Goal: Task Accomplishment & Management: Manage account settings

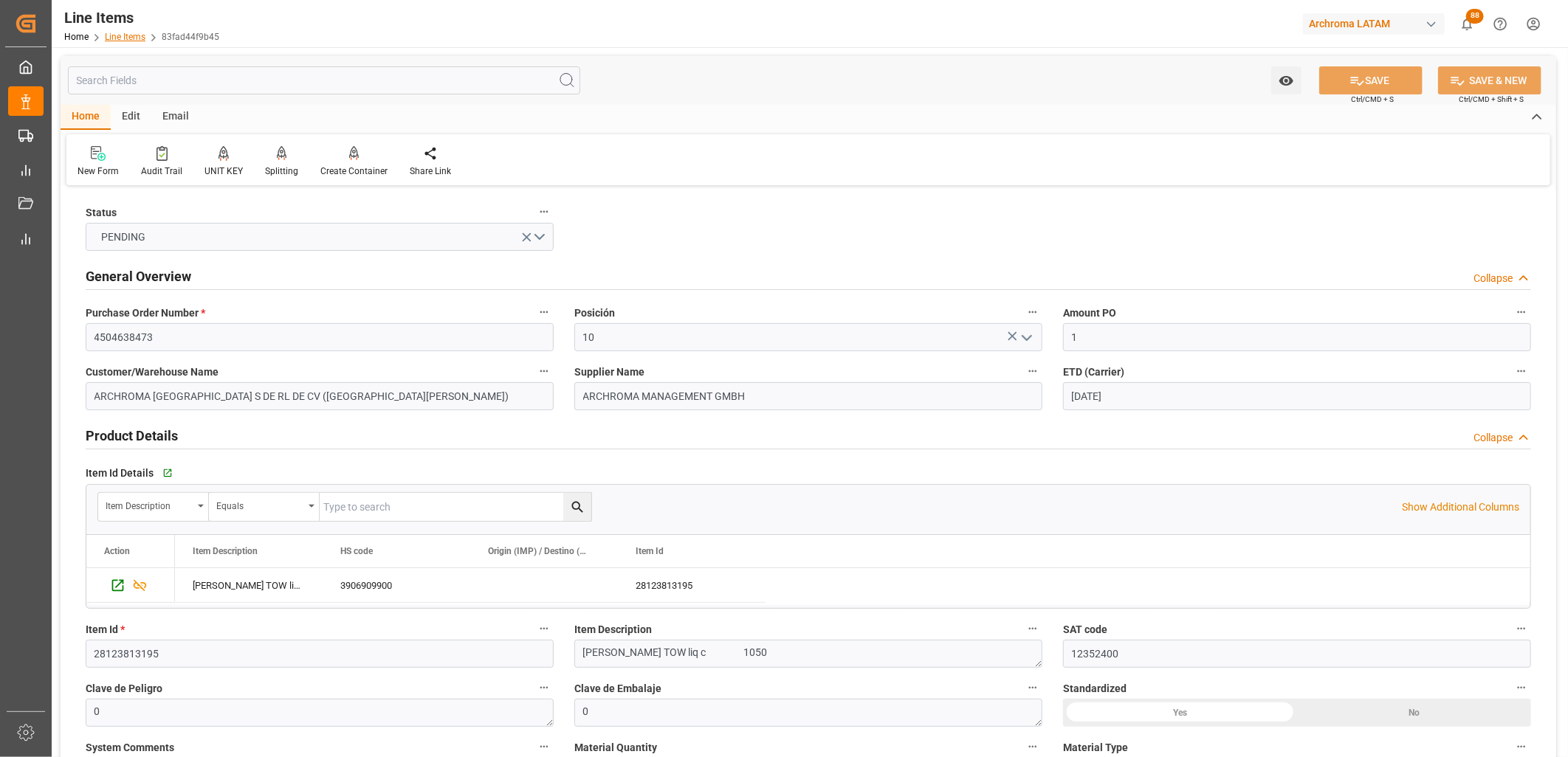
click at [132, 37] on link "Line Items" at bounding box center [125, 37] width 40 height 10
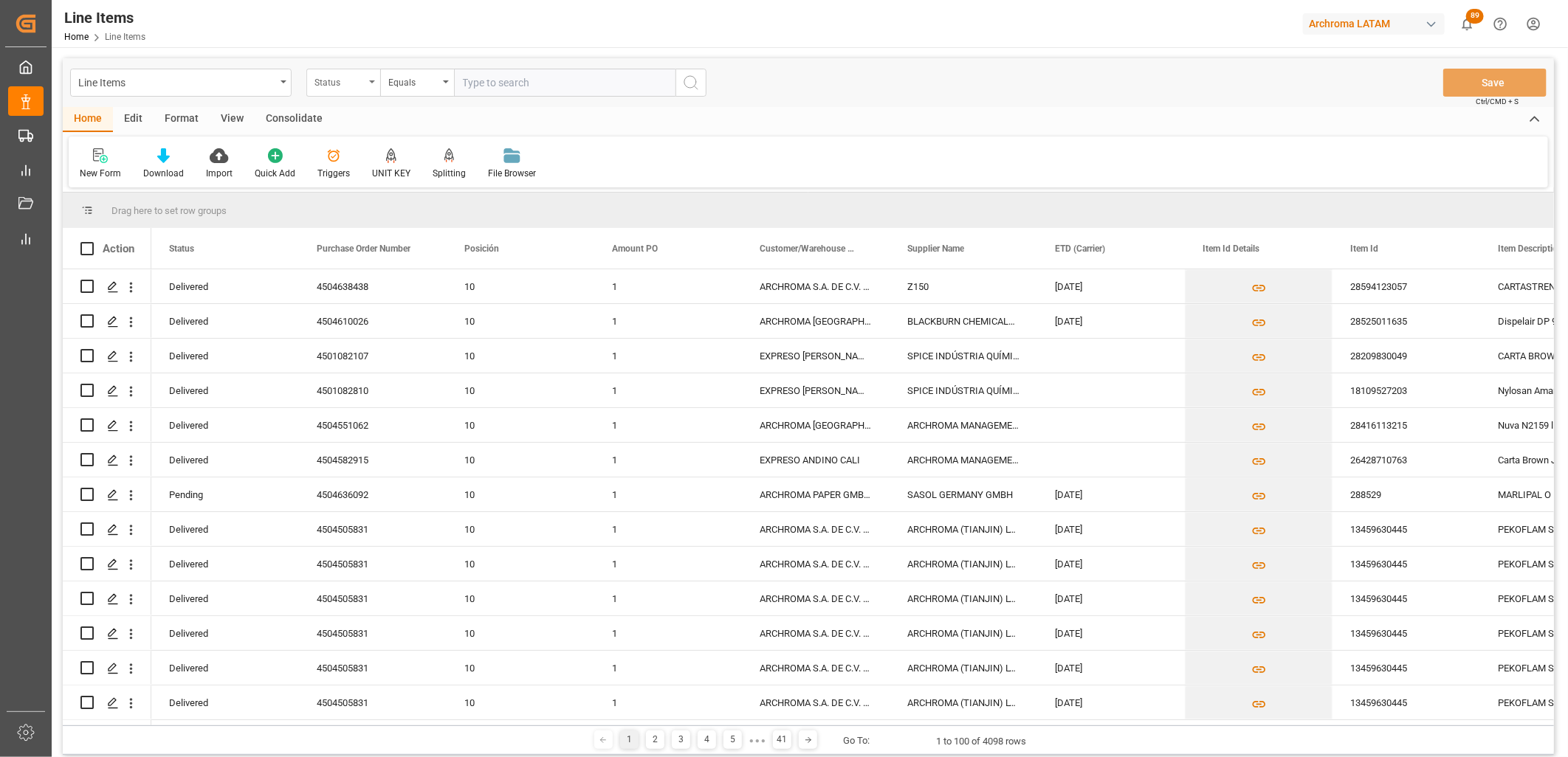
click at [364, 94] on div "Status" at bounding box center [343, 82] width 74 height 28
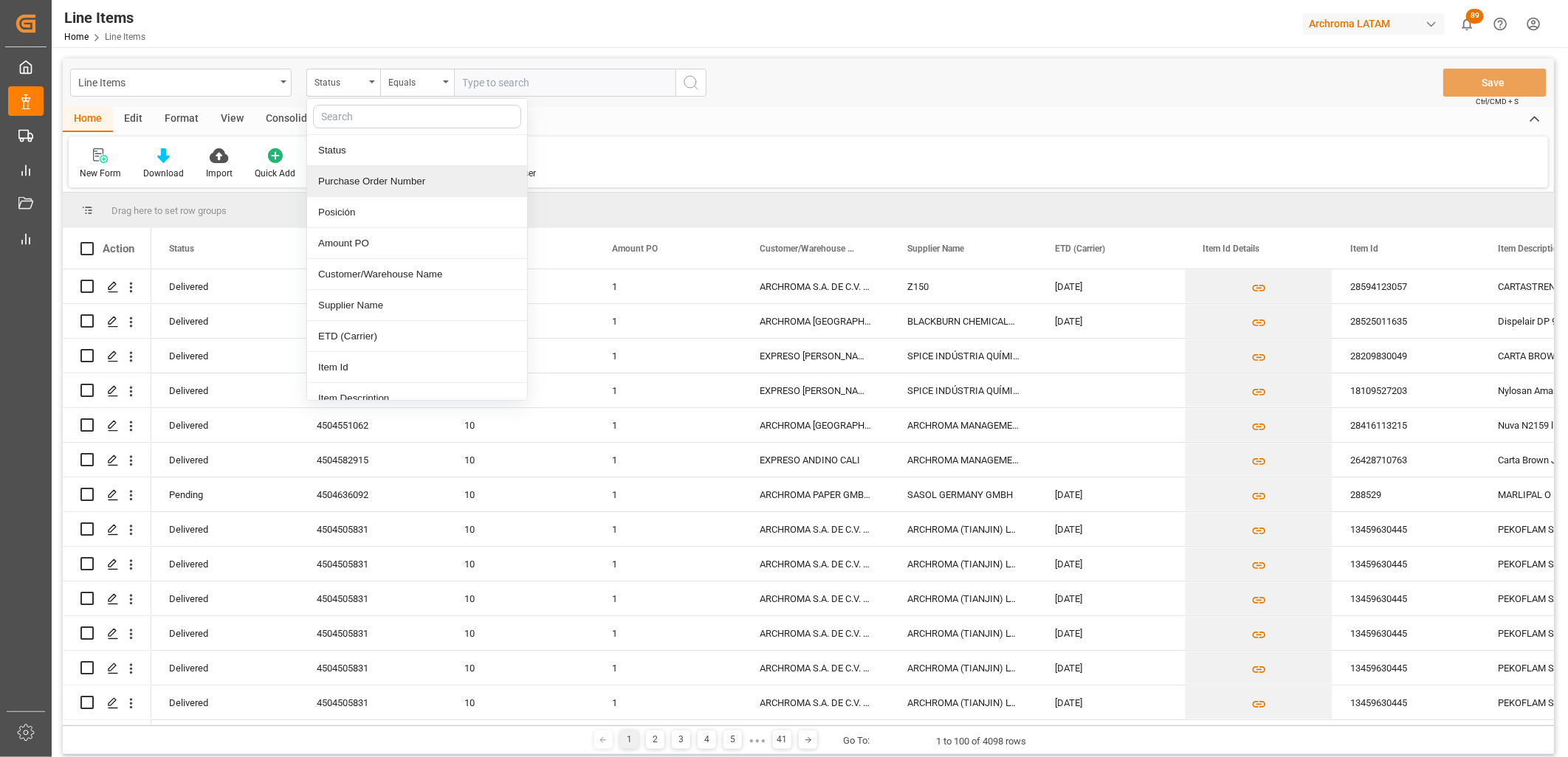
click at [375, 183] on div "Purchase Order Number" at bounding box center [417, 181] width 220 height 31
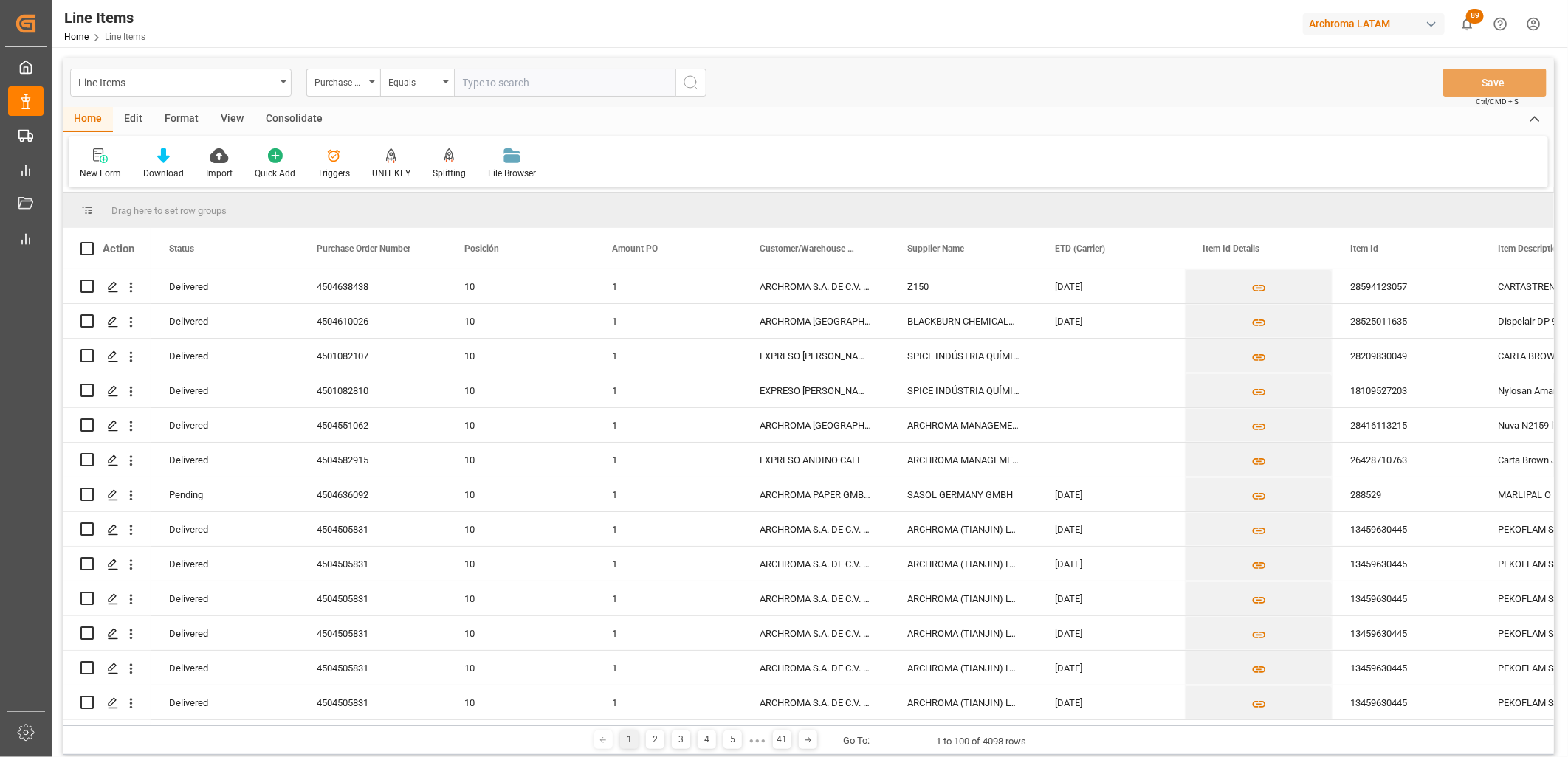
click at [492, 84] on input "text" at bounding box center [565, 82] width 222 height 28
paste input "4504647434"
type input "4504647434"
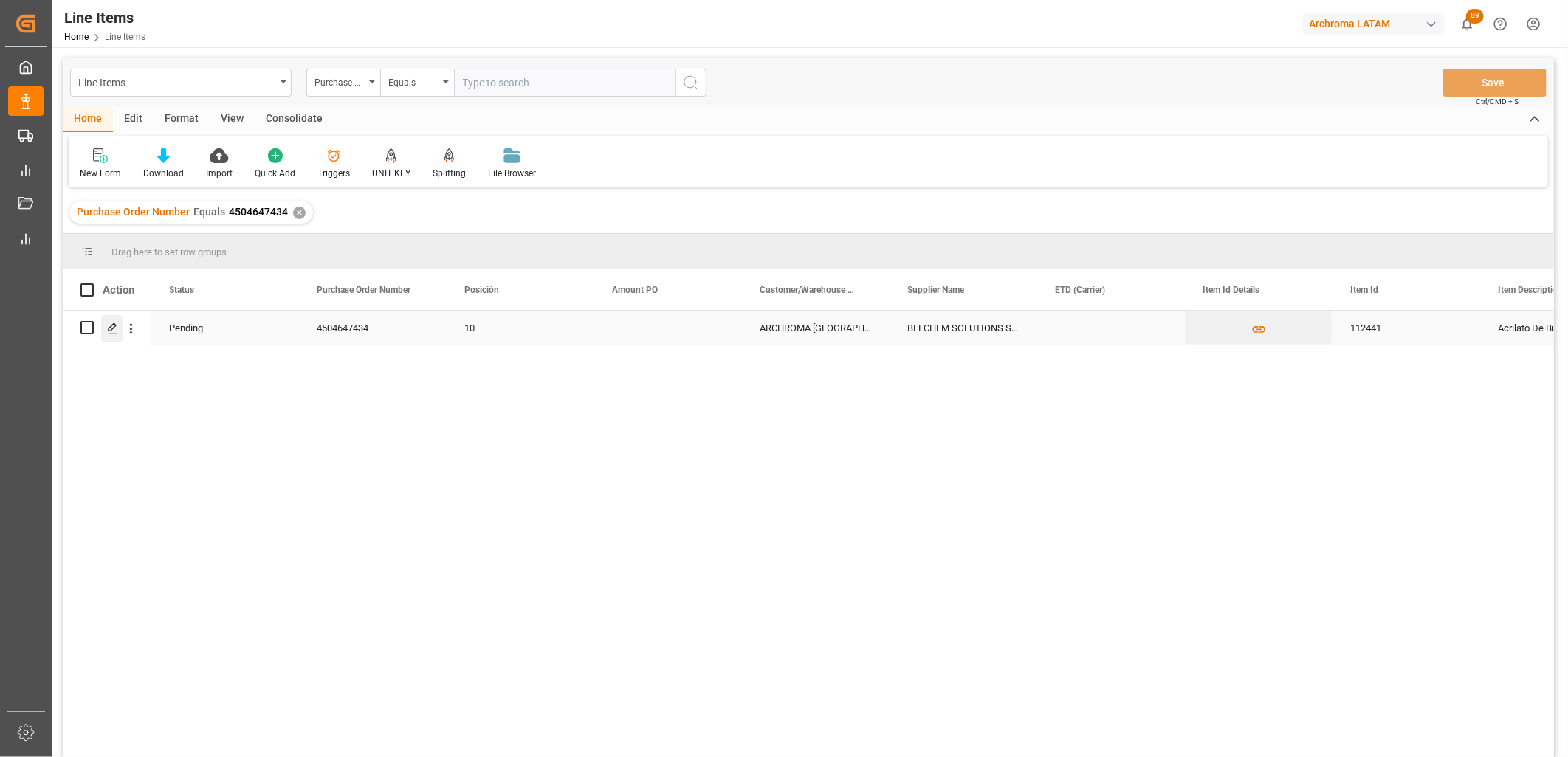
click at [114, 331] on icon "Press SPACE to select this row." at bounding box center [113, 328] width 12 height 12
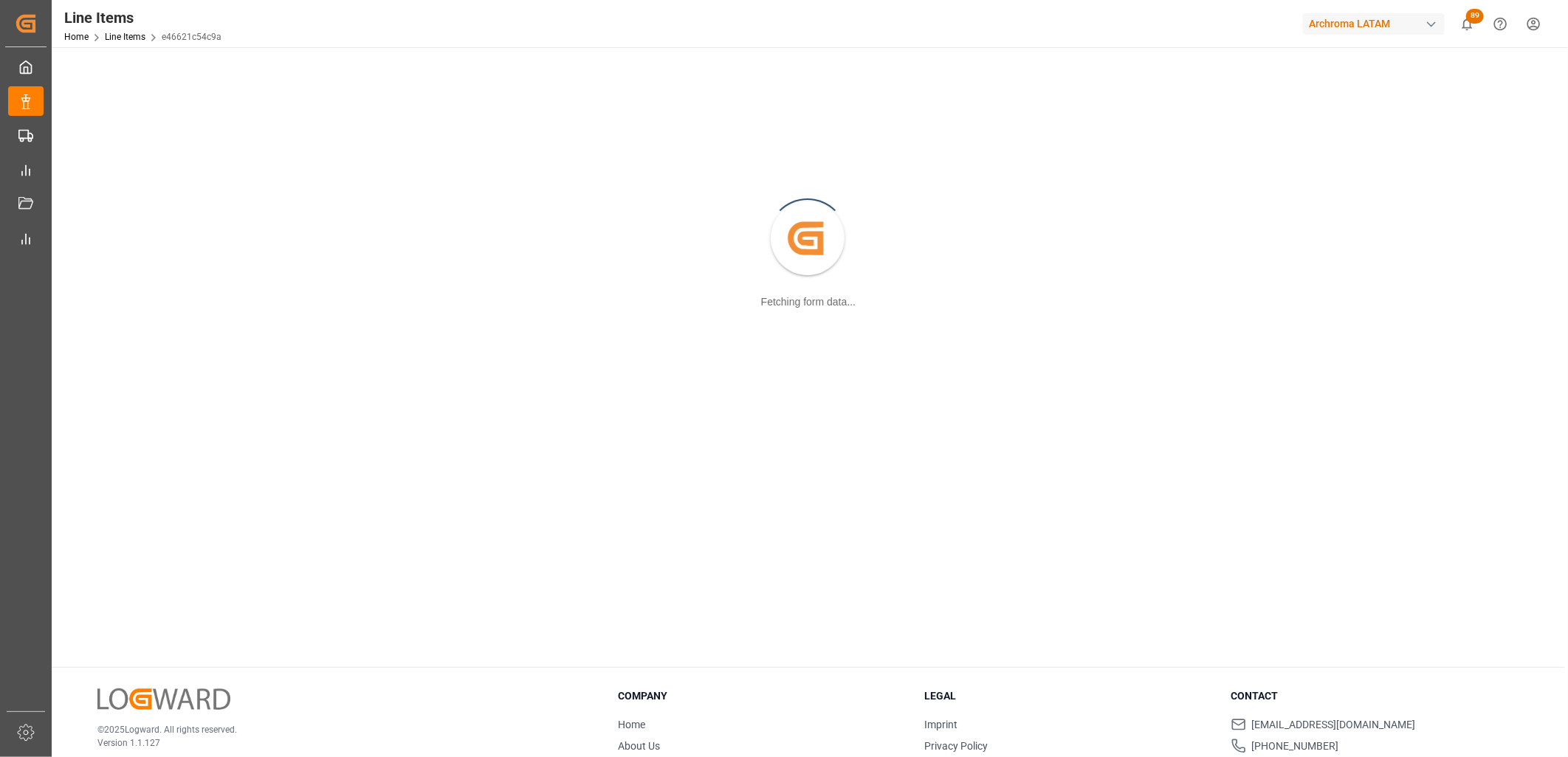
scroll to position [160, 0]
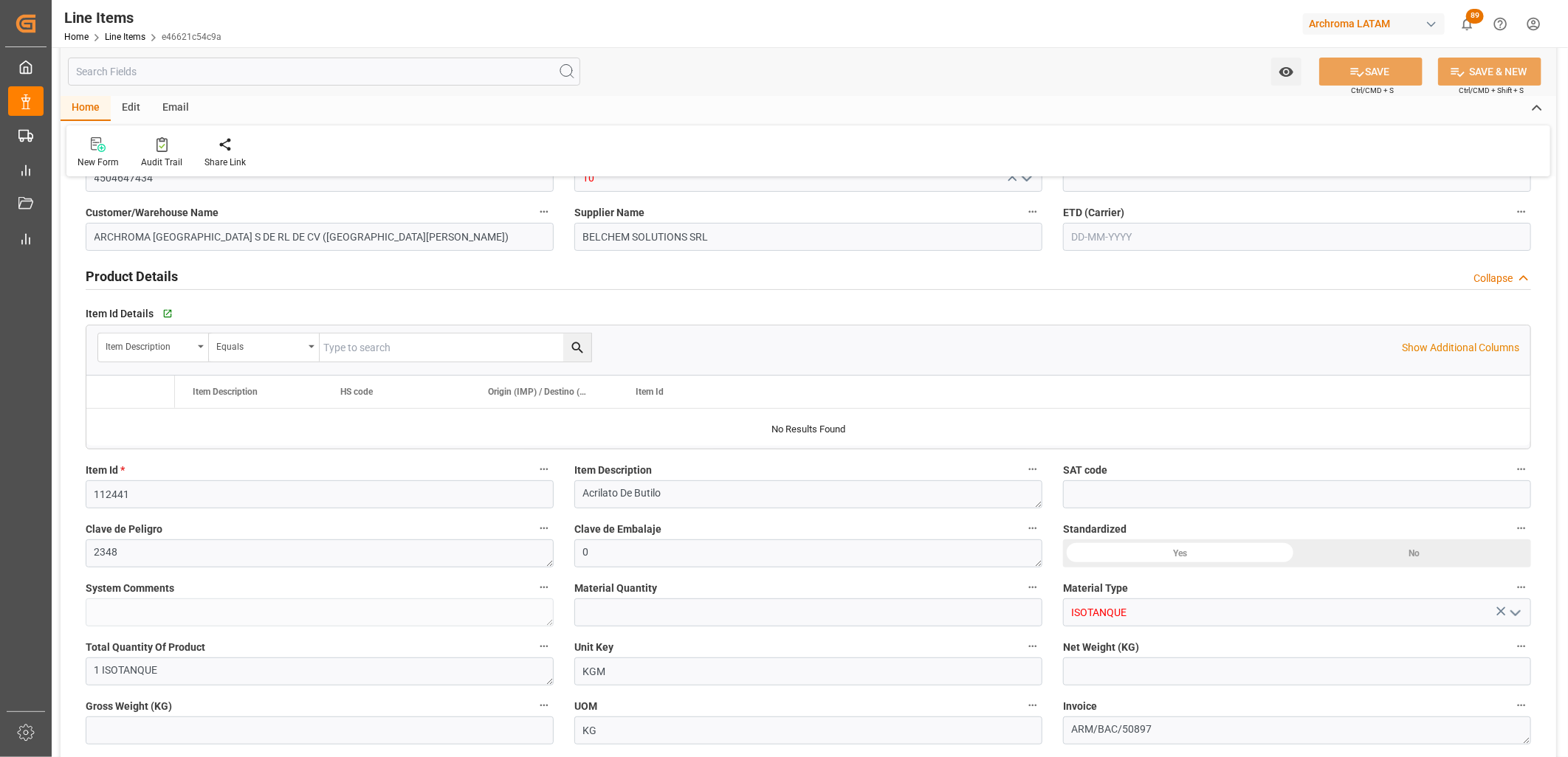
type input "12352100"
type input "1"
type input "21000"
type input "26122.5"
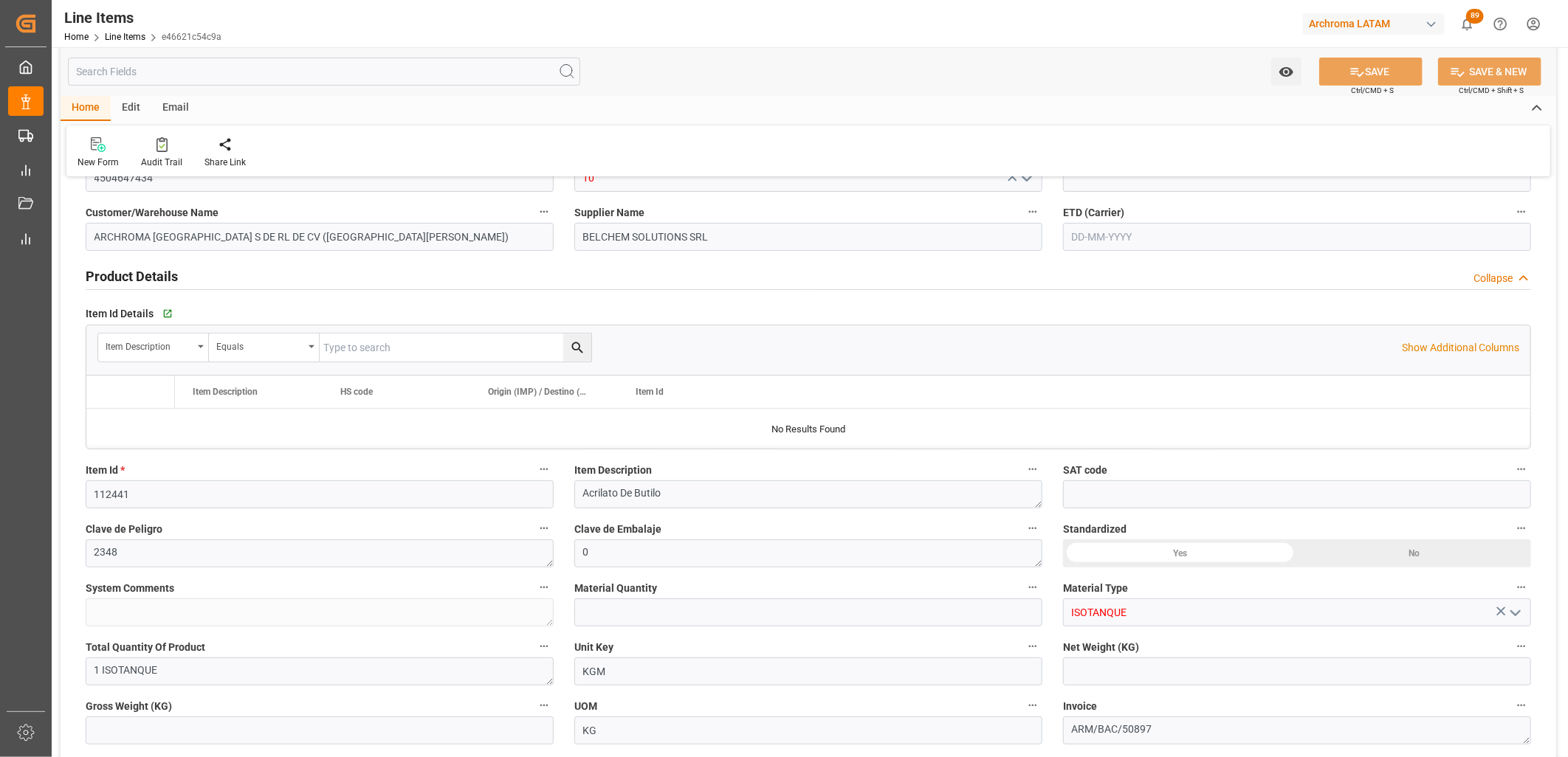
type input "2916120200"
type input "01-09-2025"
type input "03-09-2025 03:09"
type input "15-08-2025 03:46"
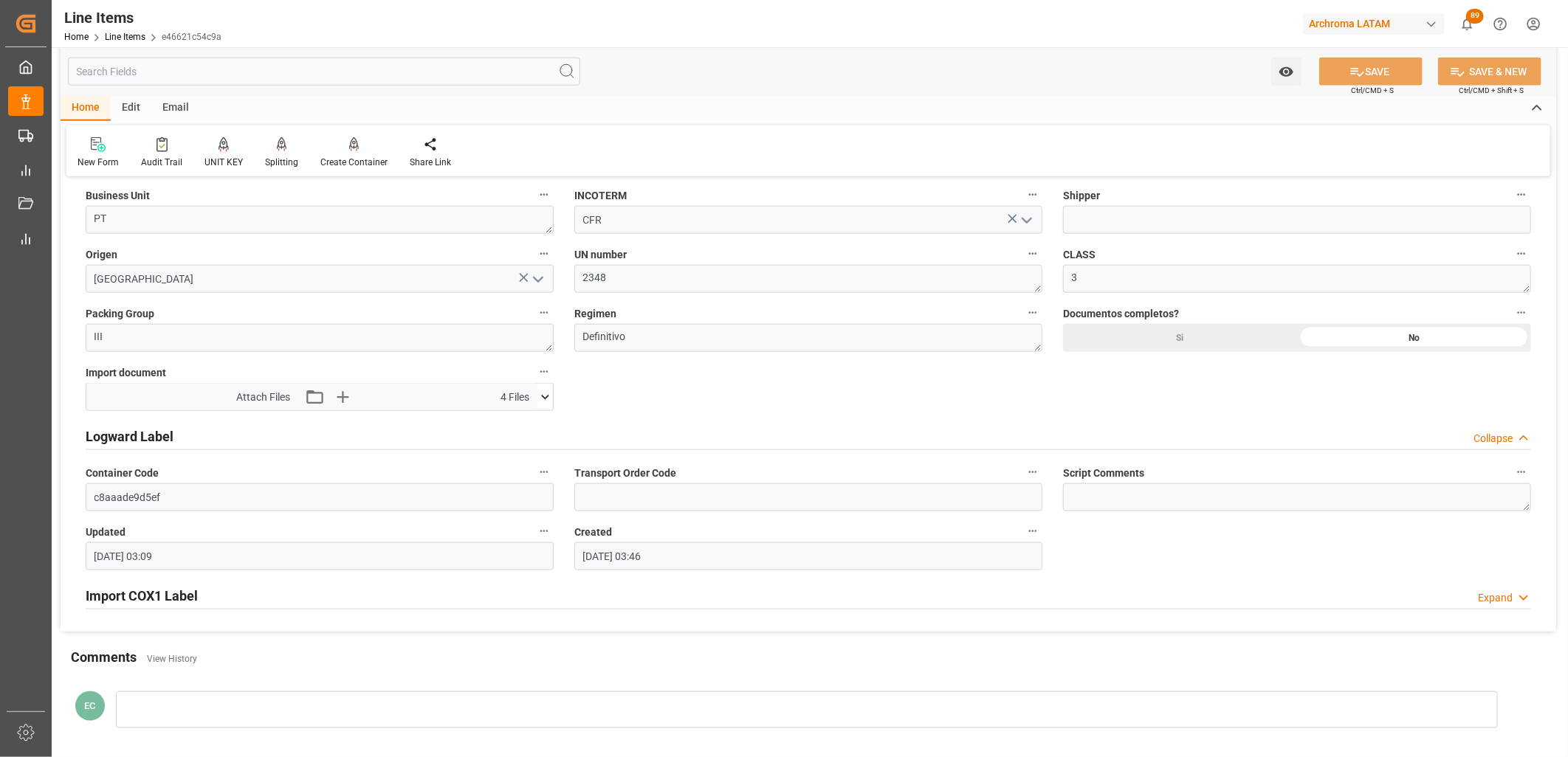
scroll to position [1061, 0]
click at [549, 405] on icon at bounding box center [545, 400] width 15 height 15
click at [343, 397] on icon "button" at bounding box center [342, 400] width 14 height 14
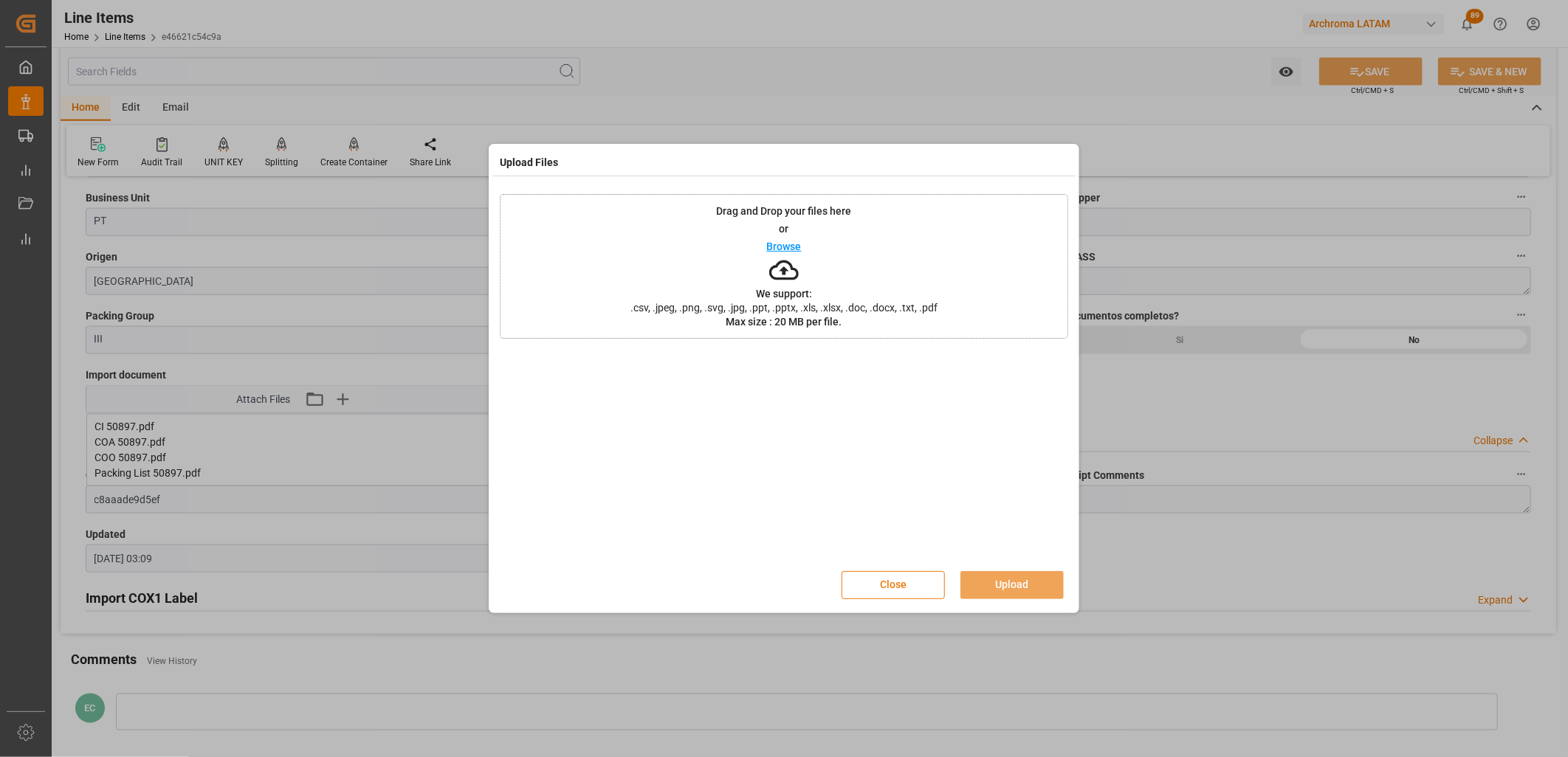
click at [903, 501] on button "Close" at bounding box center [893, 585] width 103 height 28
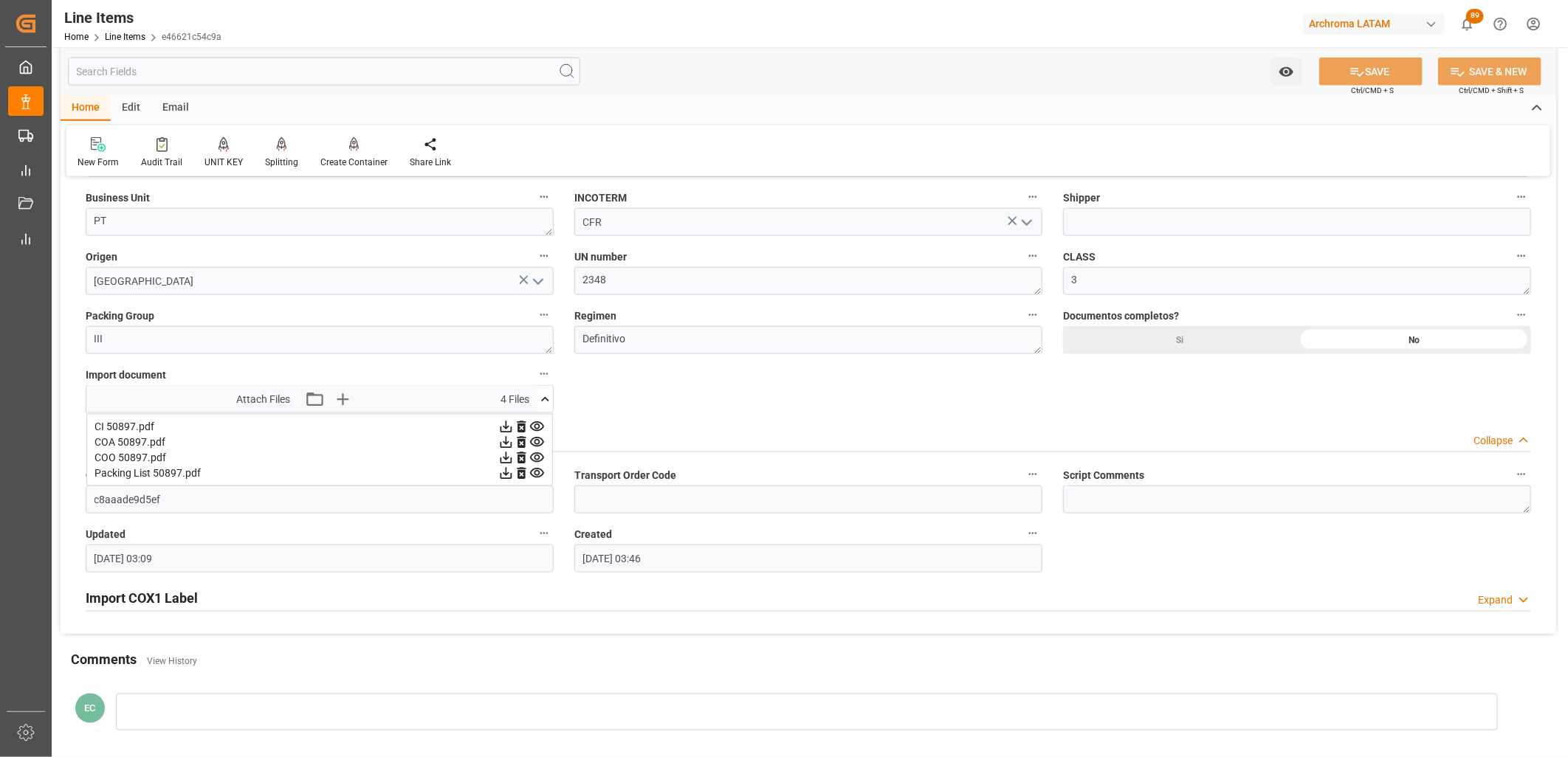
click at [536, 428] on icon at bounding box center [537, 426] width 14 height 9
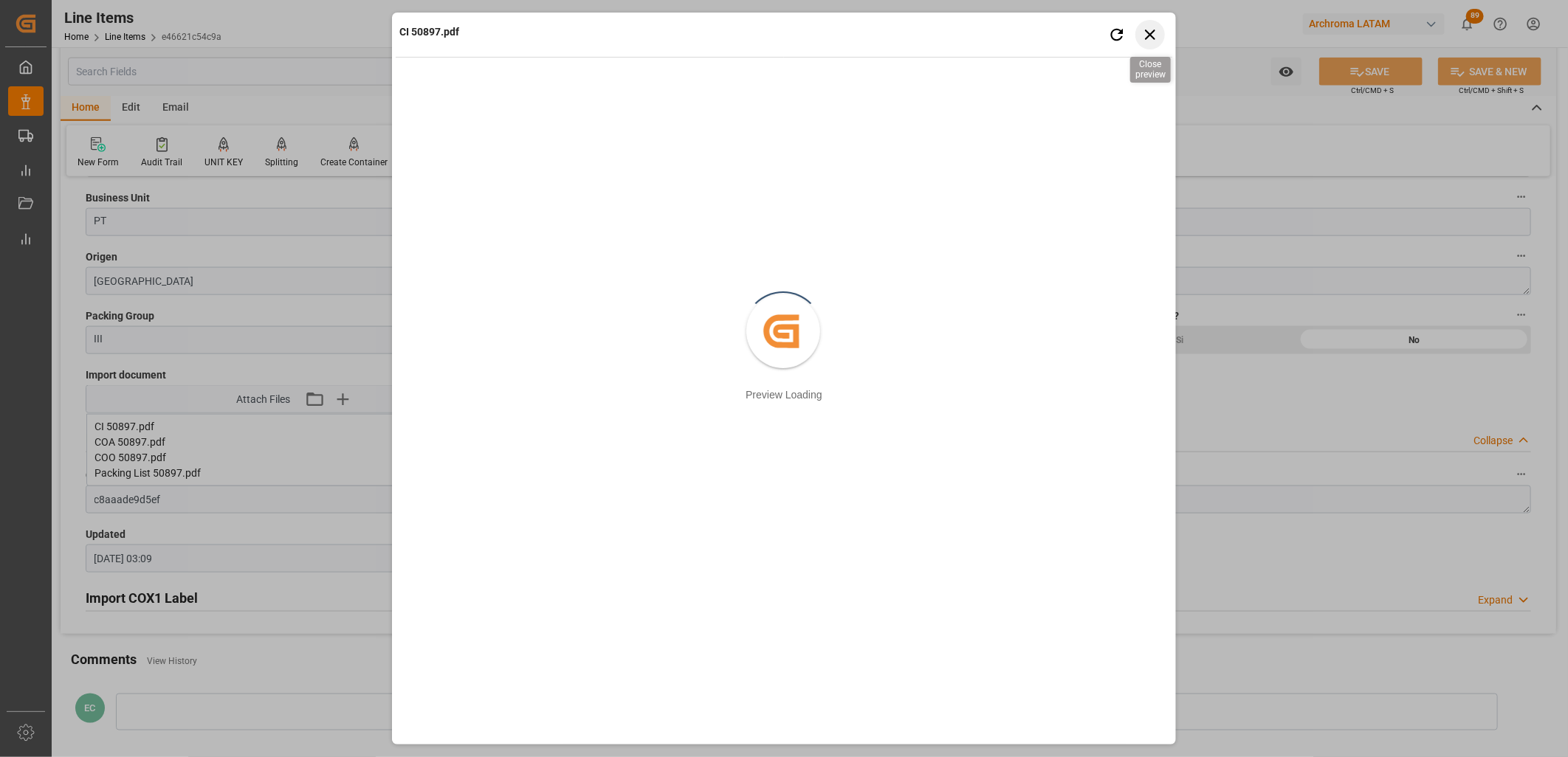
click at [1112, 40] on icon "button" at bounding box center [1150, 34] width 18 height 18
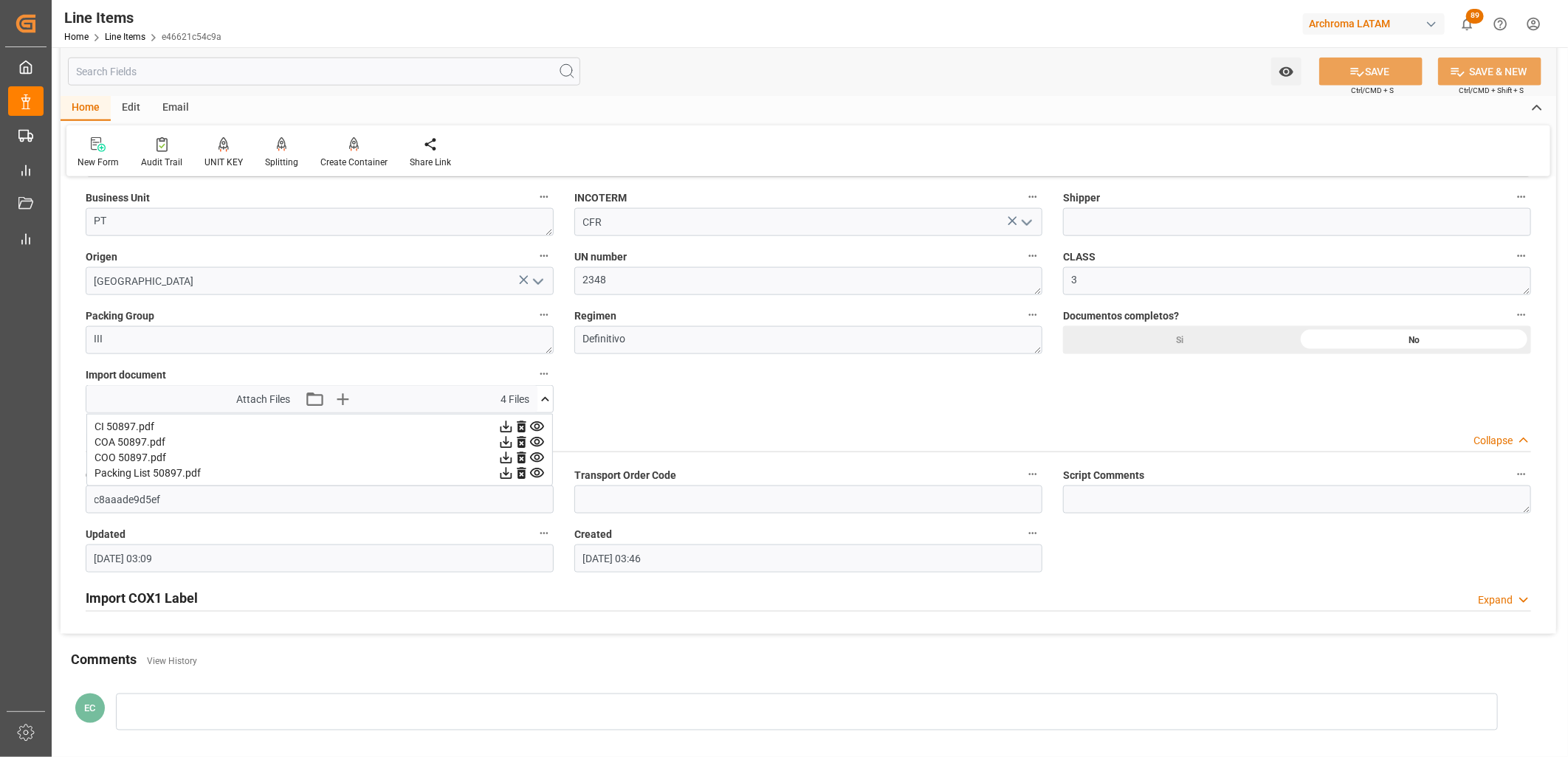
click at [519, 426] on icon at bounding box center [521, 427] width 9 height 12
click at [521, 426] on icon at bounding box center [522, 427] width 15 height 15
click at [521, 430] on icon at bounding box center [521, 427] width 9 height 12
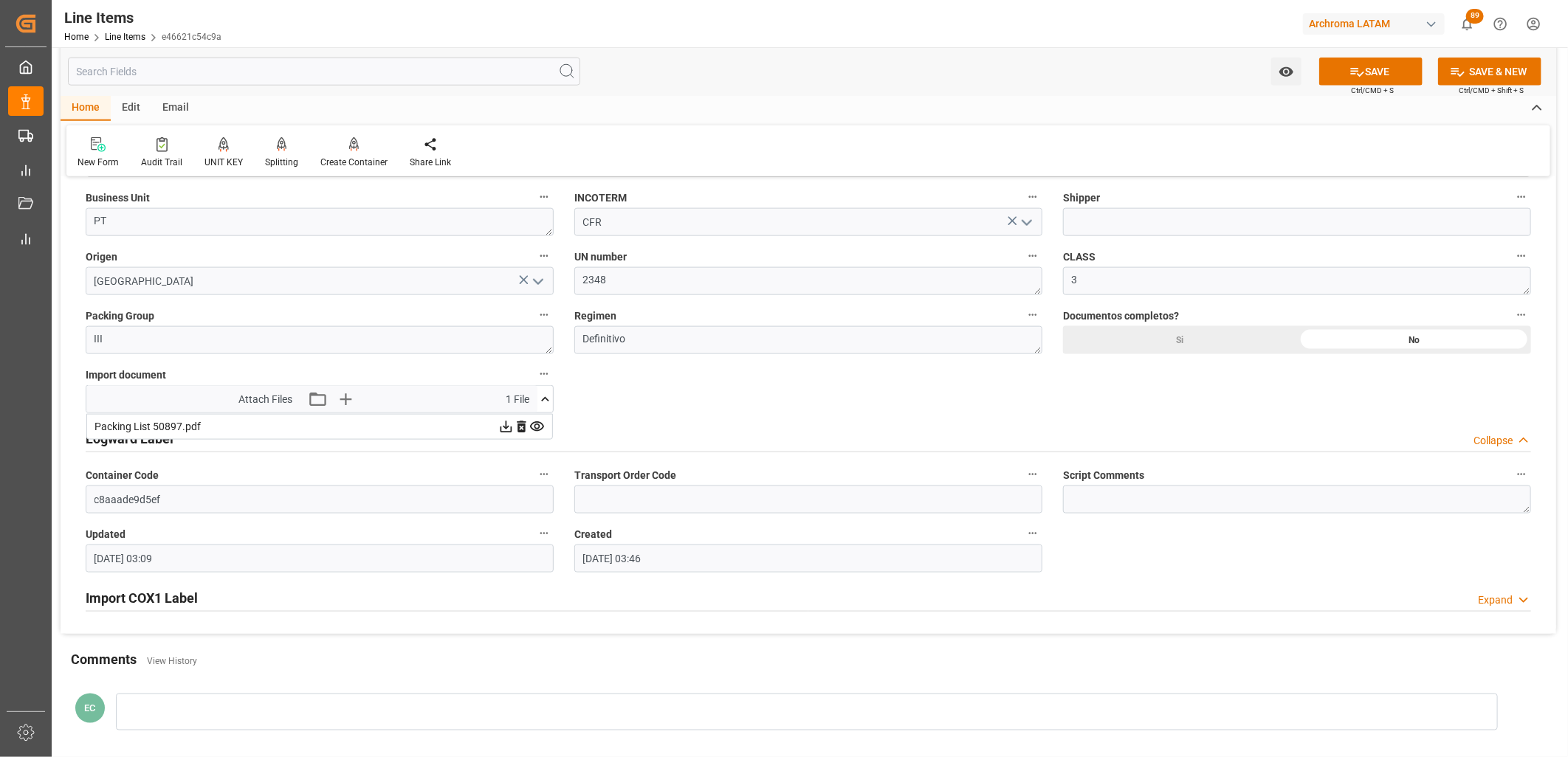
click at [521, 429] on icon at bounding box center [522, 427] width 15 height 15
click at [366, 401] on icon "button" at bounding box center [364, 399] width 23 height 23
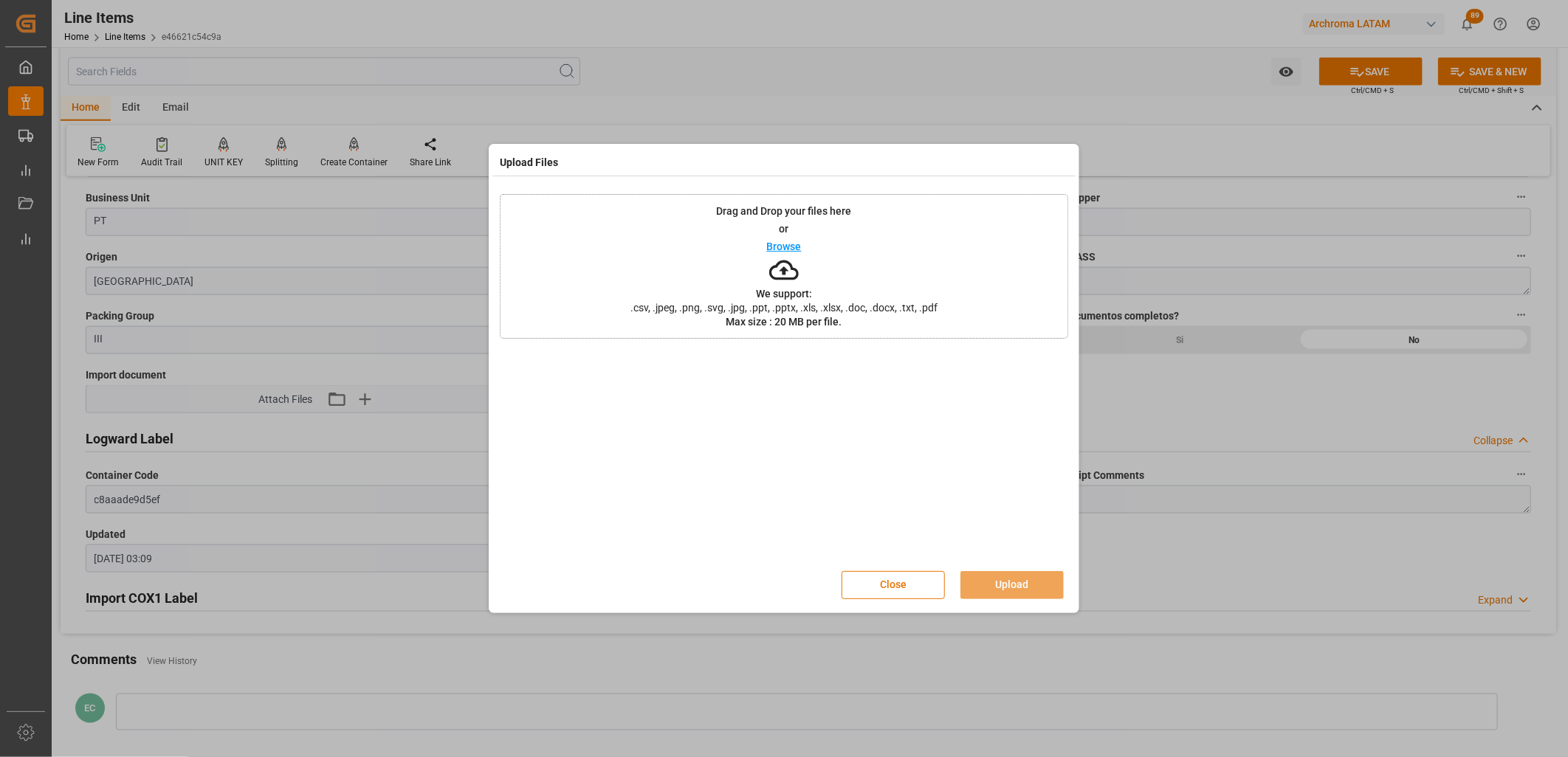
click at [747, 243] on div "Drag and Drop your files here or Browse We support: .csv, .jpeg, .png, .svg, .j…" at bounding box center [783, 266] width 568 height 144
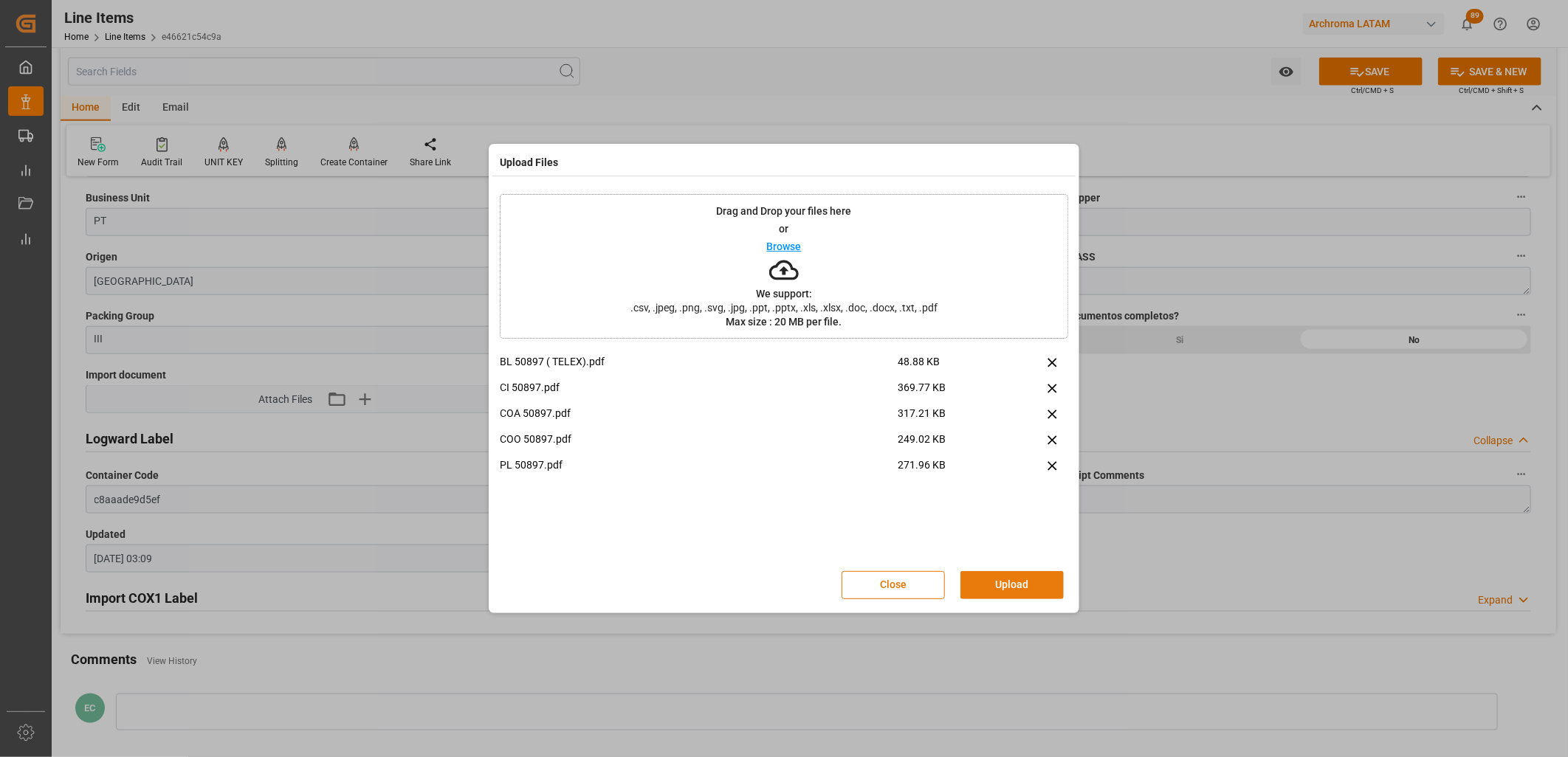
click at [991, 501] on button "Upload" at bounding box center [1012, 585] width 103 height 28
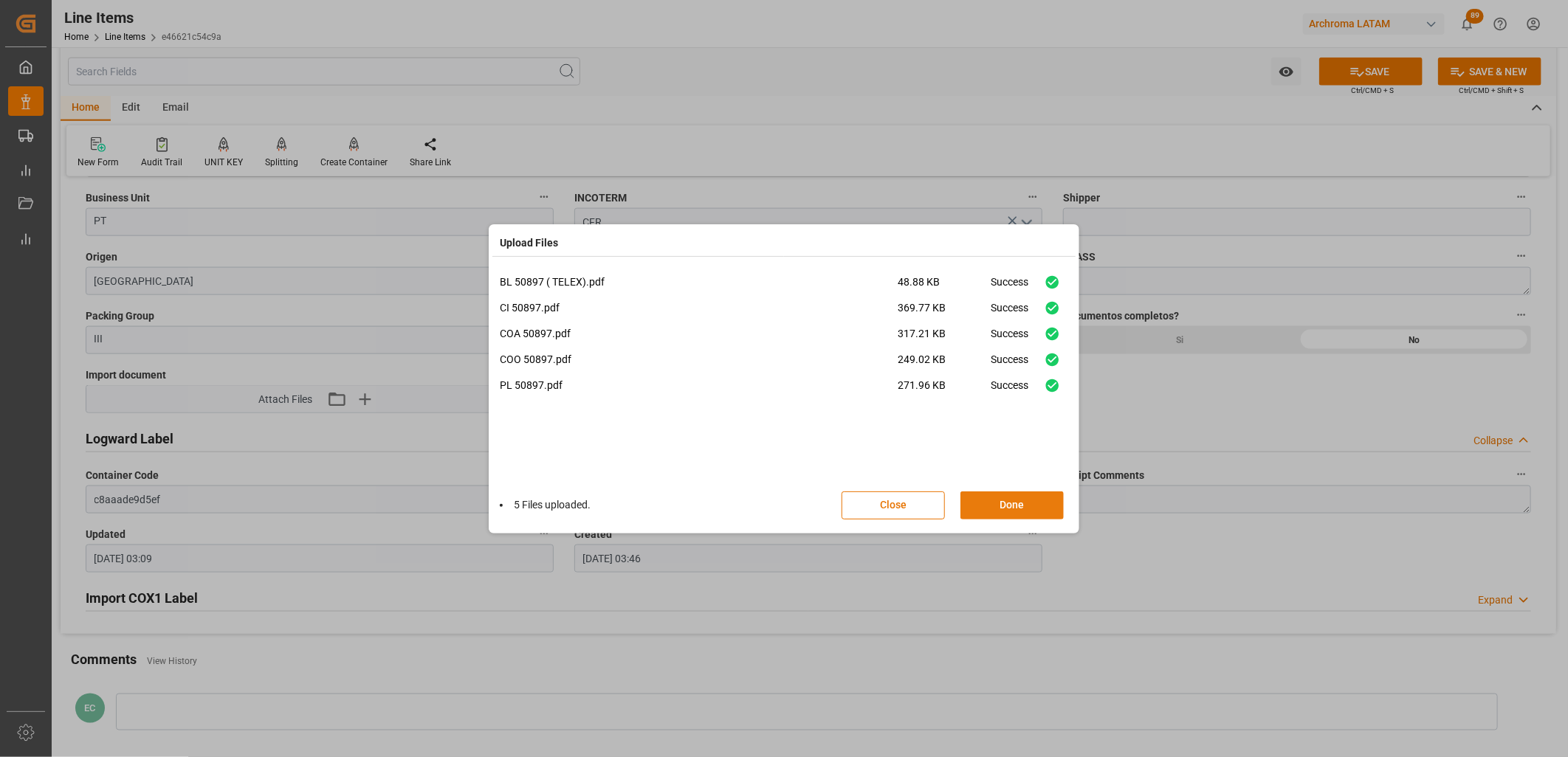
click at [1025, 499] on button "Done" at bounding box center [1012, 505] width 103 height 28
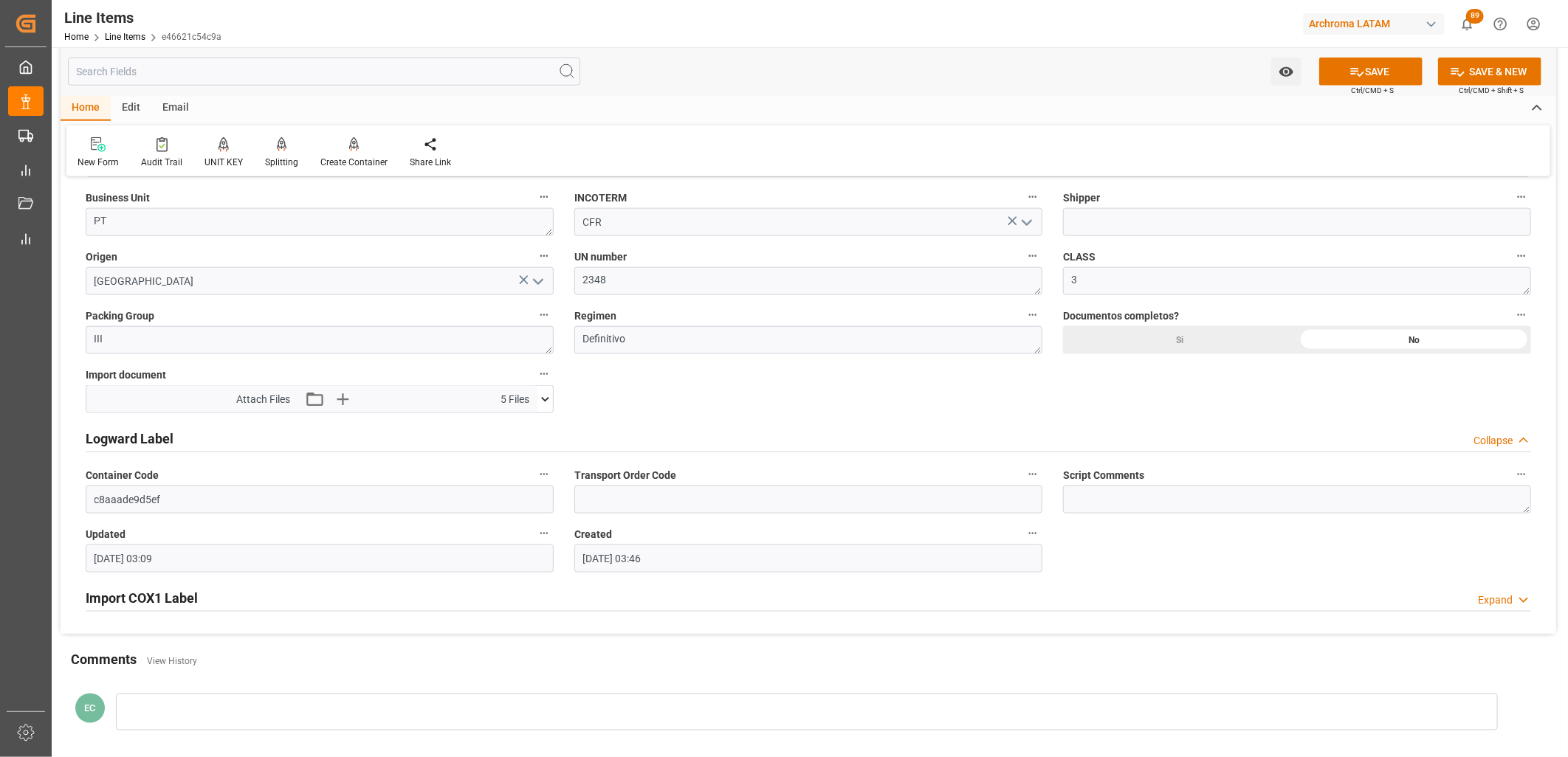
scroll to position [980, 0]
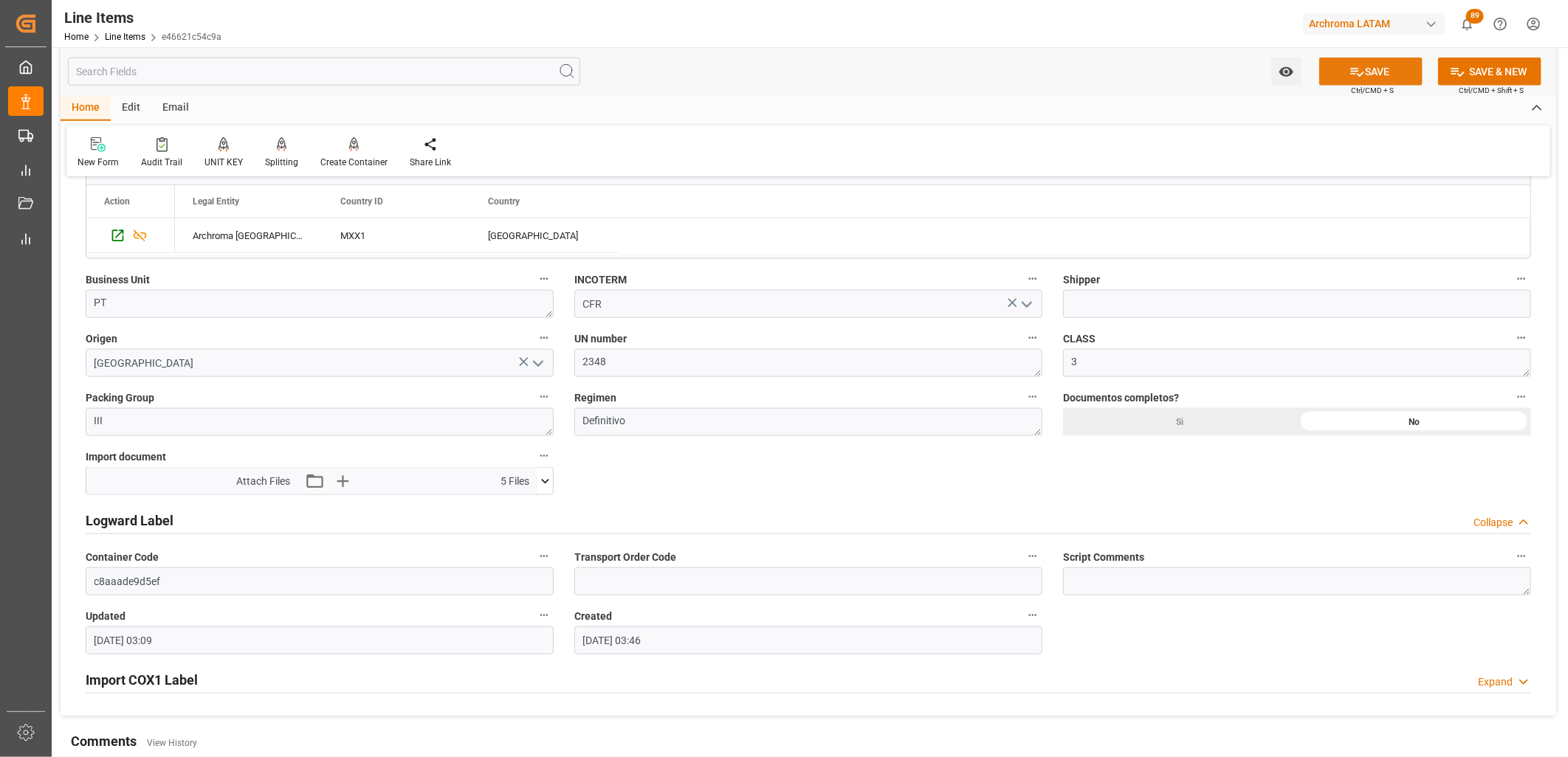
click at [1112, 70] on icon at bounding box center [1357, 72] width 15 height 15
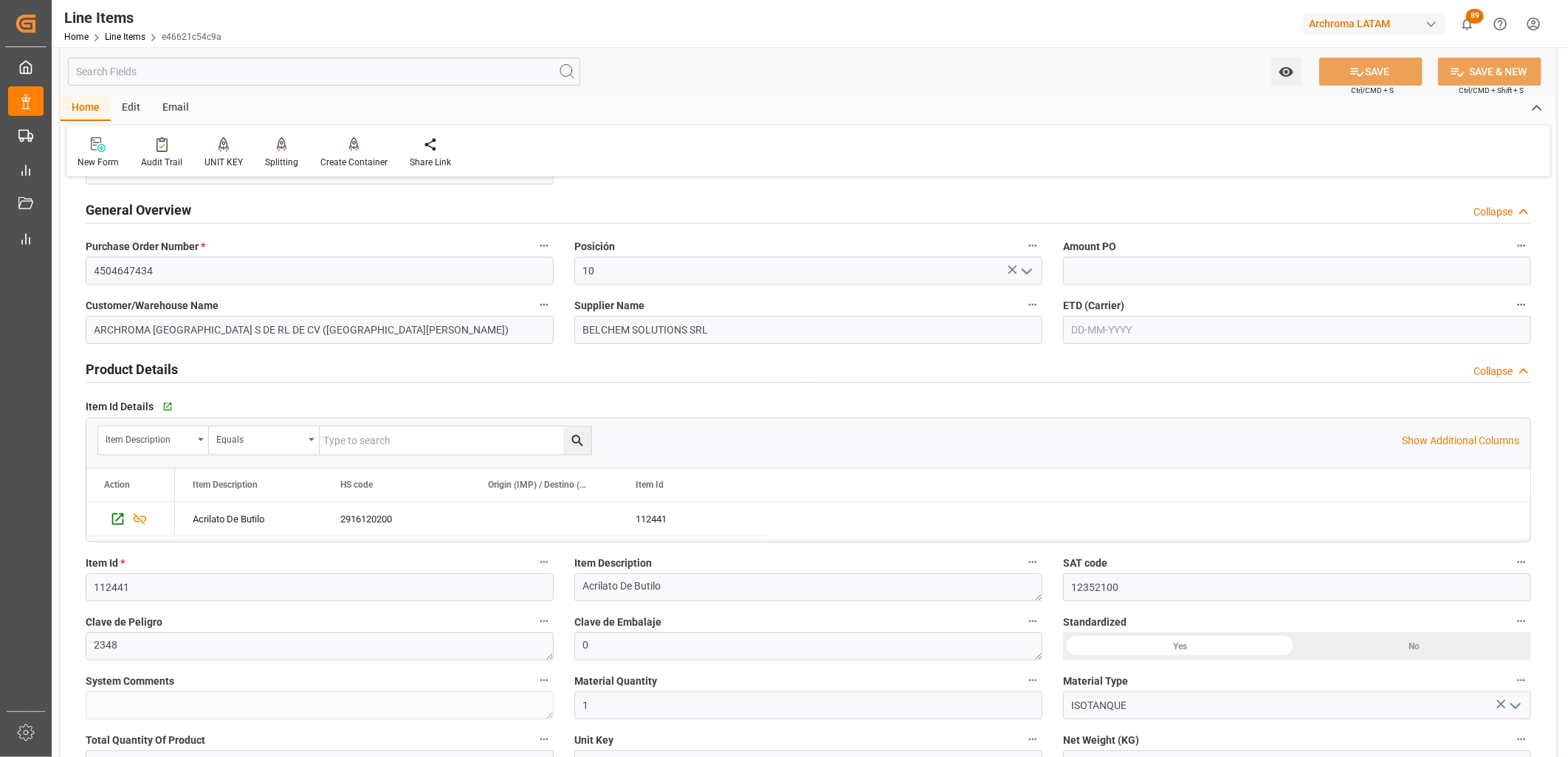
scroll to position [0, 0]
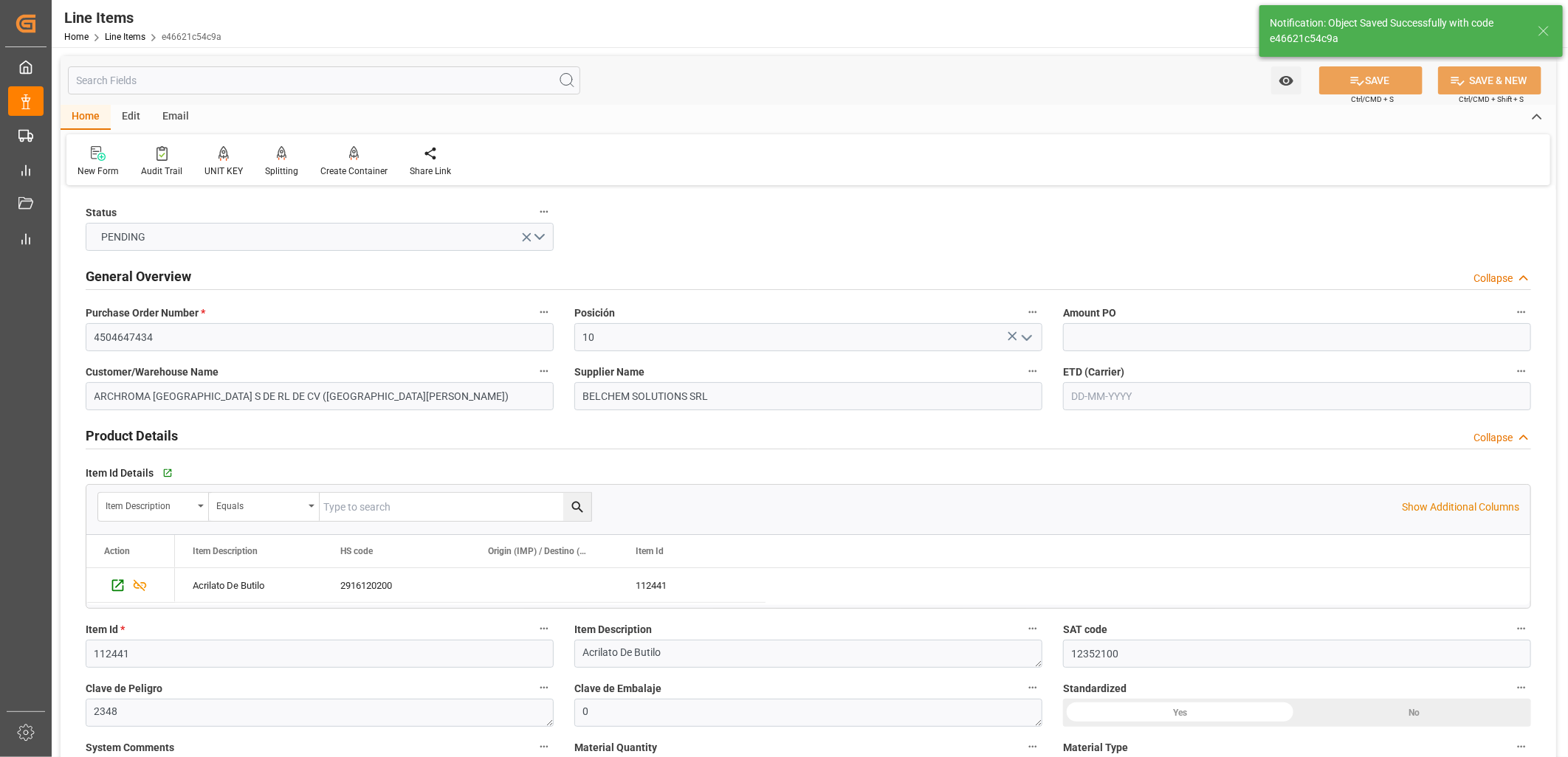
type input "04-09-2025 15:57"
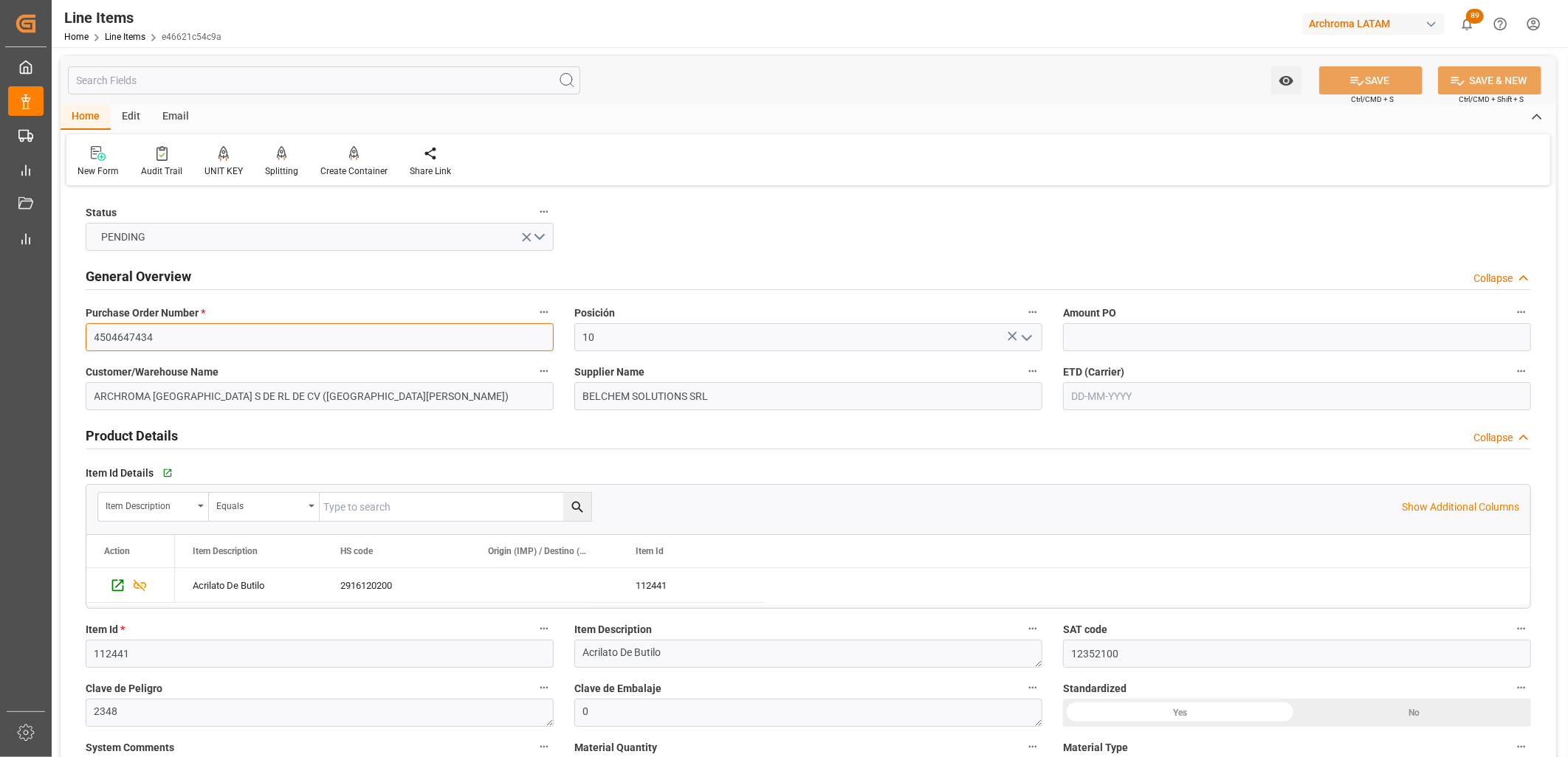
click at [109, 337] on input "4504647434" at bounding box center [320, 337] width 468 height 28
click at [119, 34] on link "Line Items" at bounding box center [125, 37] width 40 height 10
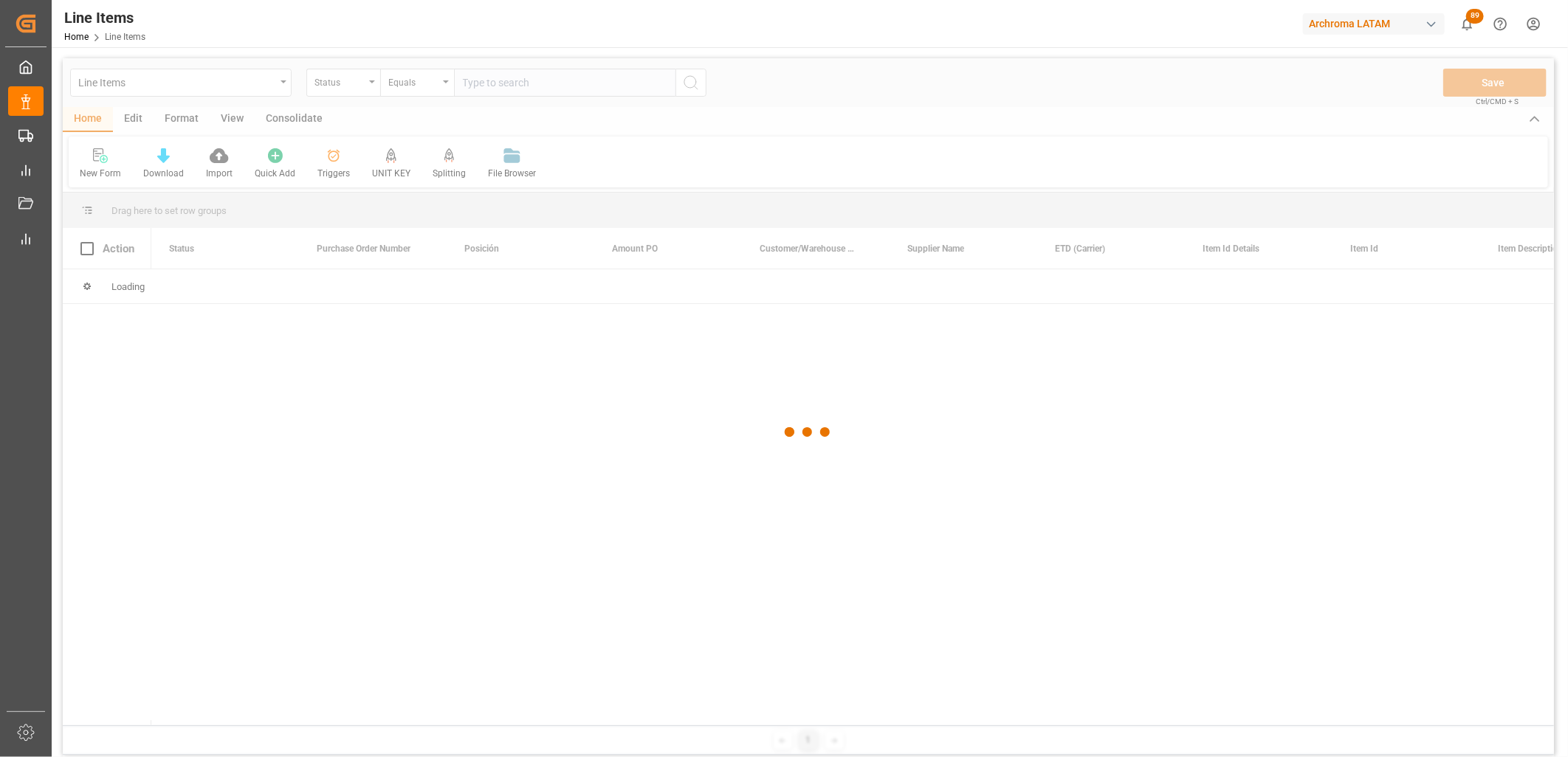
click at [277, 82] on div at bounding box center [808, 432] width 1491 height 748
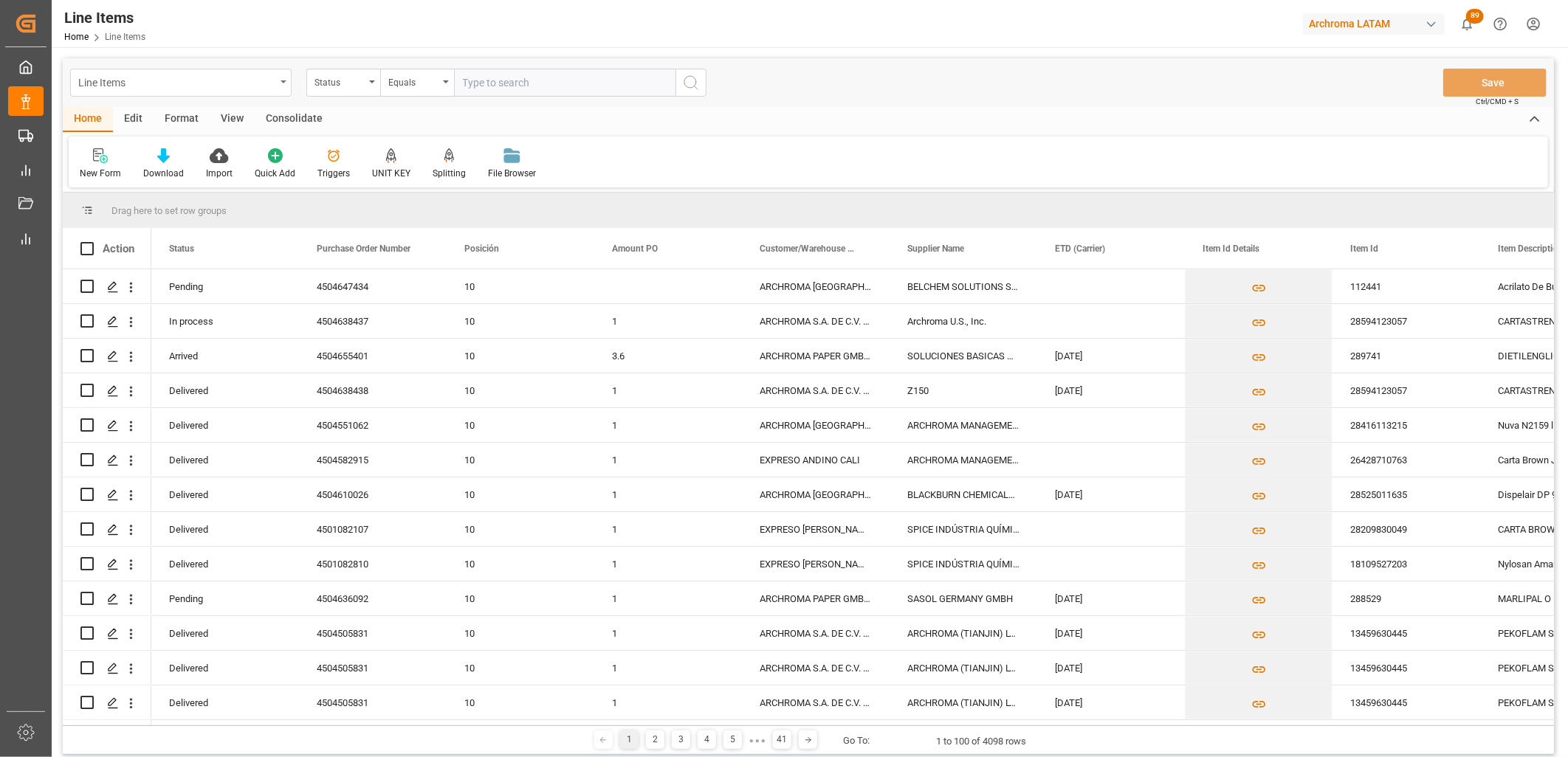
click at [282, 86] on div "Line Items" at bounding box center [181, 82] width 222 height 28
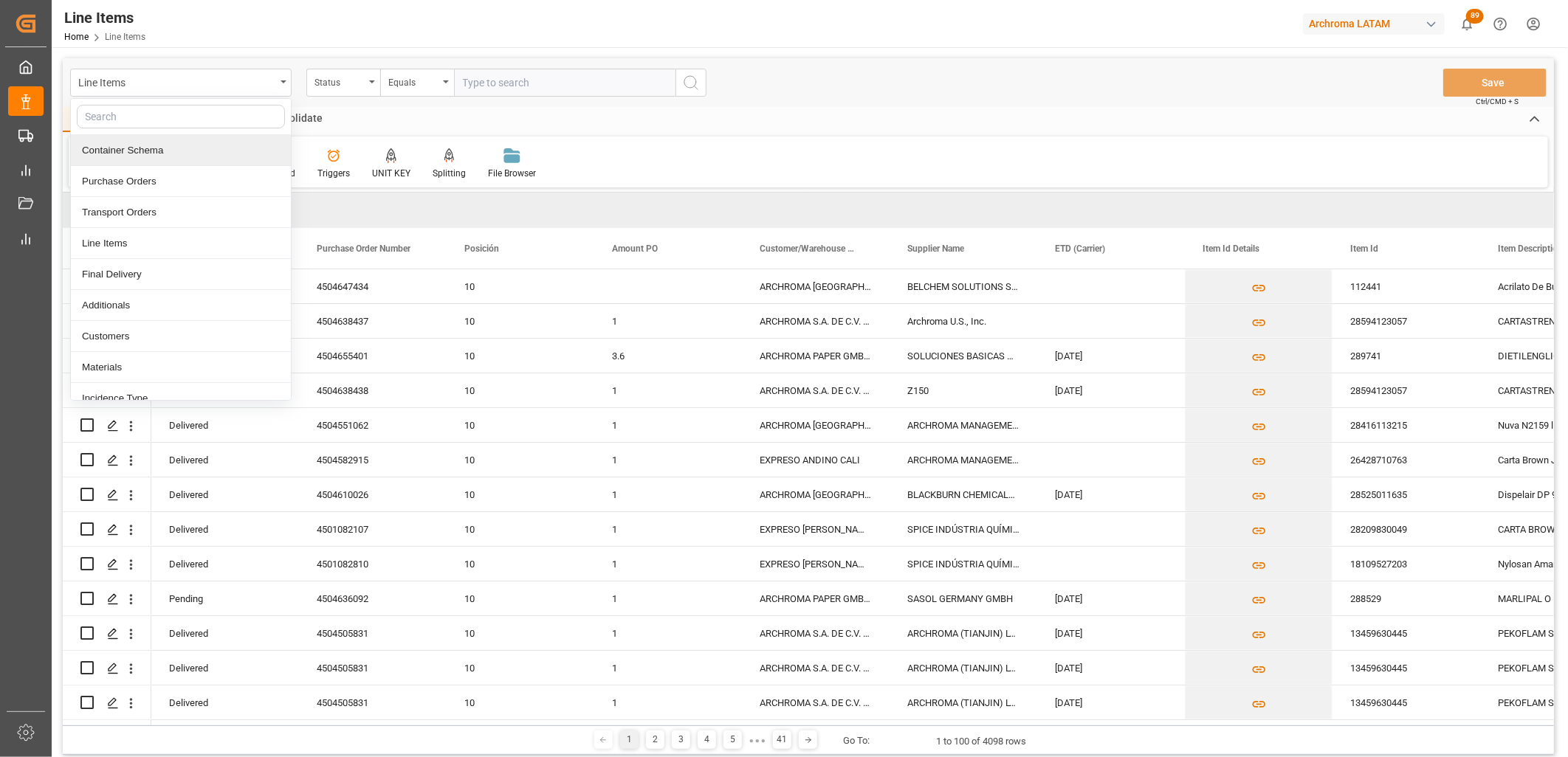
click at [181, 151] on div "Container Schema" at bounding box center [181, 150] width 220 height 31
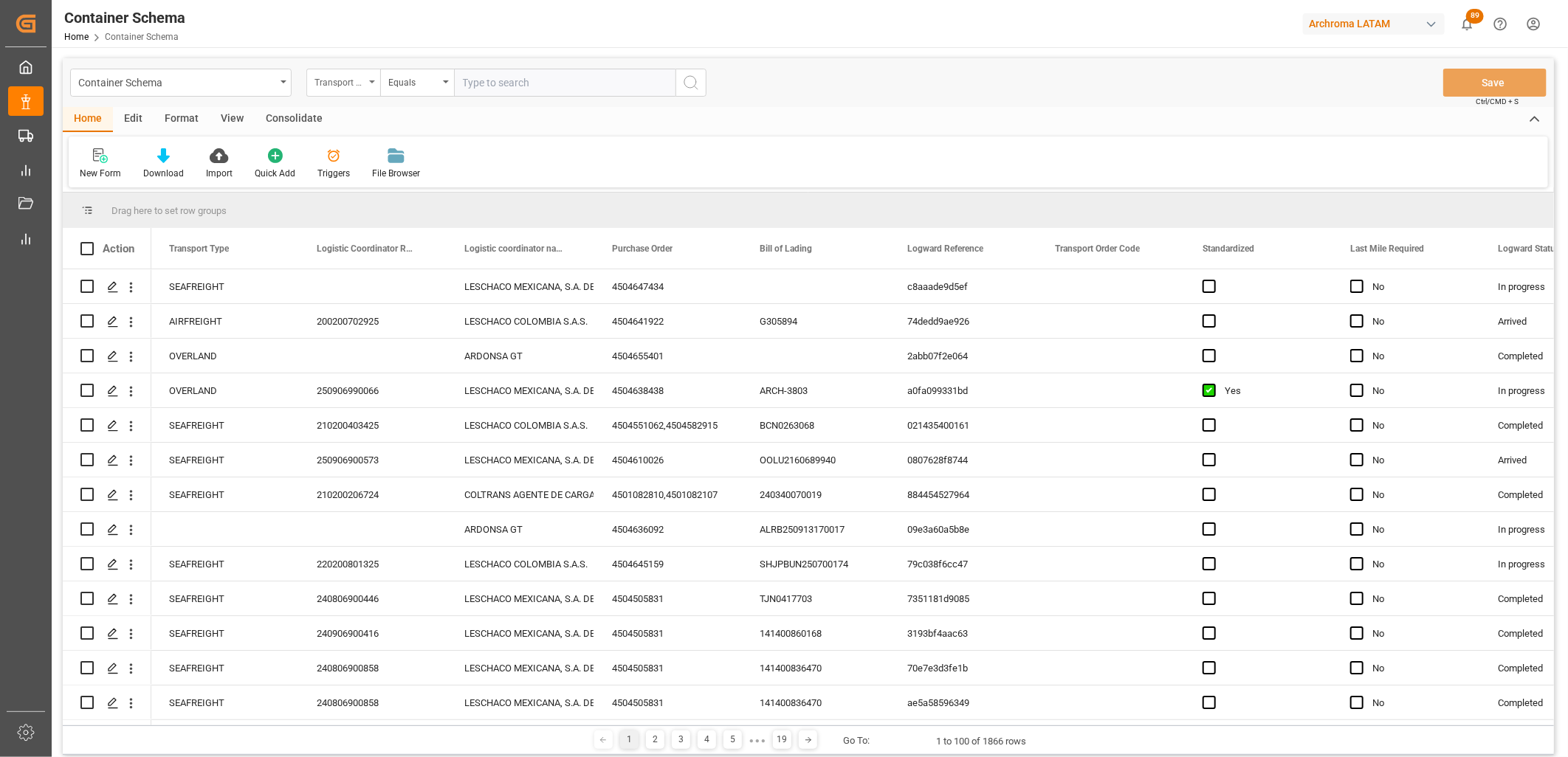
click at [369, 86] on div "Transport Type" at bounding box center [343, 82] width 74 height 28
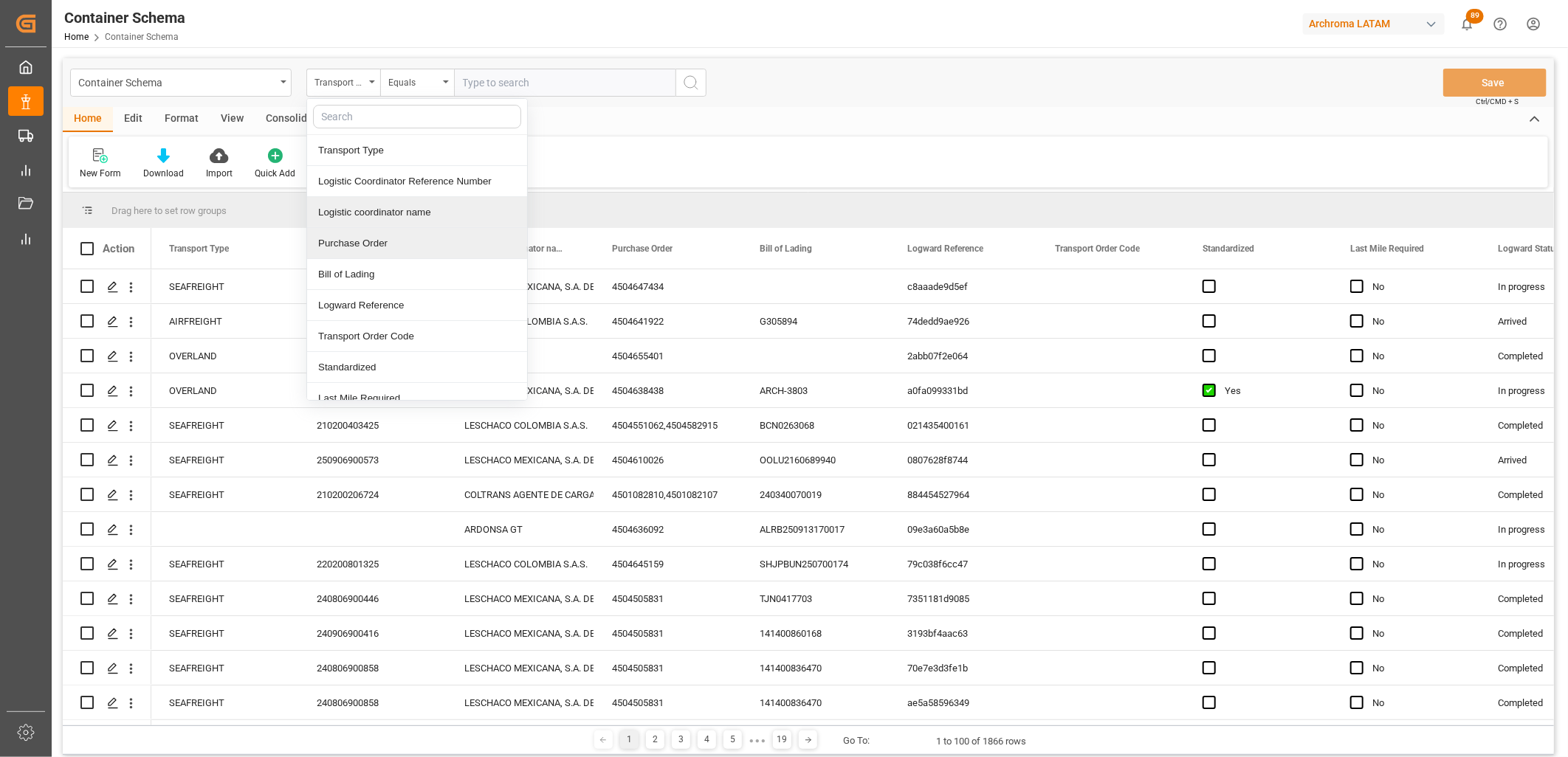
click at [352, 237] on div "Purchase Order" at bounding box center [417, 243] width 220 height 31
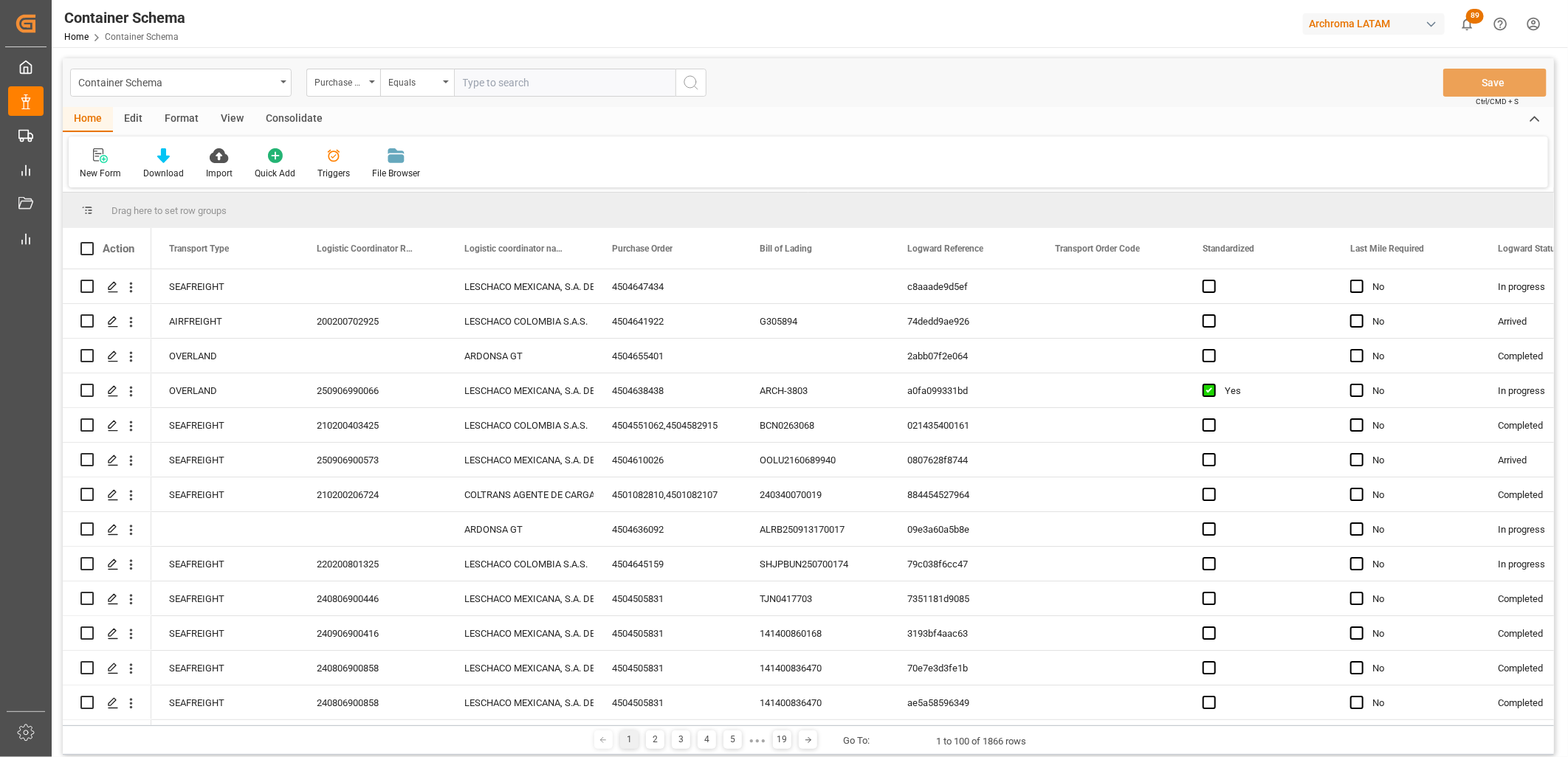
click at [459, 92] on input "text" at bounding box center [565, 82] width 222 height 28
paste input "4504647434"
type input "4504647434"
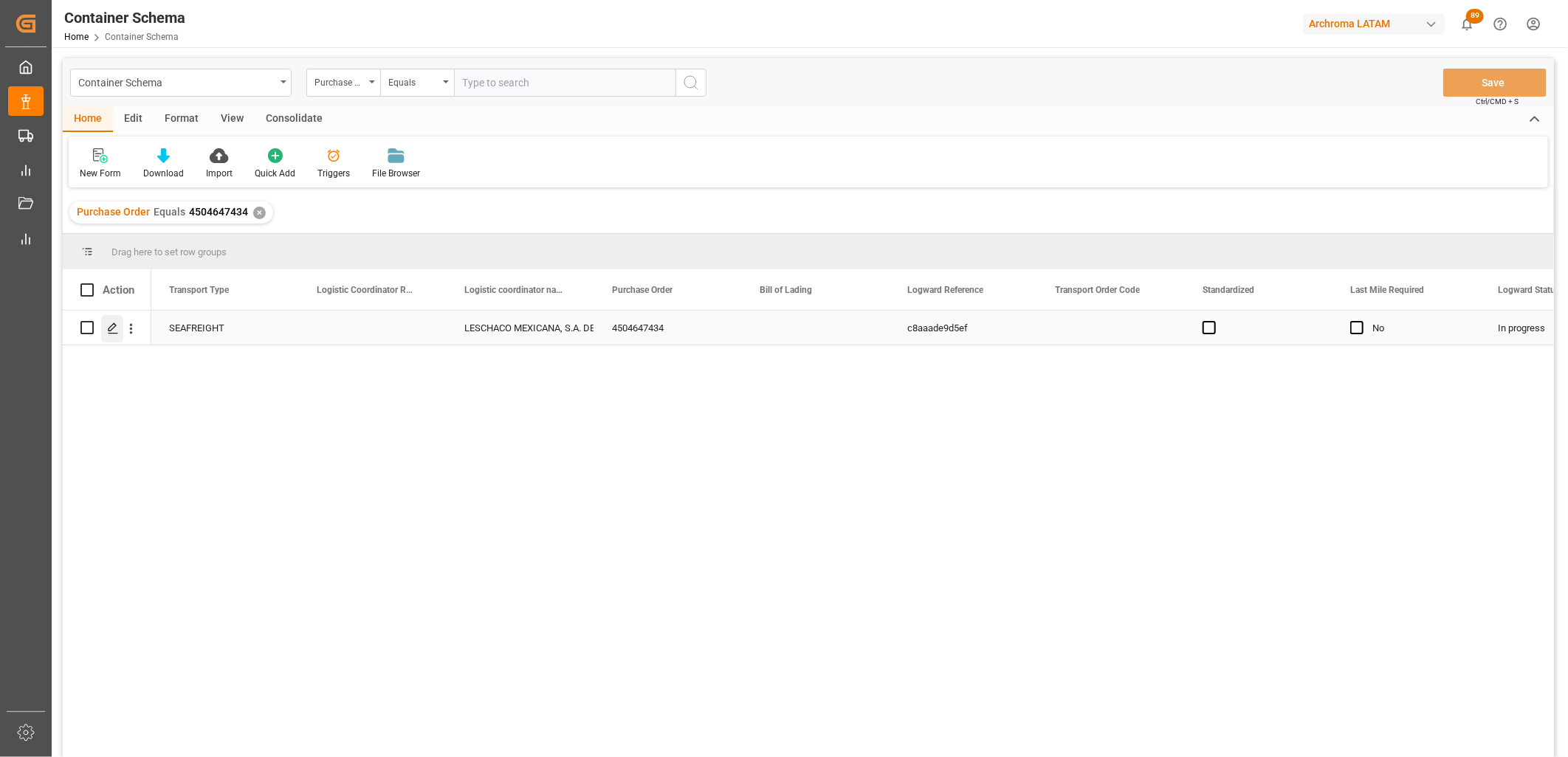
click at [113, 331] on icon "Press SPACE to select this row." at bounding box center [113, 328] width 12 height 12
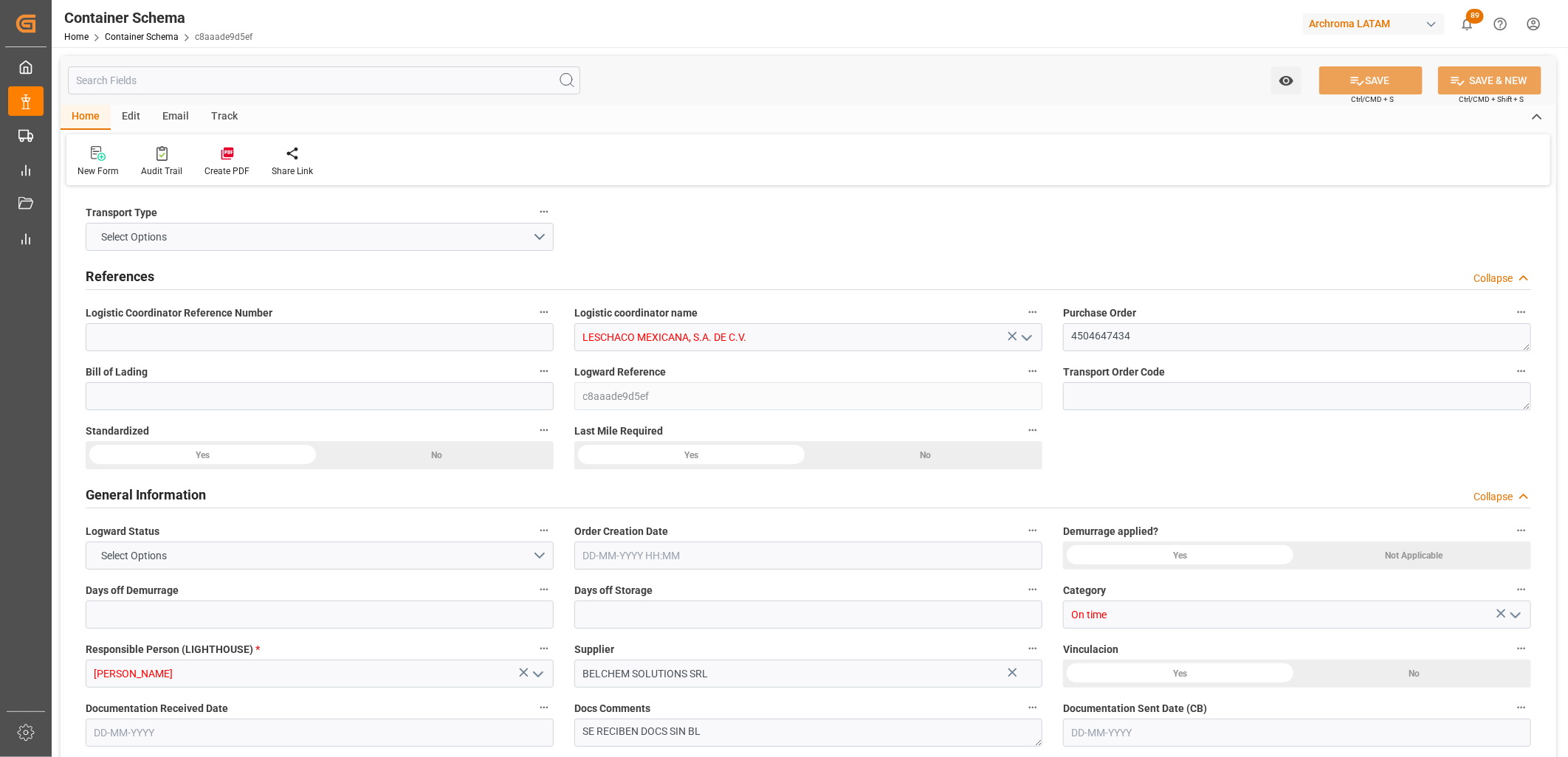
type input "21"
type input "7"
type input "1"
type input "21000"
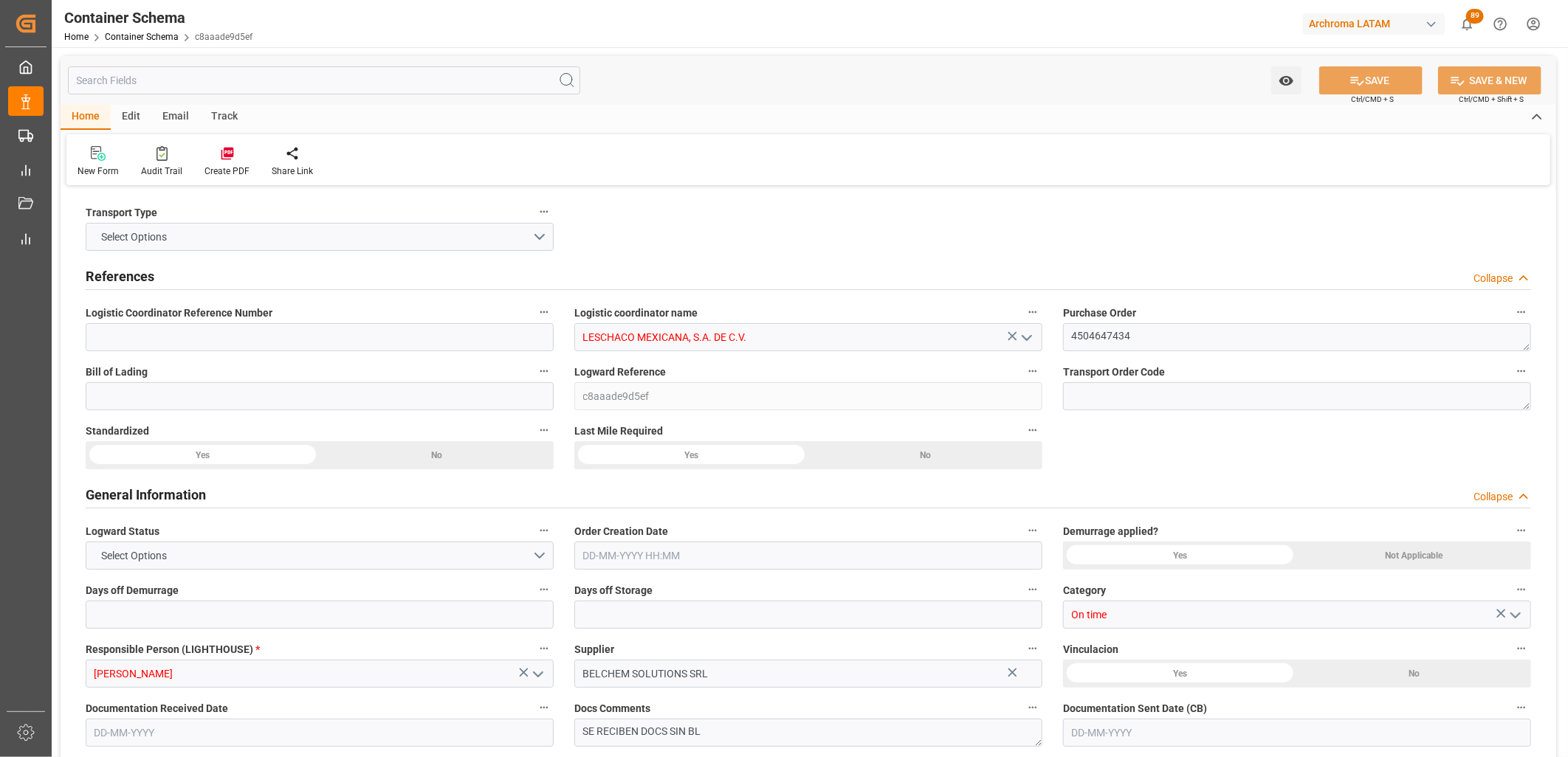
type input "21000"
type input "Cosco"
type input "COSCO Shipping Co. Ltd."
type input "CNSHG"
type input "MXZLO"
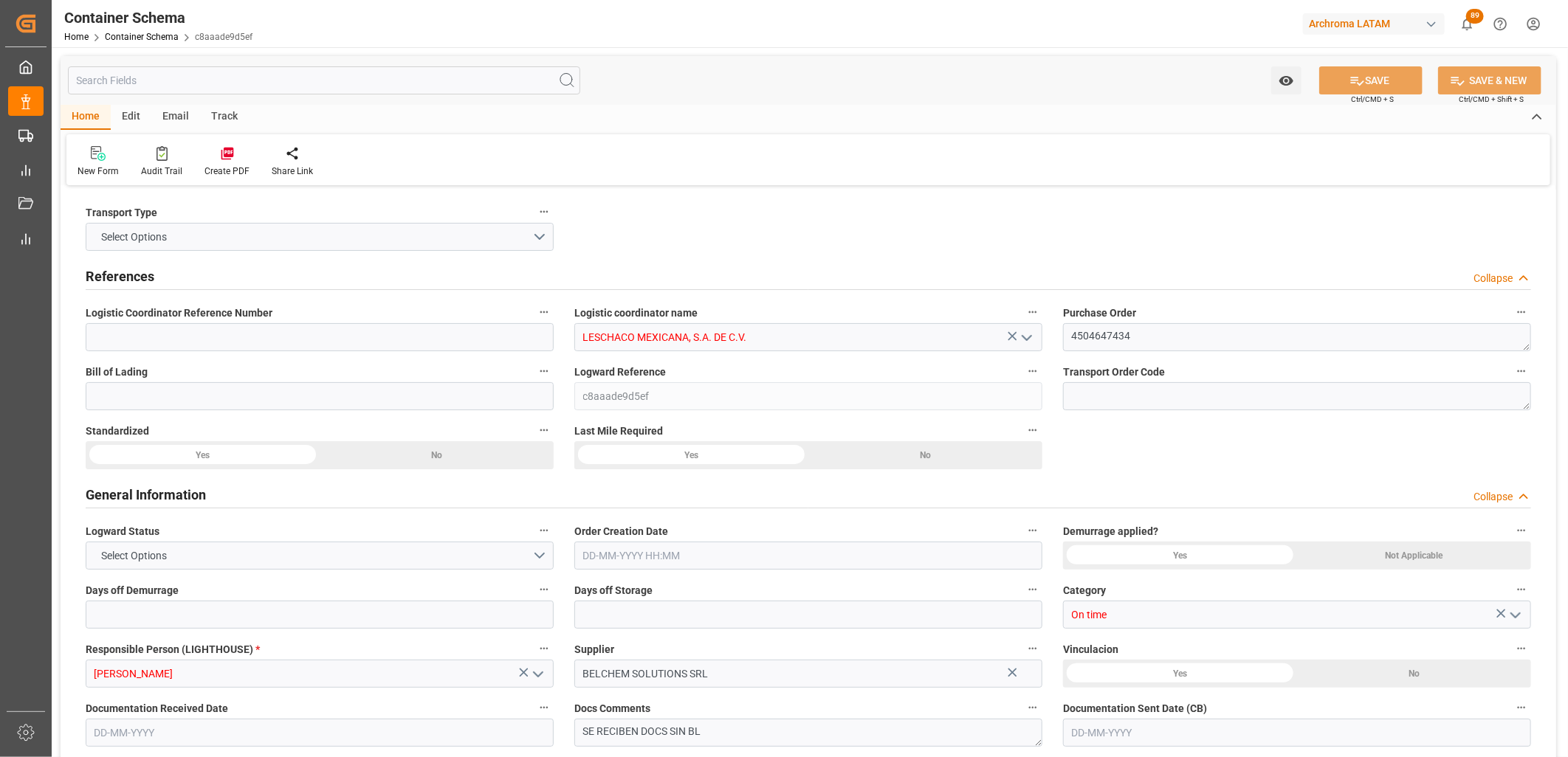
type input "MXZLO"
type input "9314222"
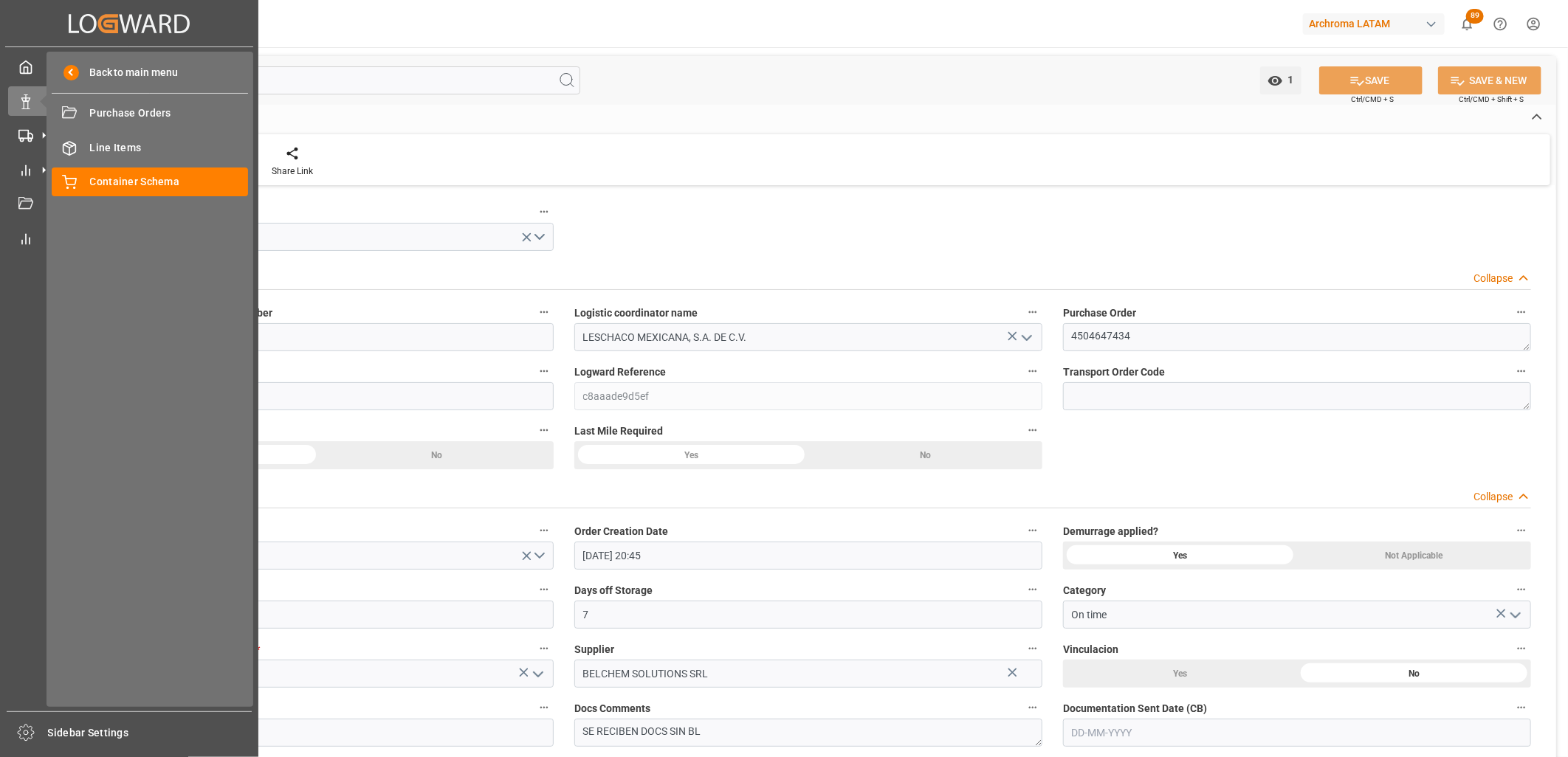
type input "02-09-2025 20:45"
type input "[DATE]"
type input "20-09-2025"
type input "20-09-2025 20:30"
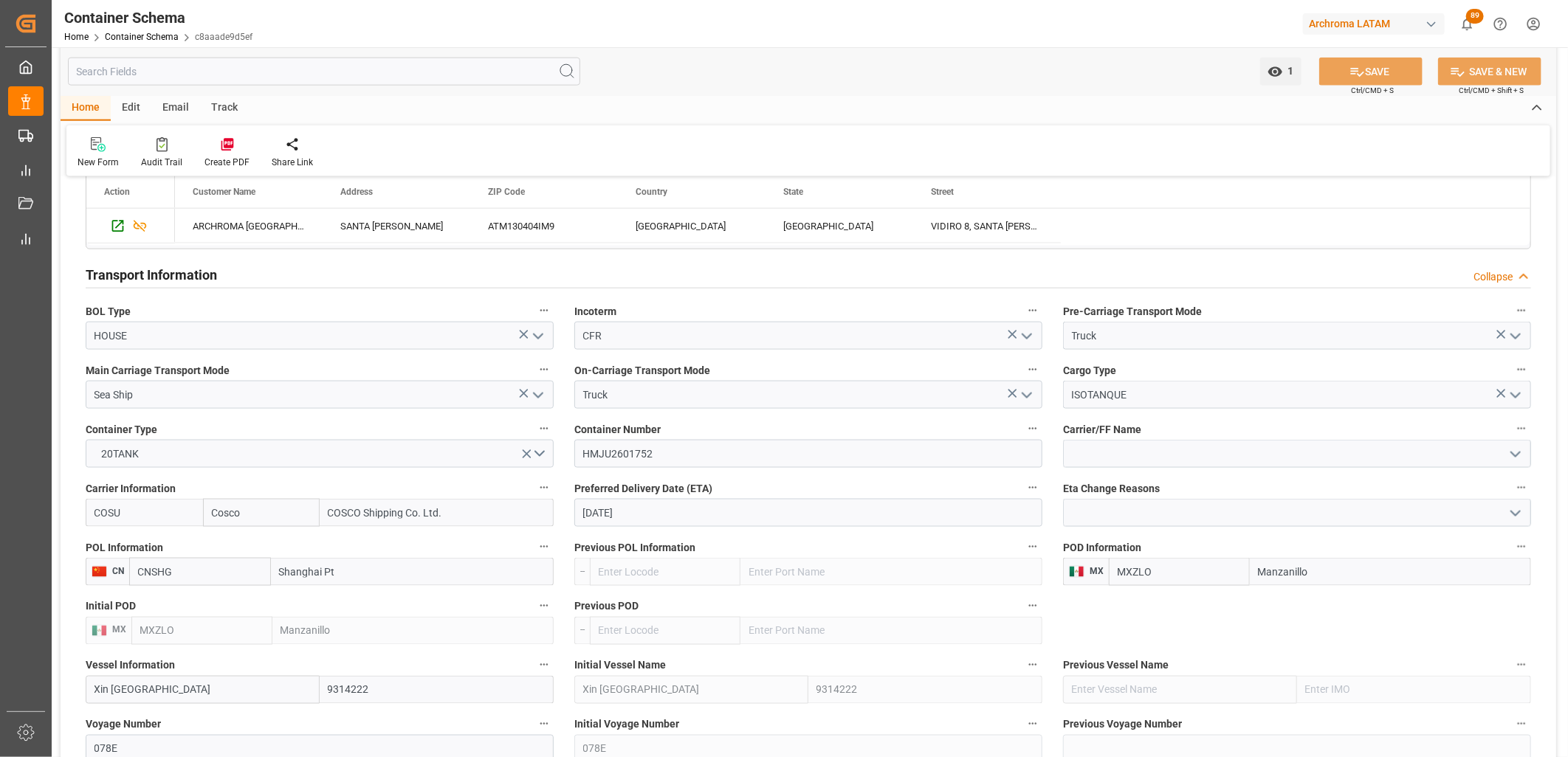
scroll to position [1230, 0]
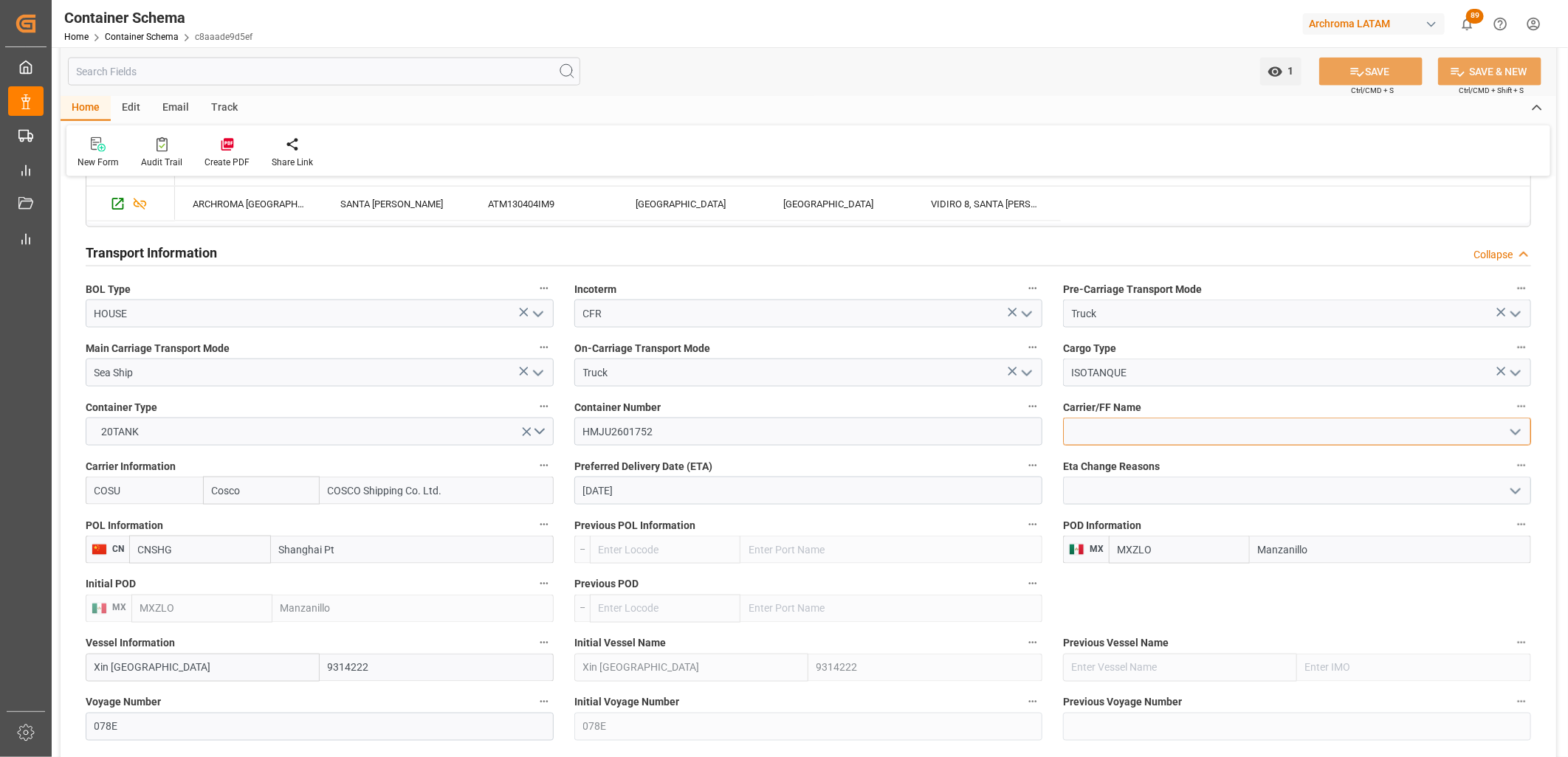
click at [1081, 421] on input at bounding box center [1297, 431] width 468 height 28
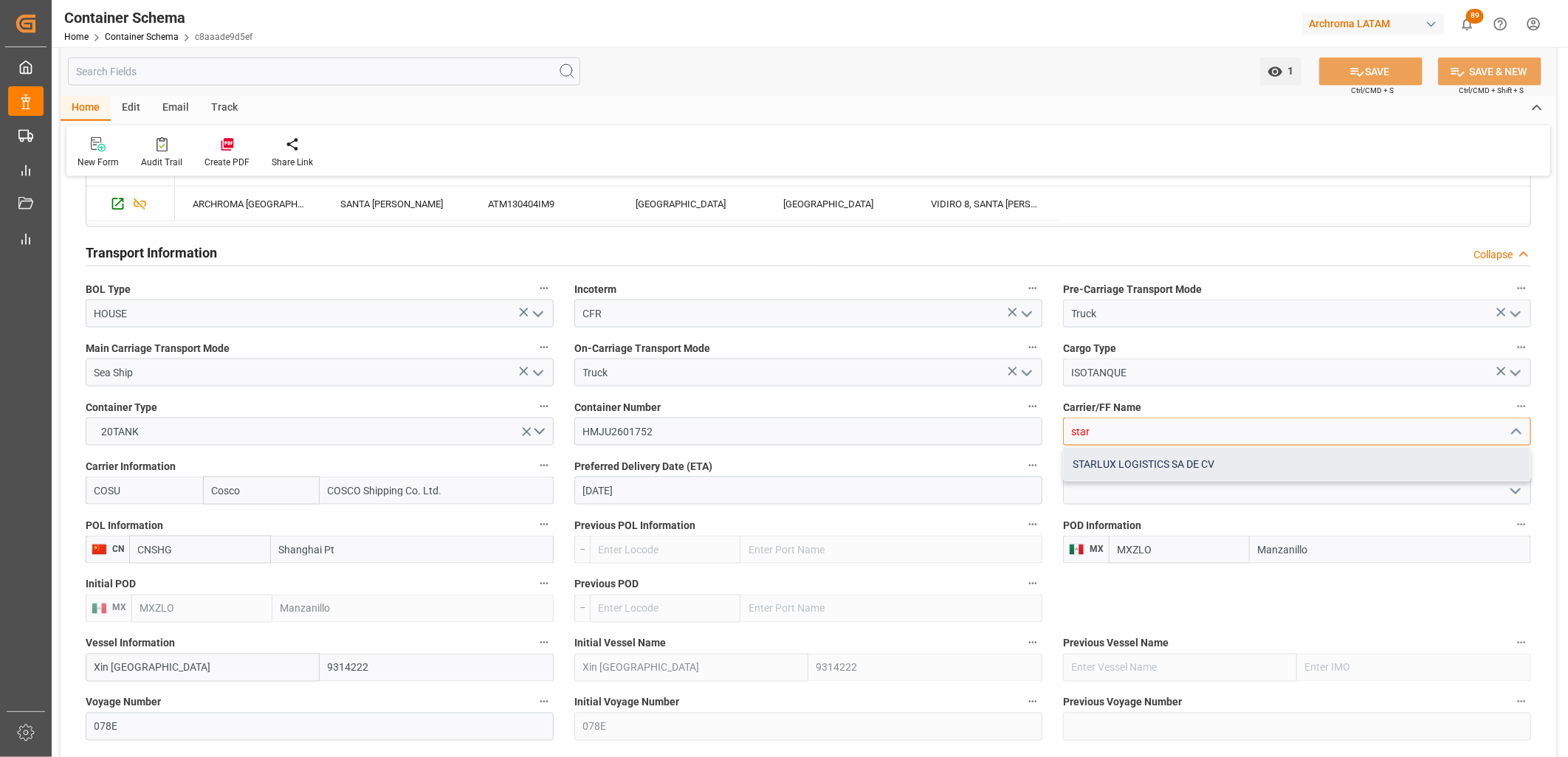
click at [1088, 462] on div "STARLUX LOGISTICS SA DE CV" at bounding box center [1297, 464] width 467 height 34
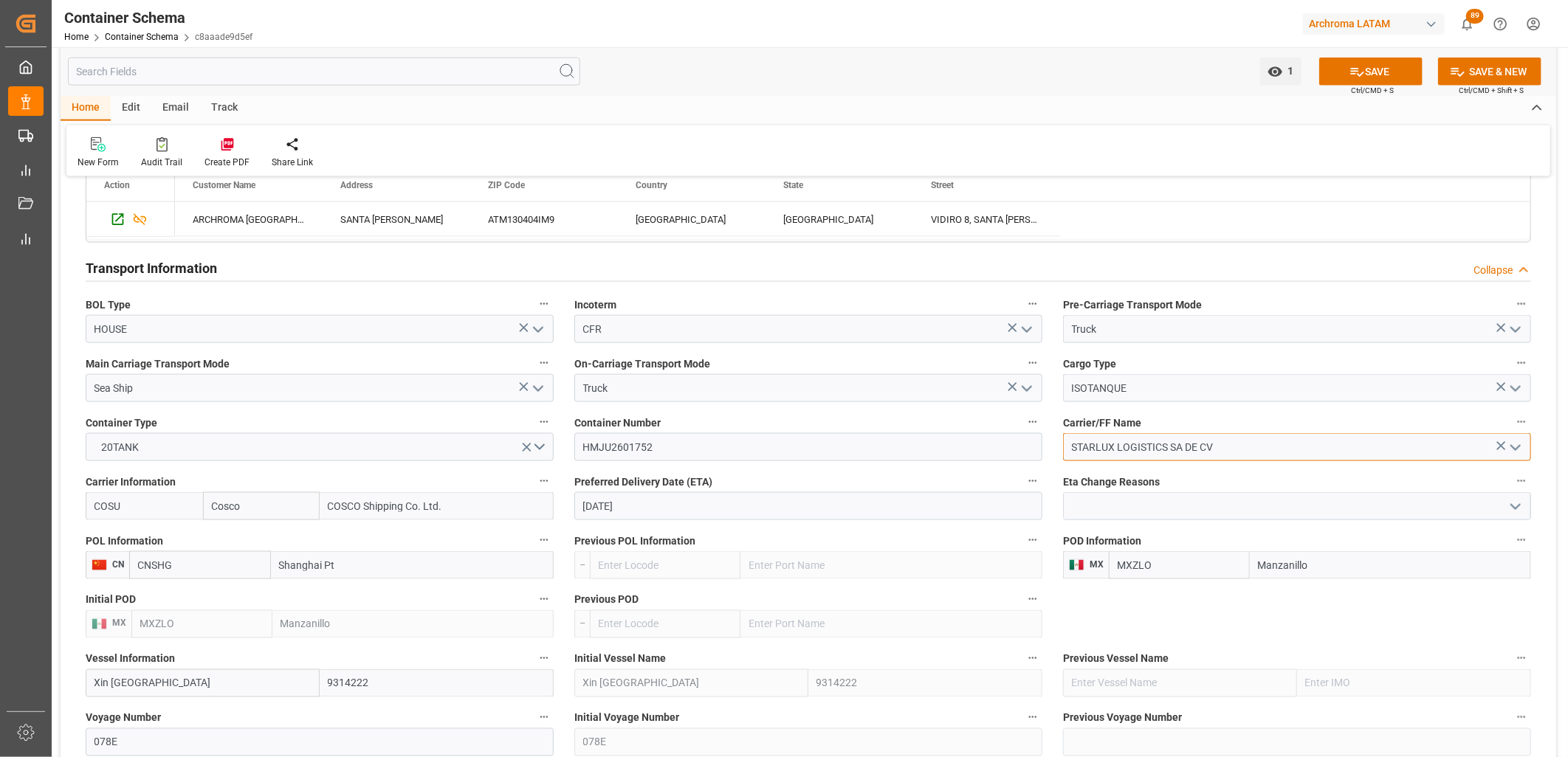
scroll to position [1147, 0]
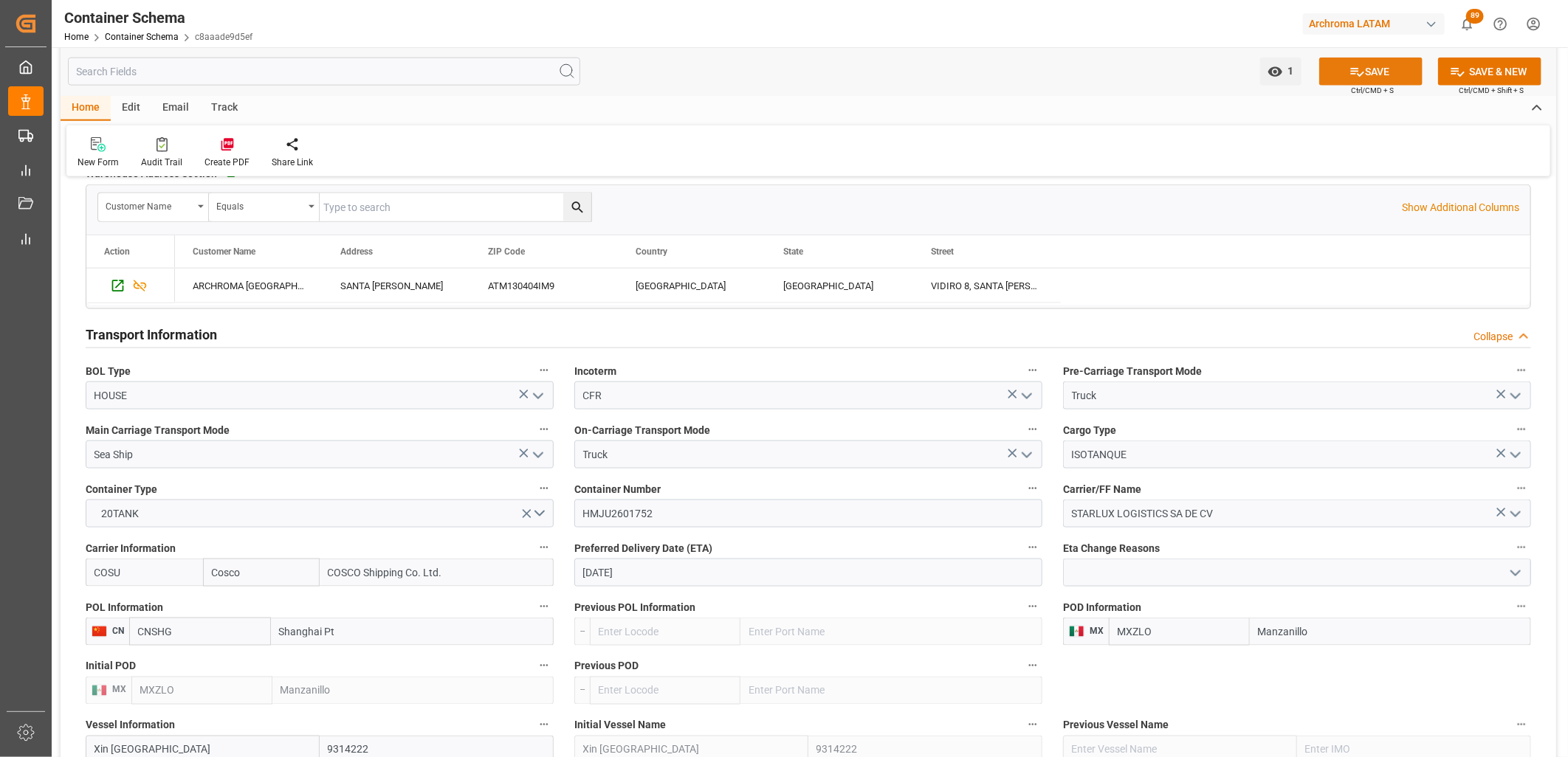
click at [1112, 66] on icon at bounding box center [1357, 72] width 15 height 15
click at [631, 501] on input "HMJU2601752" at bounding box center [808, 513] width 468 height 28
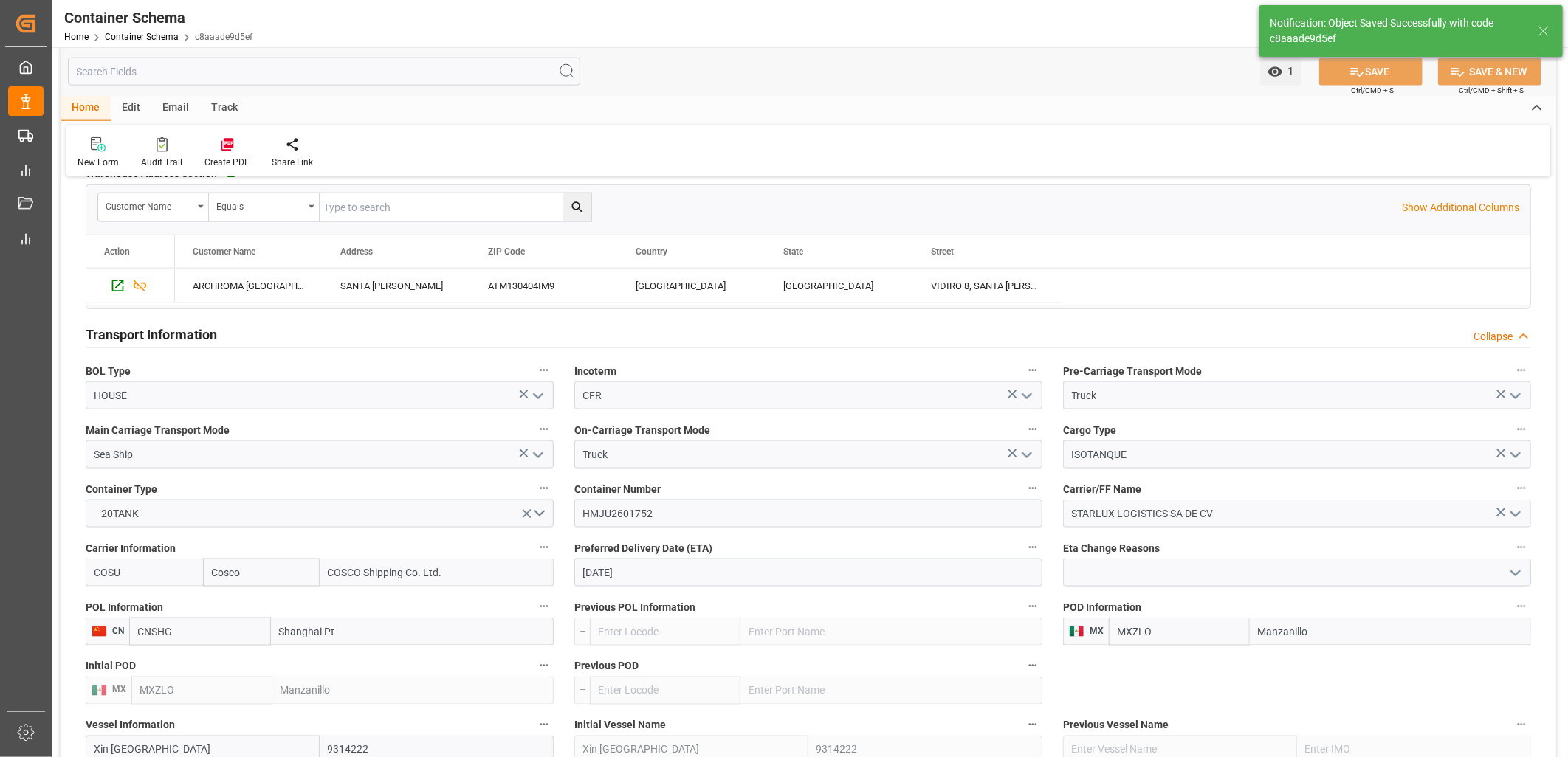
type input "STARLUX LOGISTICS SA DE CV"
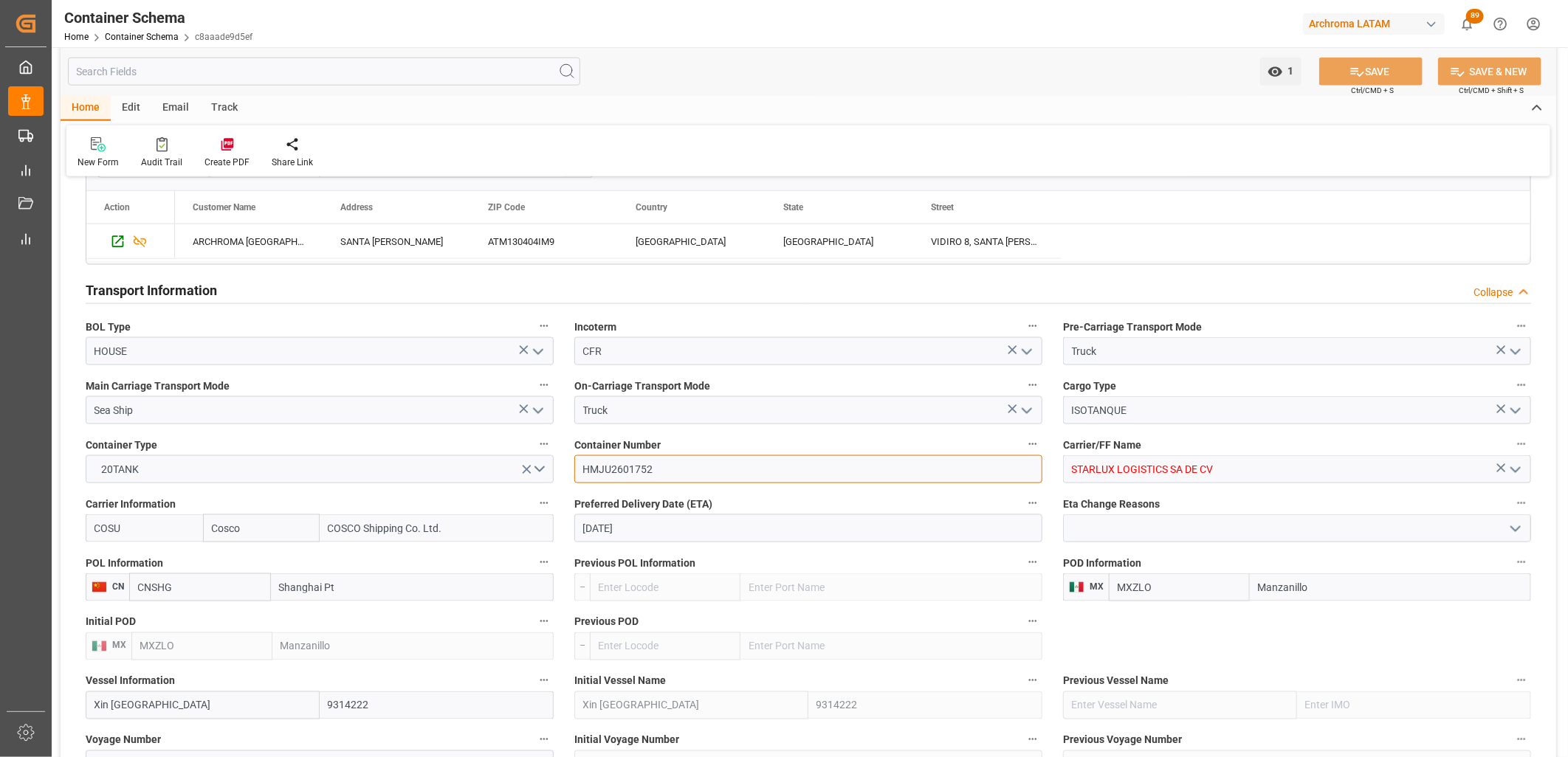
scroll to position [1230, 0]
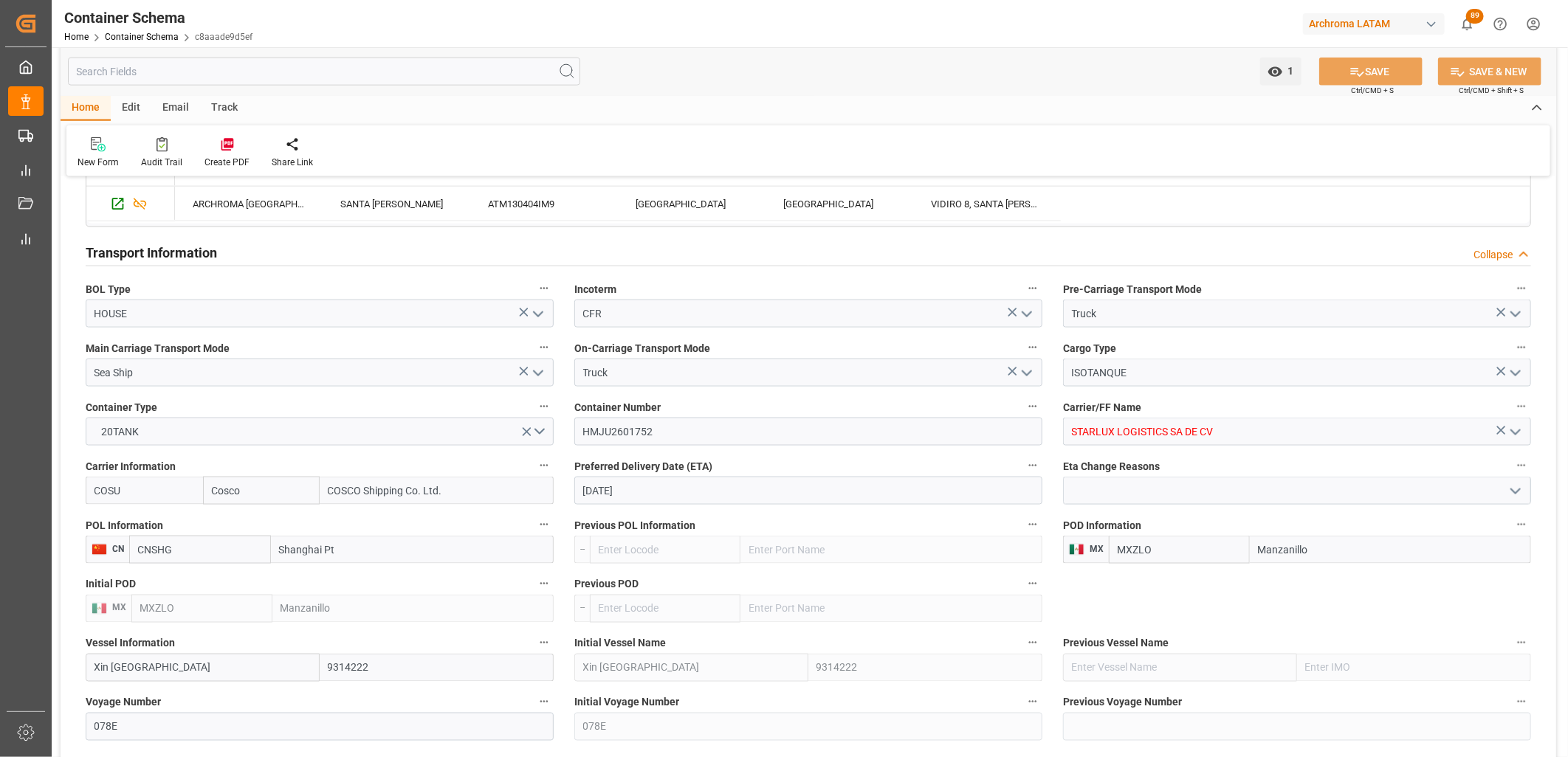
click at [606, 496] on input "20-09-2025" at bounding box center [808, 491] width 468 height 28
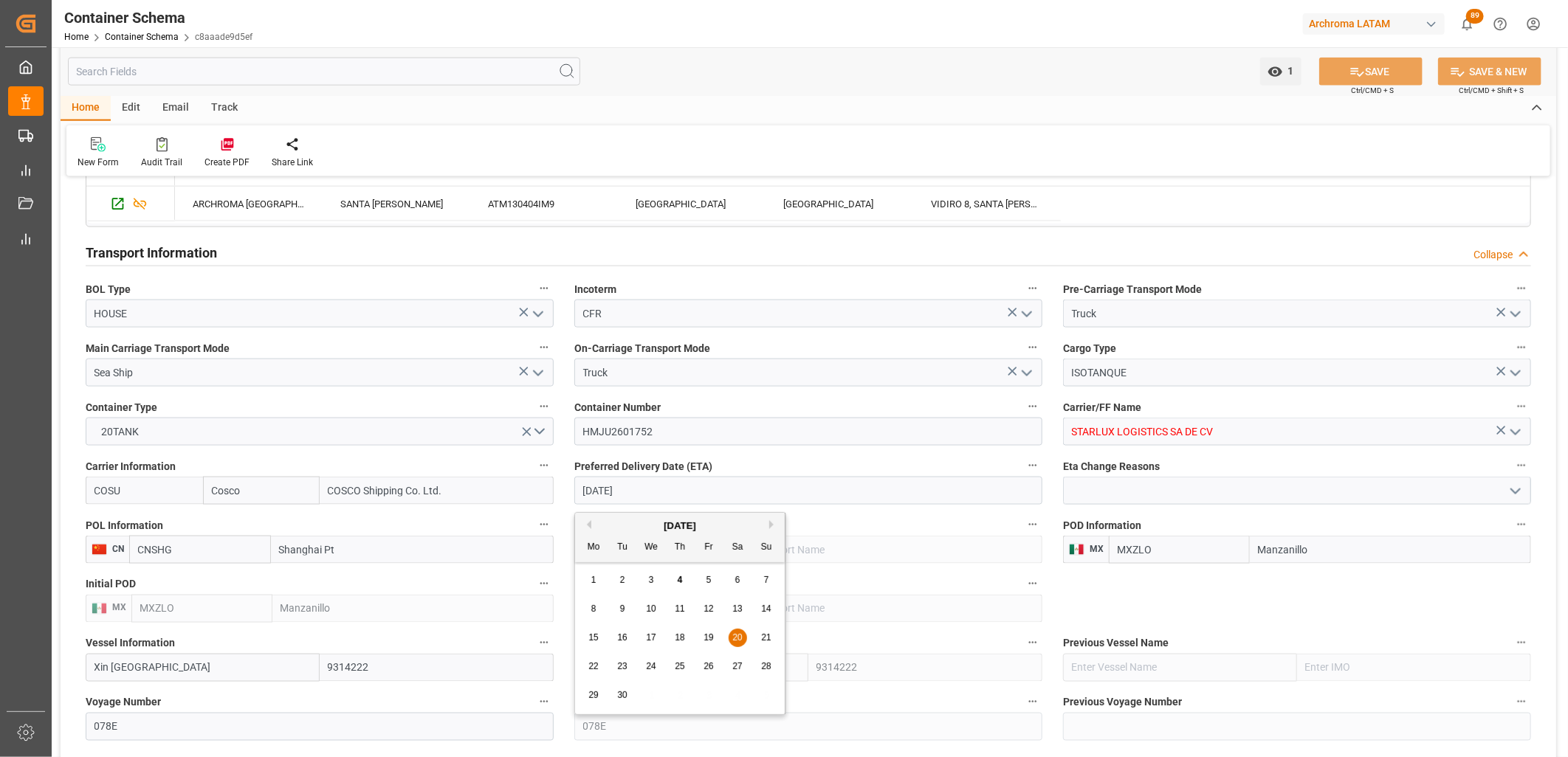
click at [657, 501] on div "17" at bounding box center [651, 638] width 18 height 18
type input "17-09-2025"
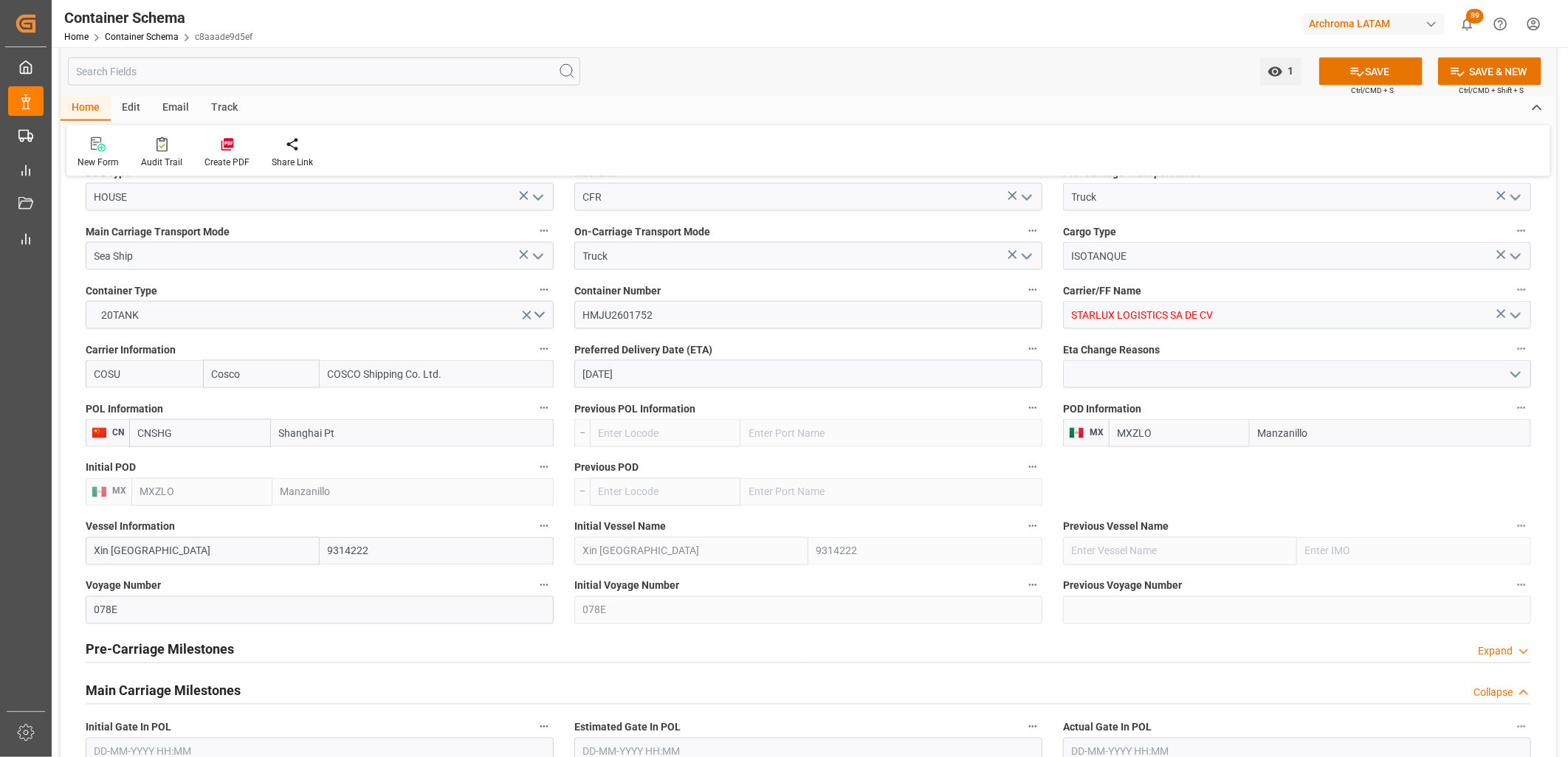
scroll to position [1393, 0]
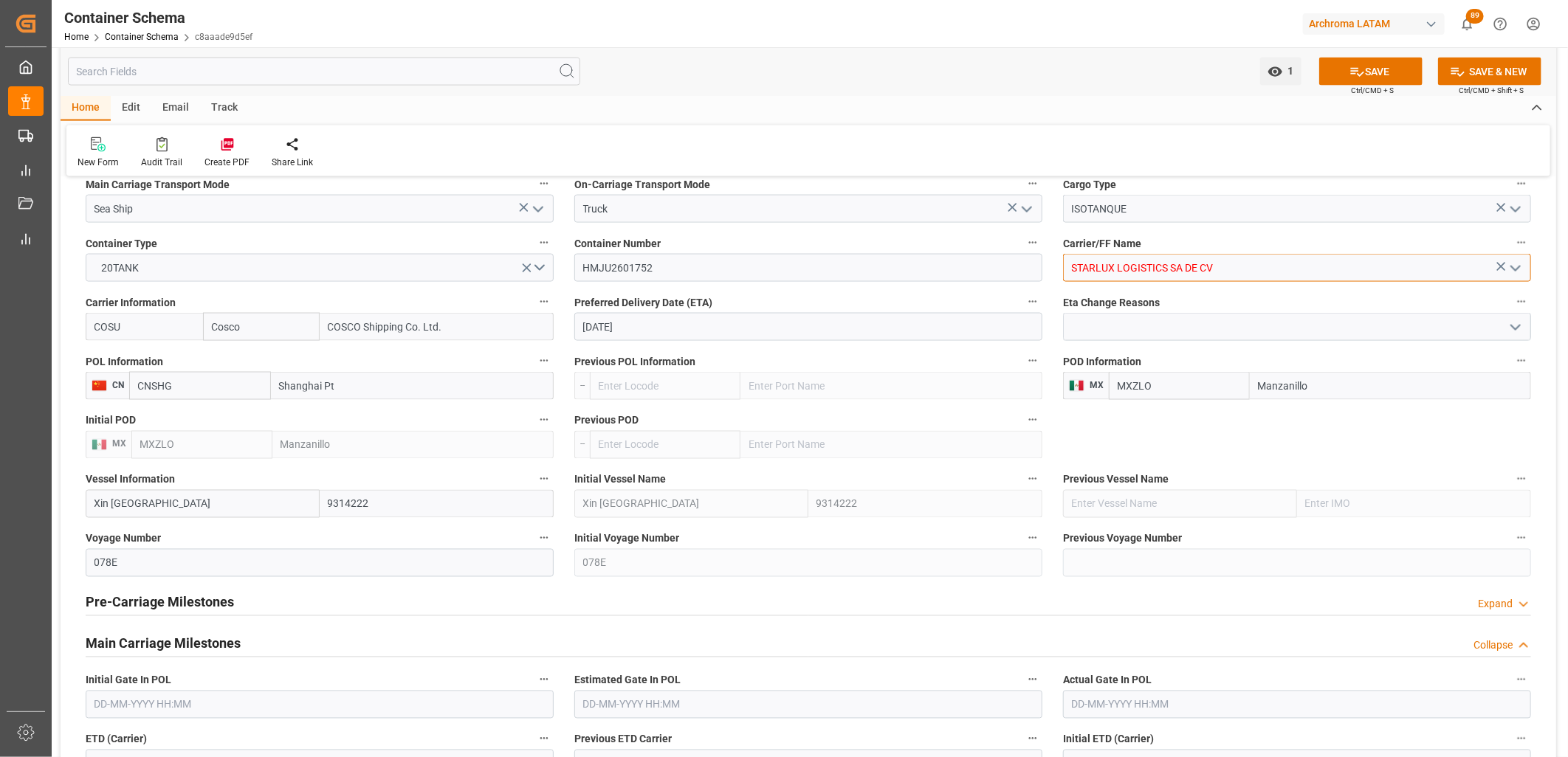
click at [1112, 264] on input "STARLUX LOGISTICS SA DE CV" at bounding box center [1297, 267] width 468 height 28
click at [1108, 269] on input "STARLUX LOGISTICS SA DE CV" at bounding box center [1297, 267] width 468 height 28
click at [1112, 267] on icon "open menu" at bounding box center [1516, 268] width 18 height 18
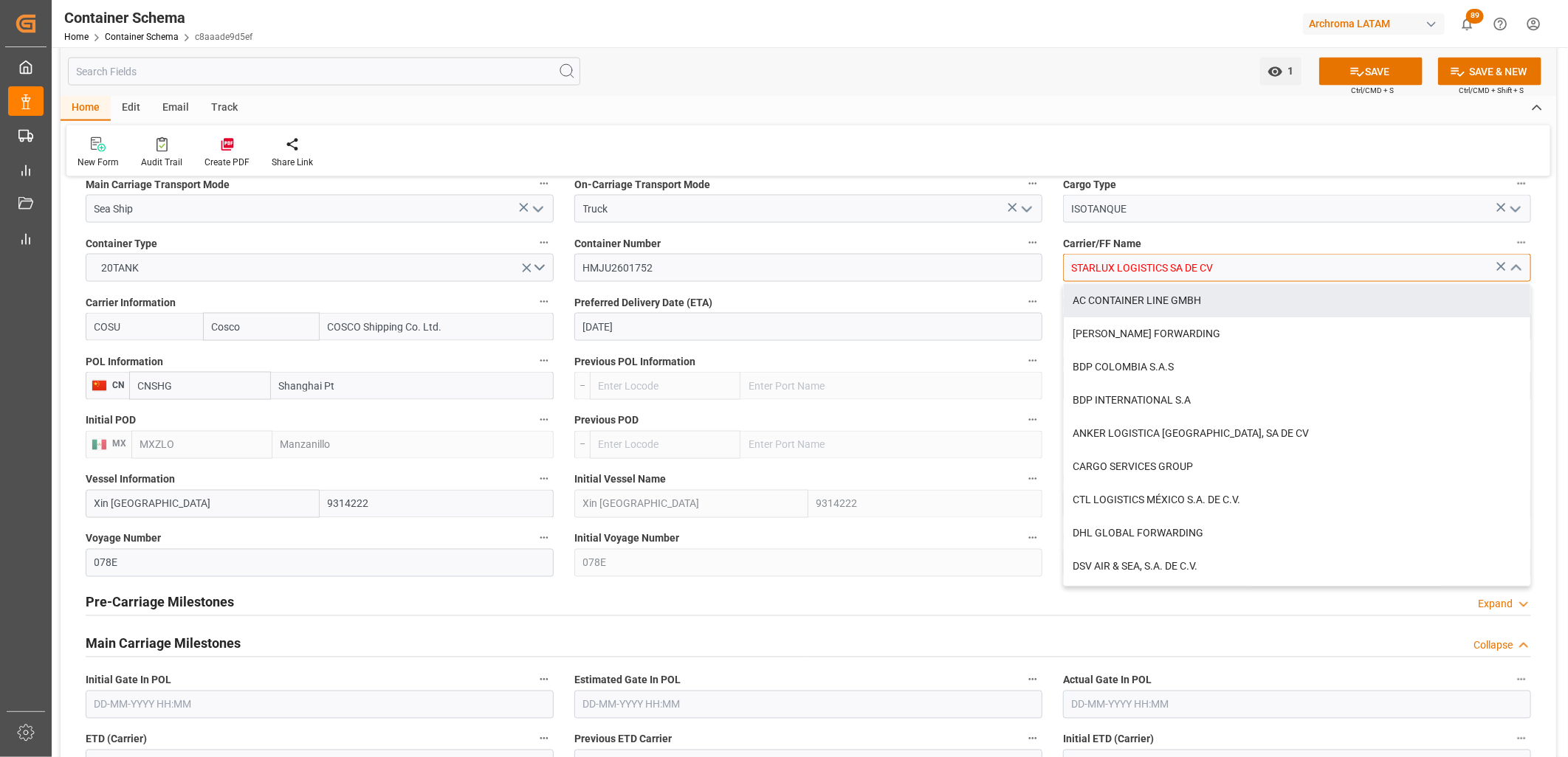
drag, startPoint x: 1075, startPoint y: 269, endPoint x: 1303, endPoint y: 269, distance: 228.0
click at [1112, 269] on input "STARLUX LOGISTICS SA DE CV" at bounding box center [1297, 267] width 468 height 28
type input "S"
type input "d"
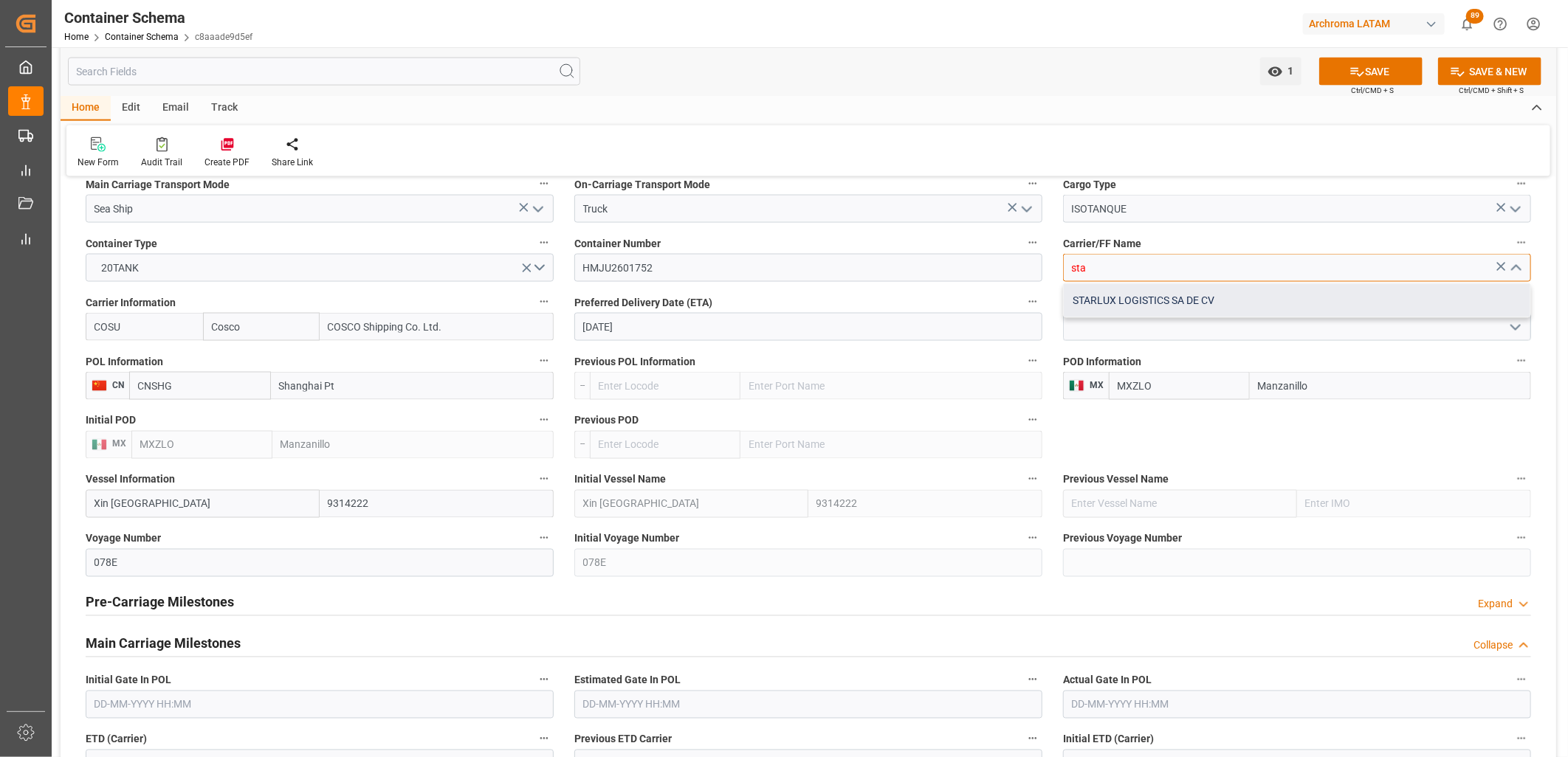
click at [1112, 301] on div "STARLUX LOGISTICS SA DE CV" at bounding box center [1297, 301] width 467 height 34
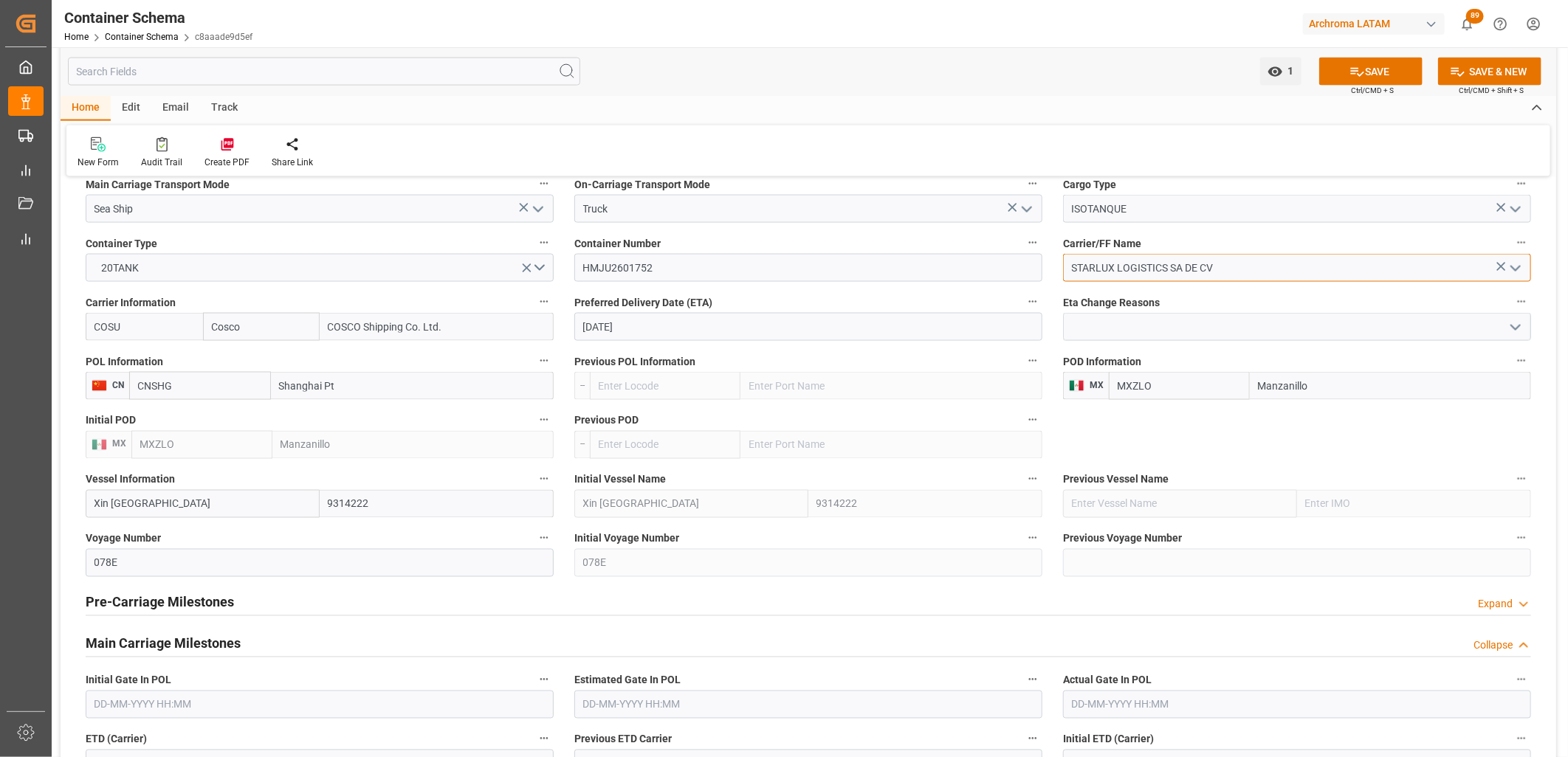
type input "STARLUX LOGISTICS SA DE CV"
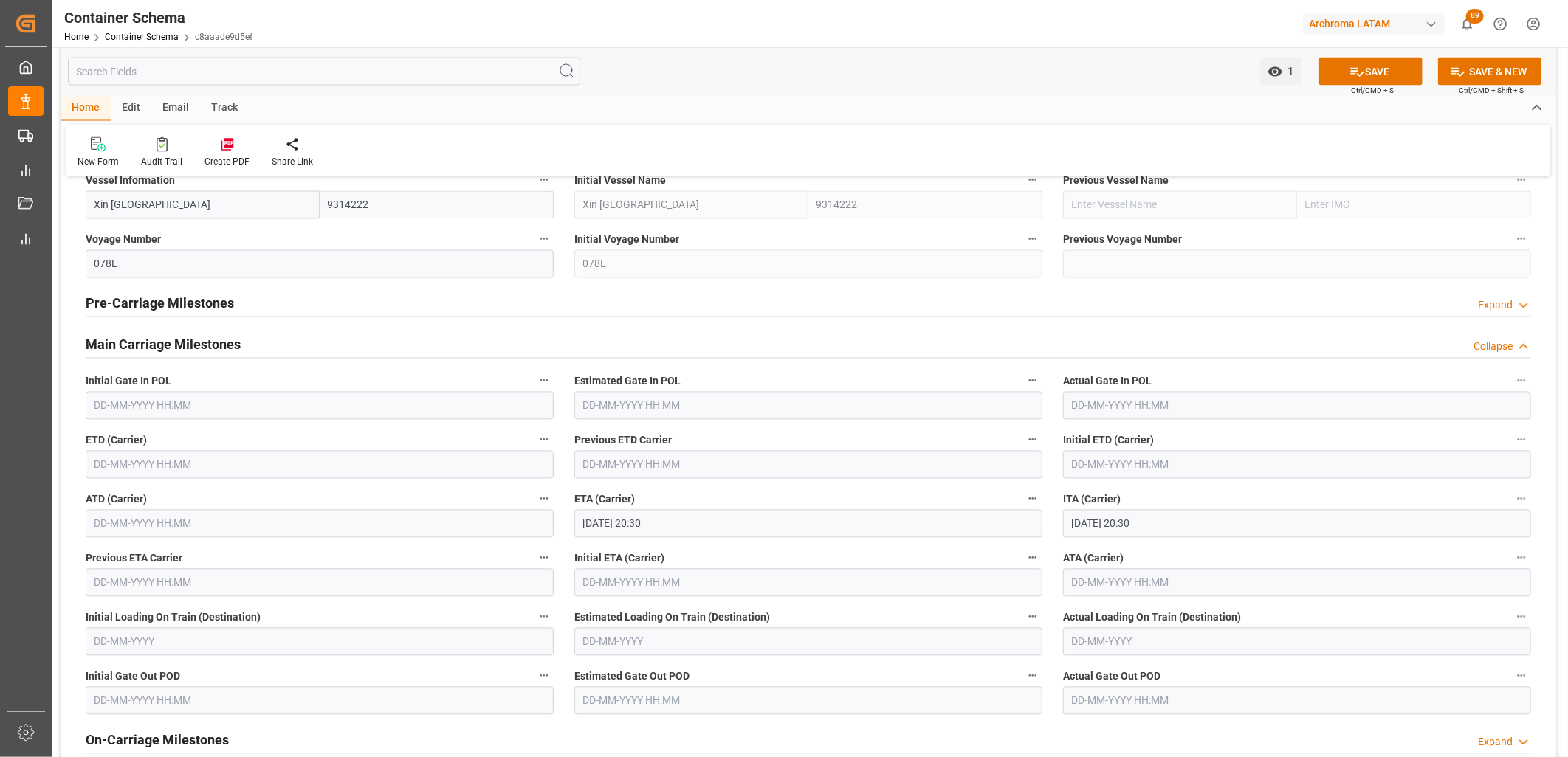
scroll to position [1722, 0]
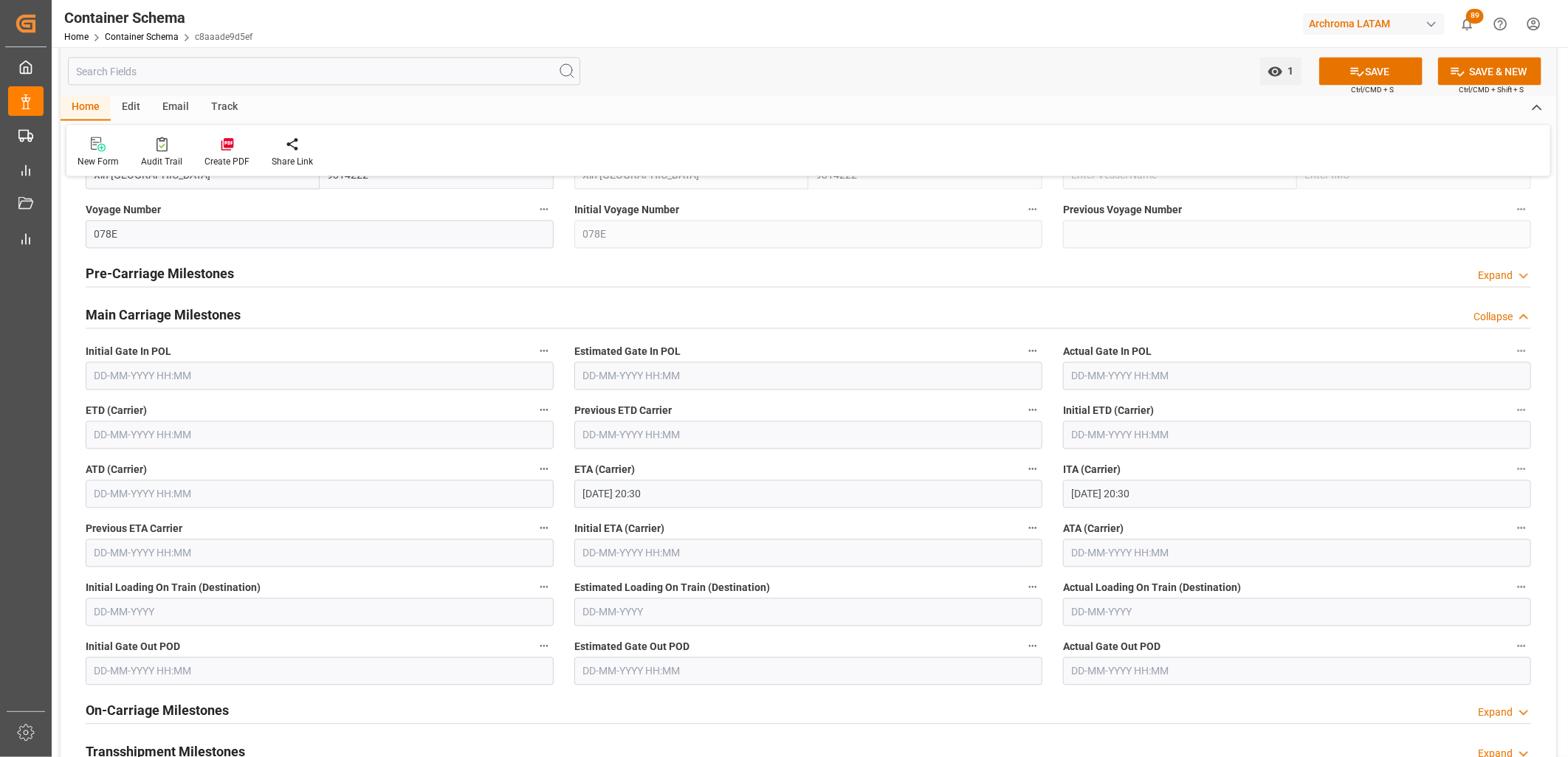
click at [599, 498] on input "20-09-2025 20:30" at bounding box center [808, 494] width 468 height 28
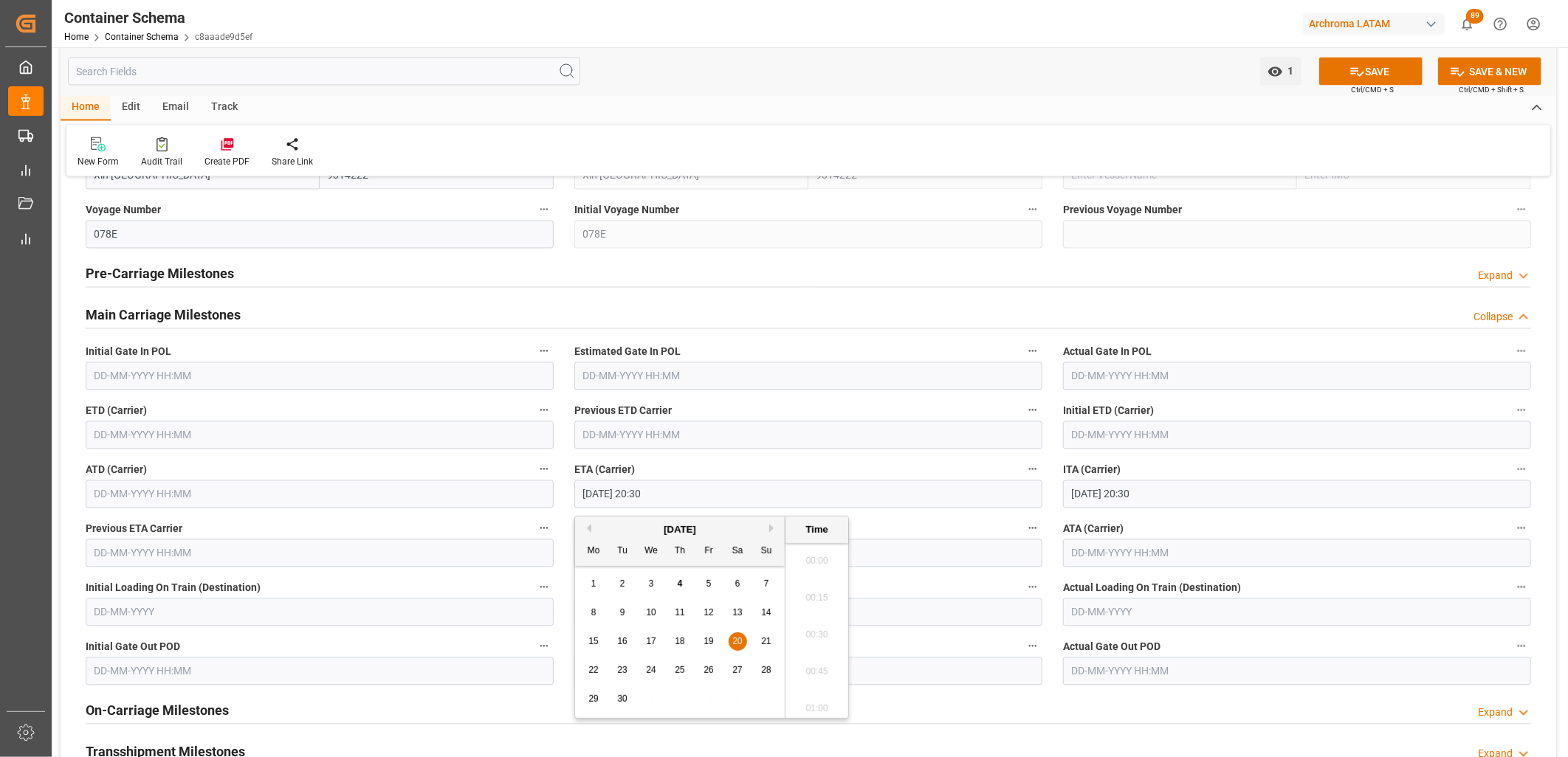
scroll to position [2956, 0]
click at [654, 501] on span "17" at bounding box center [650, 641] width 9 height 10
click at [824, 501] on li "20:00" at bounding box center [817, 557] width 63 height 37
type input "17-09-2025 20:00"
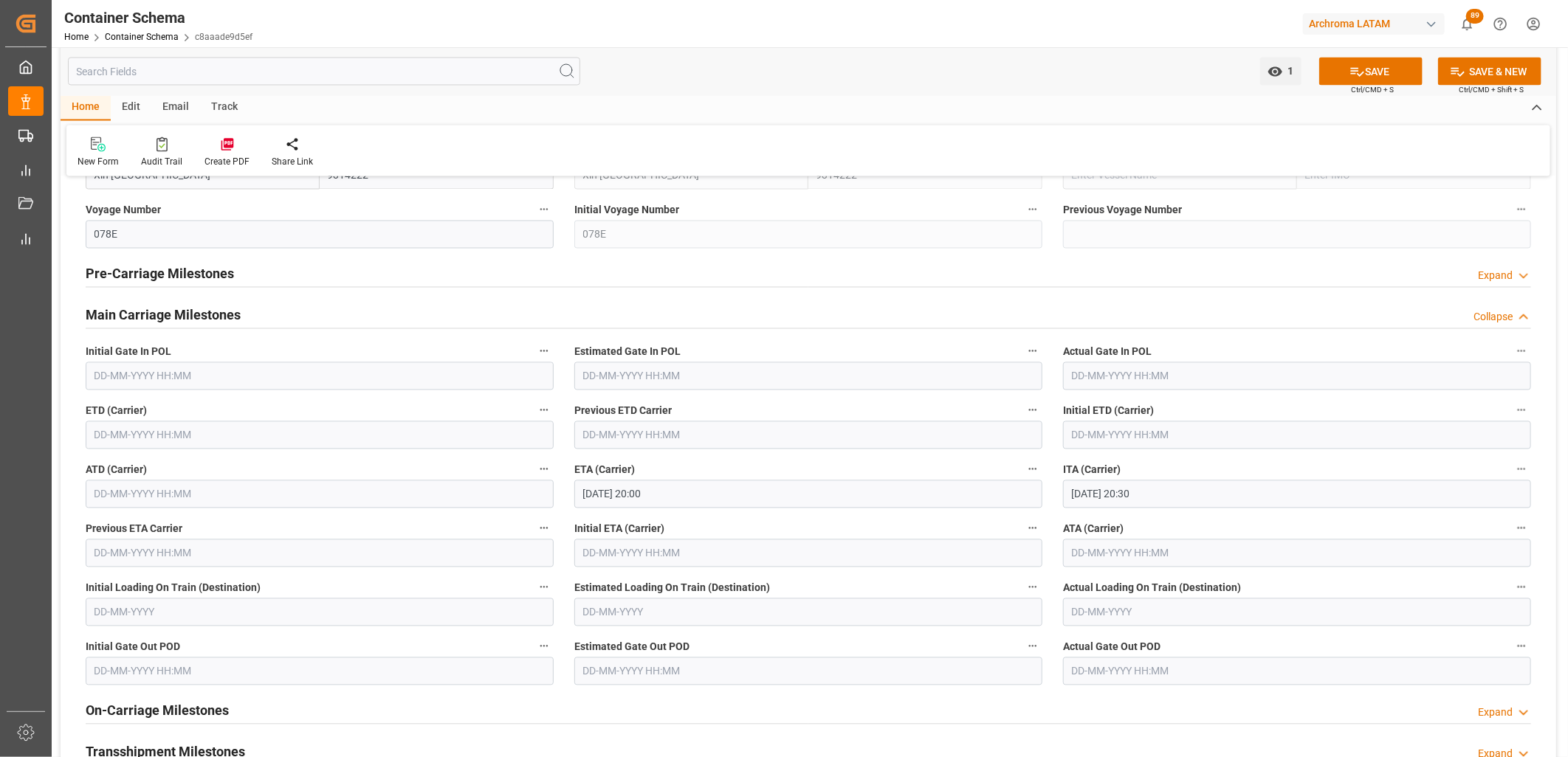
click at [124, 436] on input "text" at bounding box center [320, 435] width 468 height 28
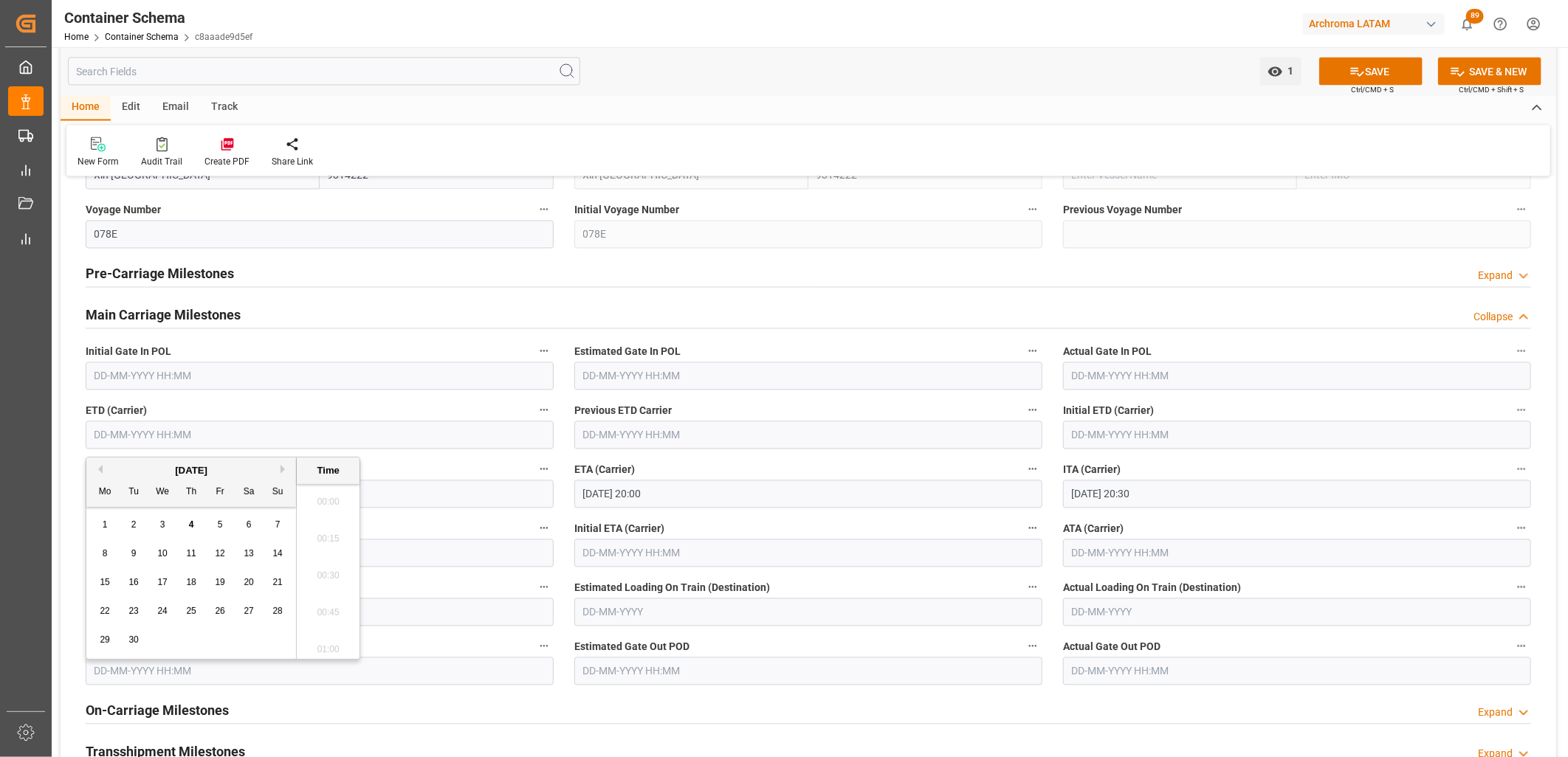
scroll to position [1370, 0]
click at [606, 465] on span "ETA (Carrier)" at bounding box center [604, 470] width 60 height 15
click at [1023, 465] on button "ETA (Carrier)" at bounding box center [1032, 469] width 19 height 19
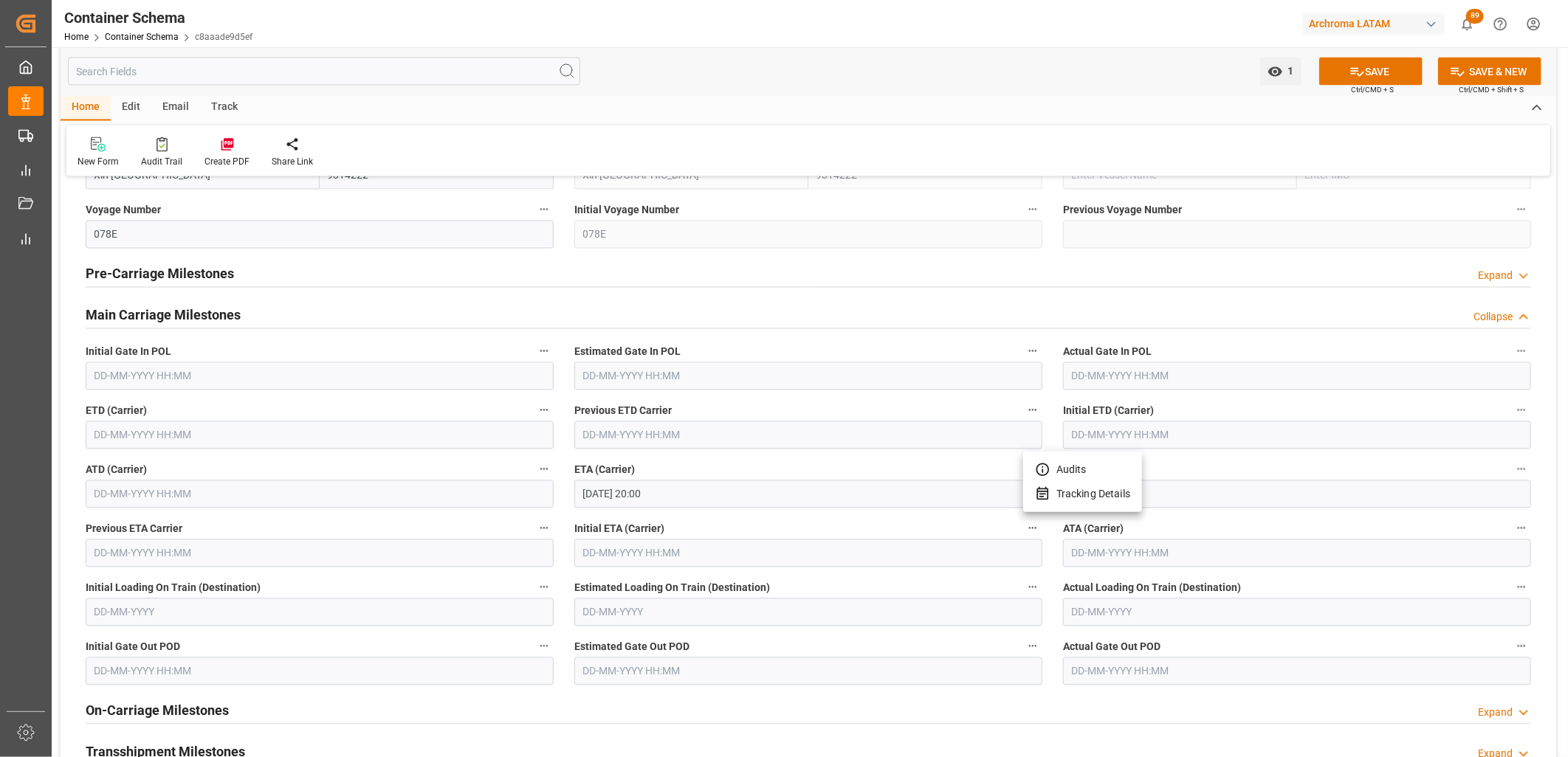
click at [1112, 79] on div at bounding box center [784, 378] width 1568 height 757
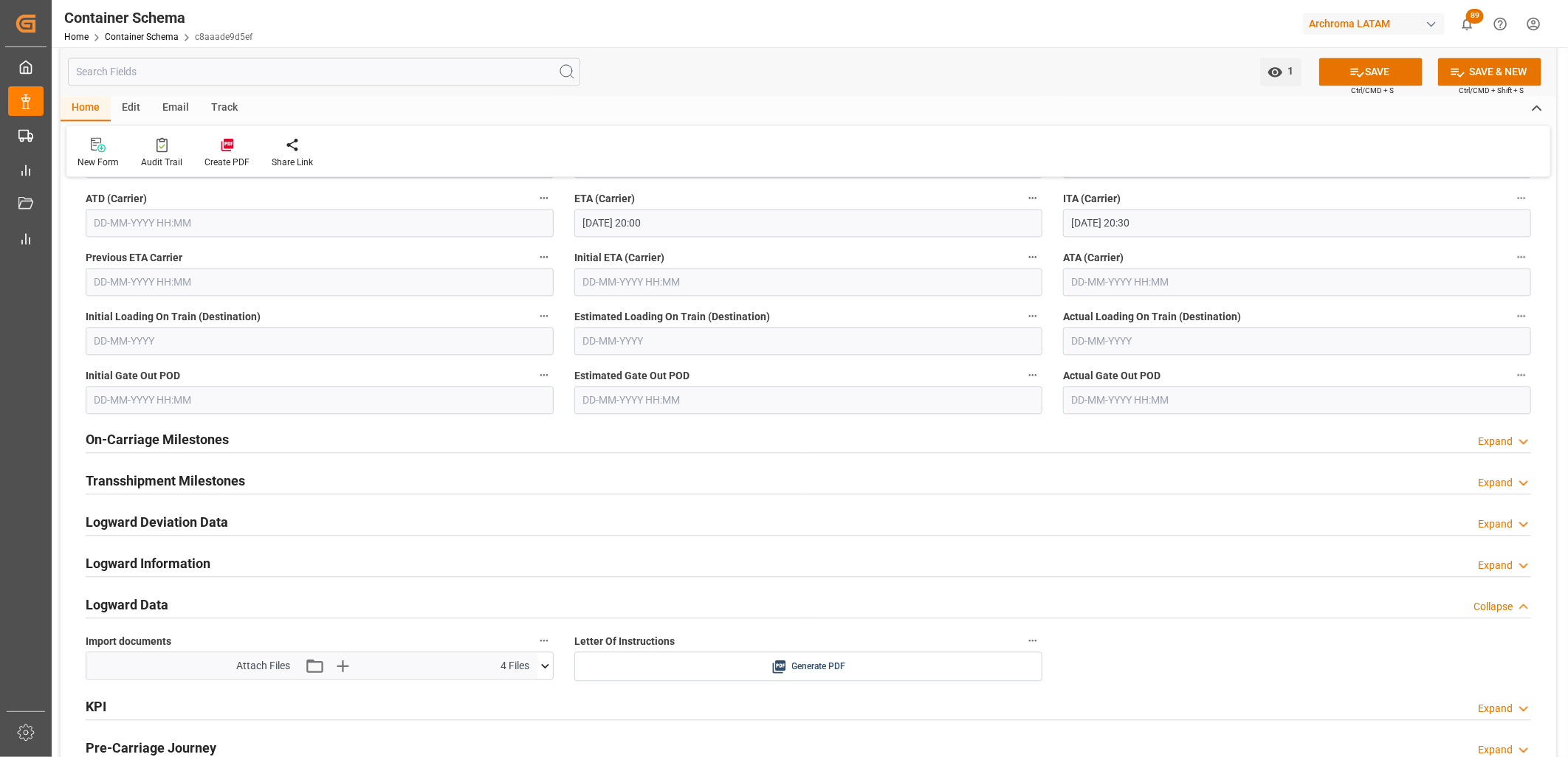
scroll to position [2131, 0]
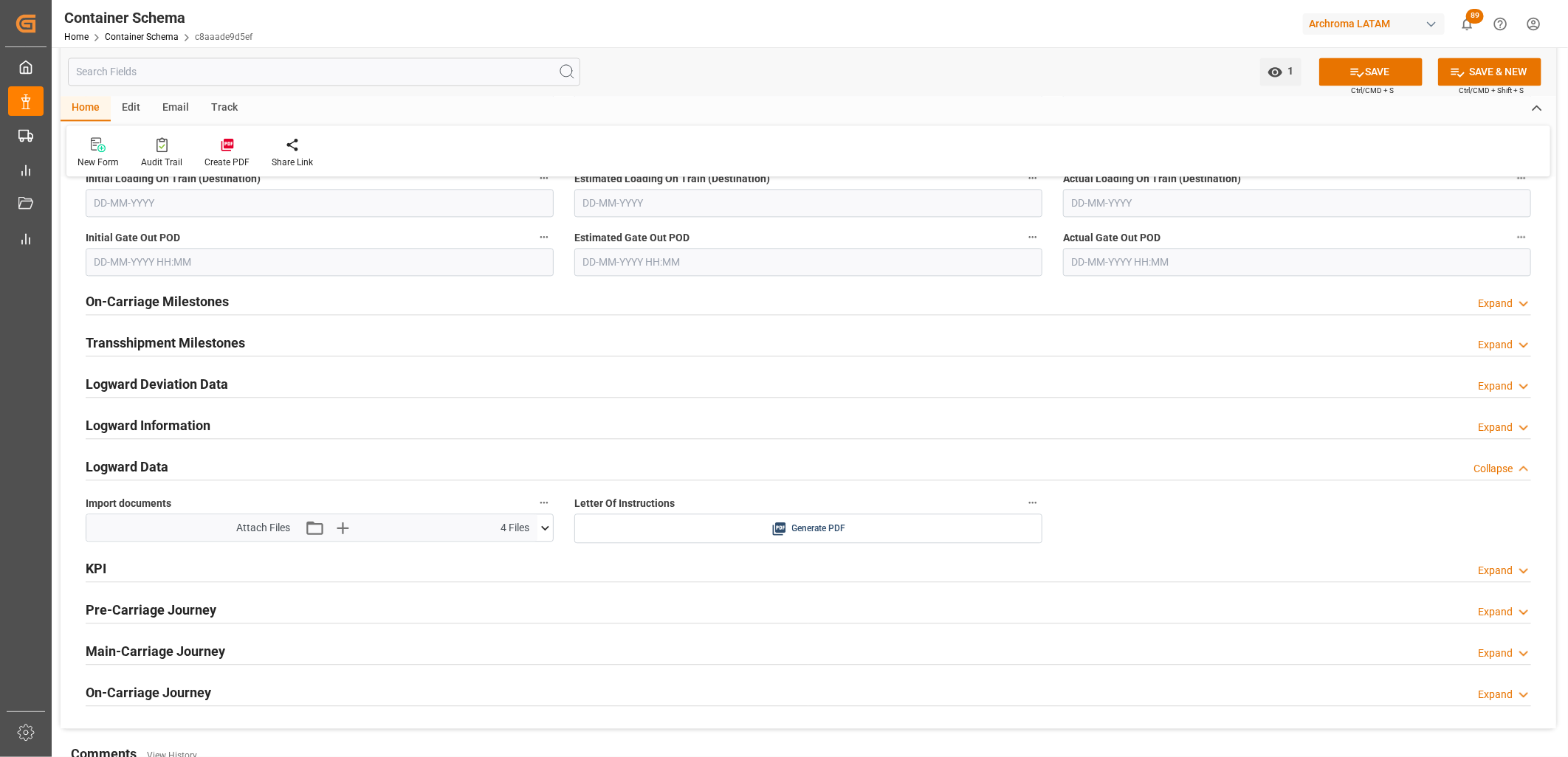
click at [542, 501] on icon at bounding box center [545, 528] width 15 height 15
click at [524, 501] on icon at bounding box center [521, 556] width 9 height 12
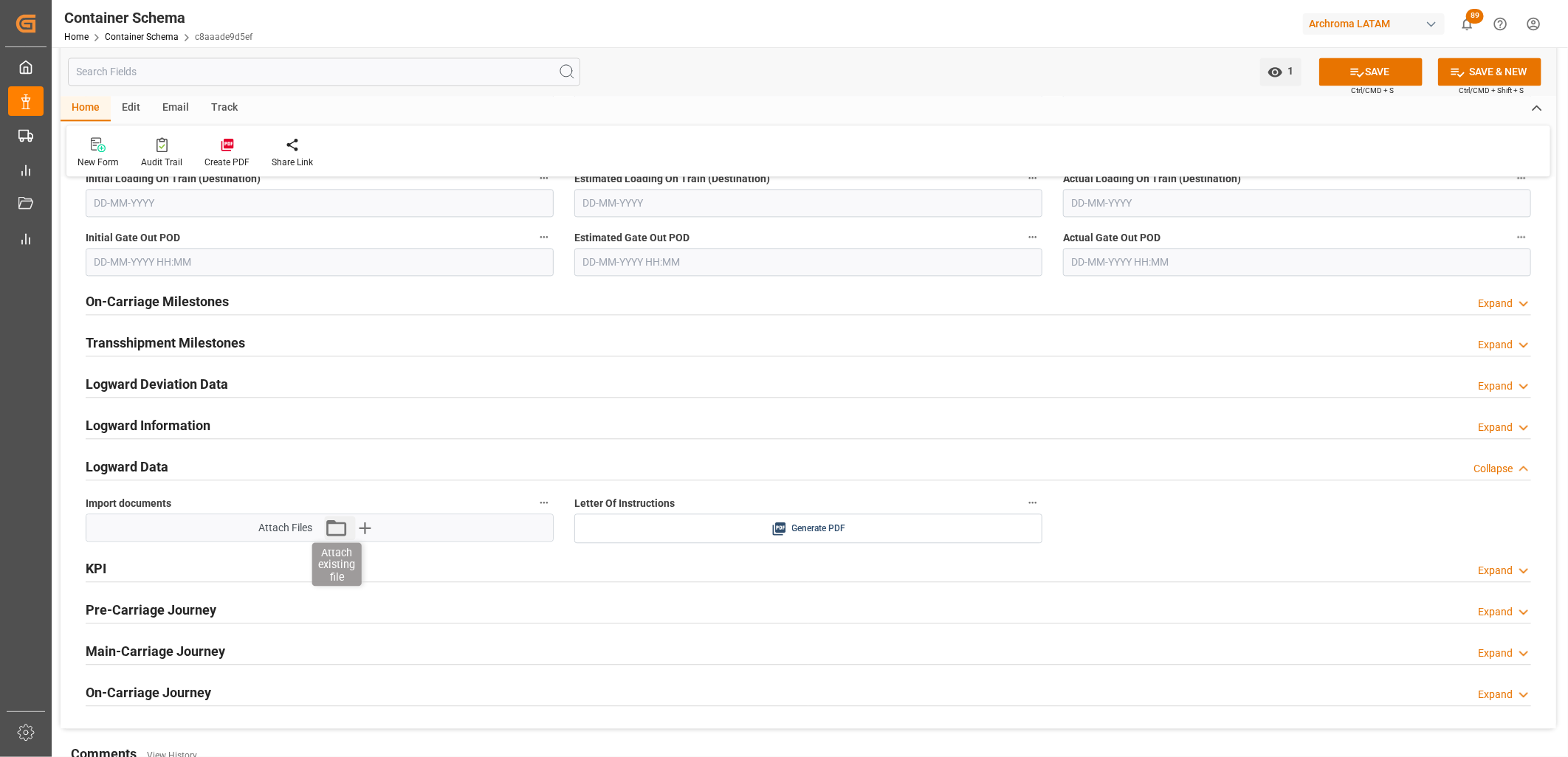
click at [338, 501] on icon "button" at bounding box center [336, 528] width 20 height 16
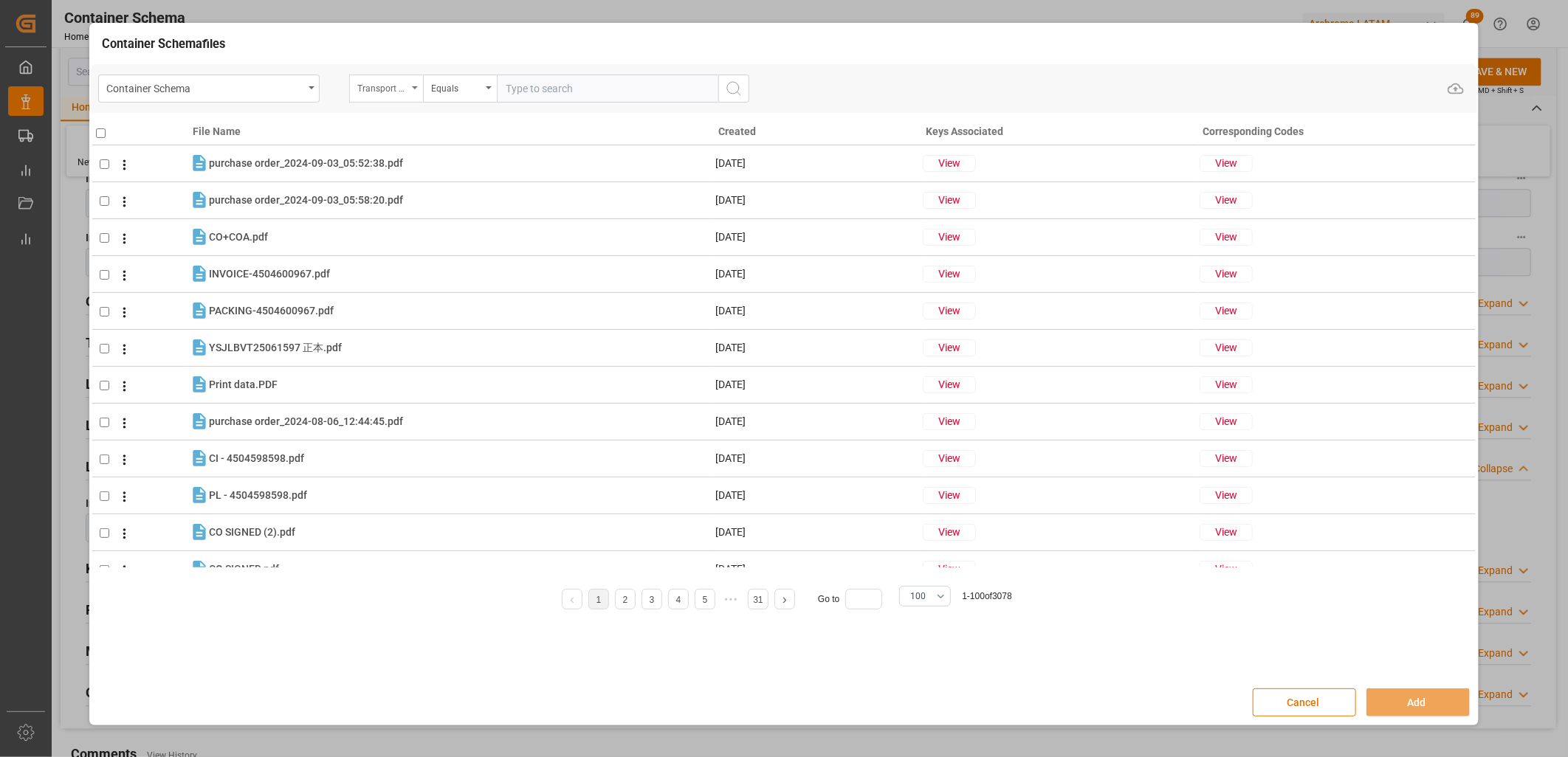
click at [377, 91] on div "Transport Type" at bounding box center [383, 87] width 50 height 17
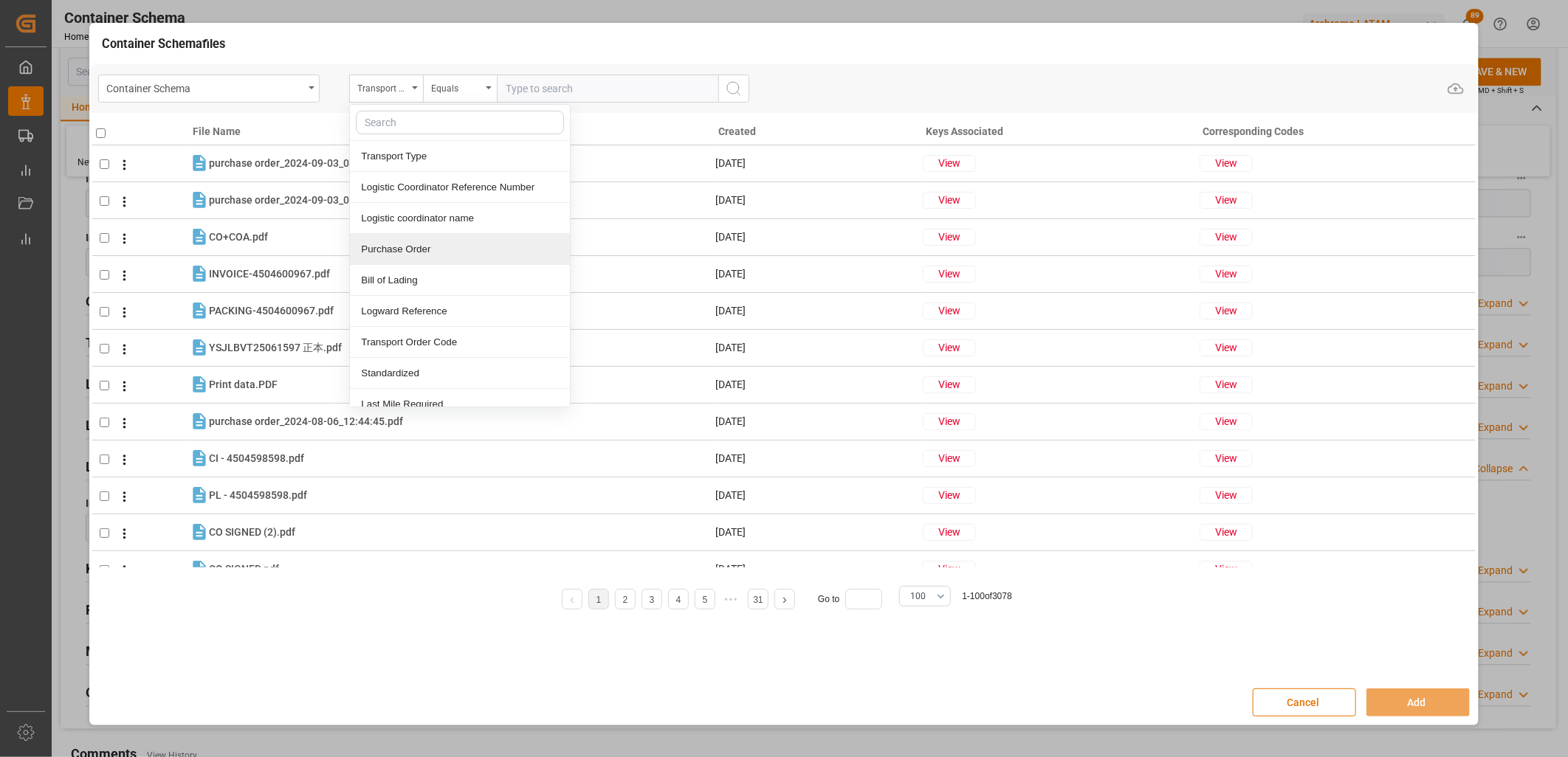
click at [396, 243] on div "Purchase Order" at bounding box center [460, 249] width 220 height 31
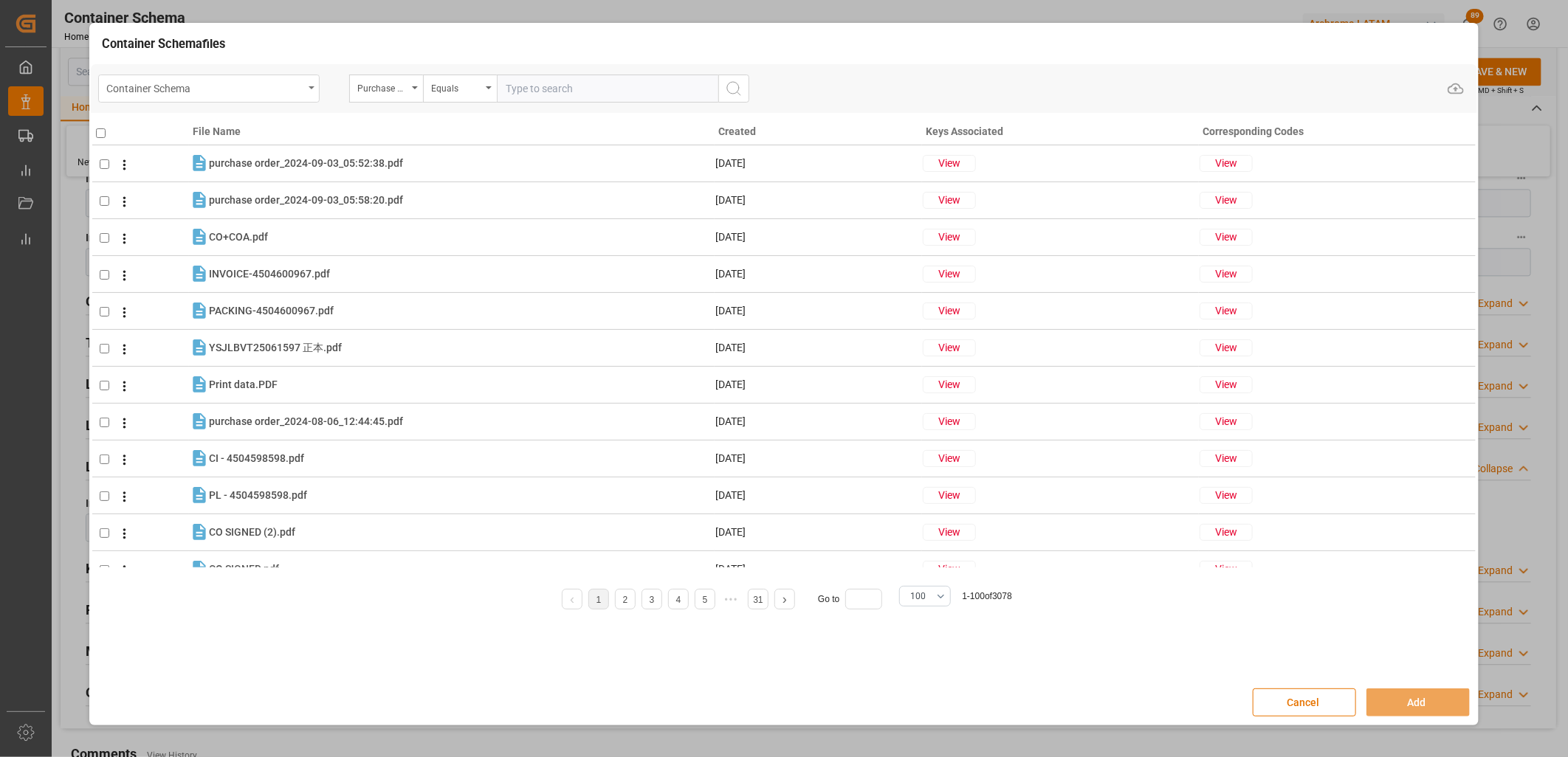
click at [297, 81] on div "Container Schema" at bounding box center [205, 87] width 197 height 18
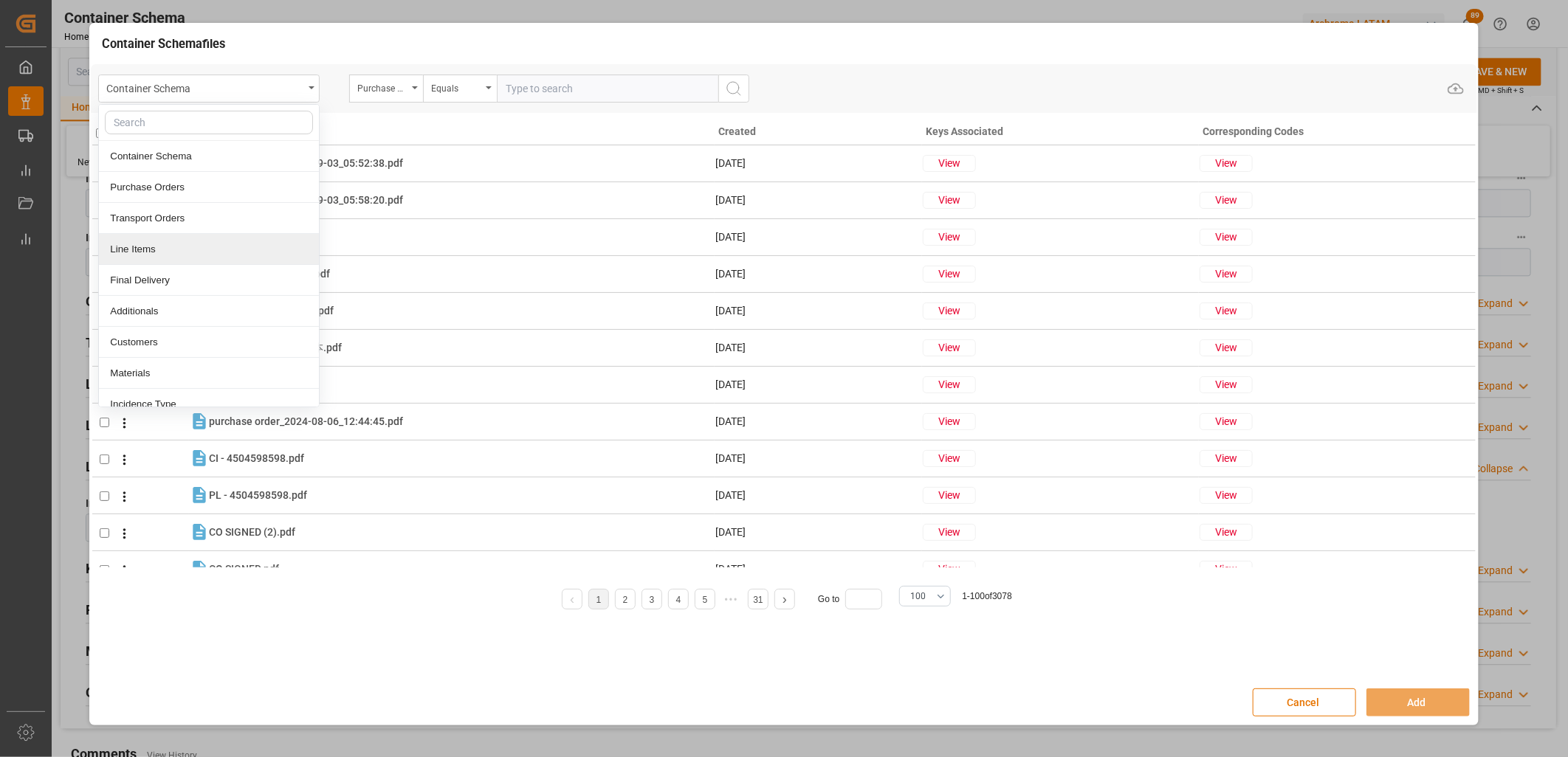
click at [206, 235] on div "Line Items" at bounding box center [209, 249] width 220 height 31
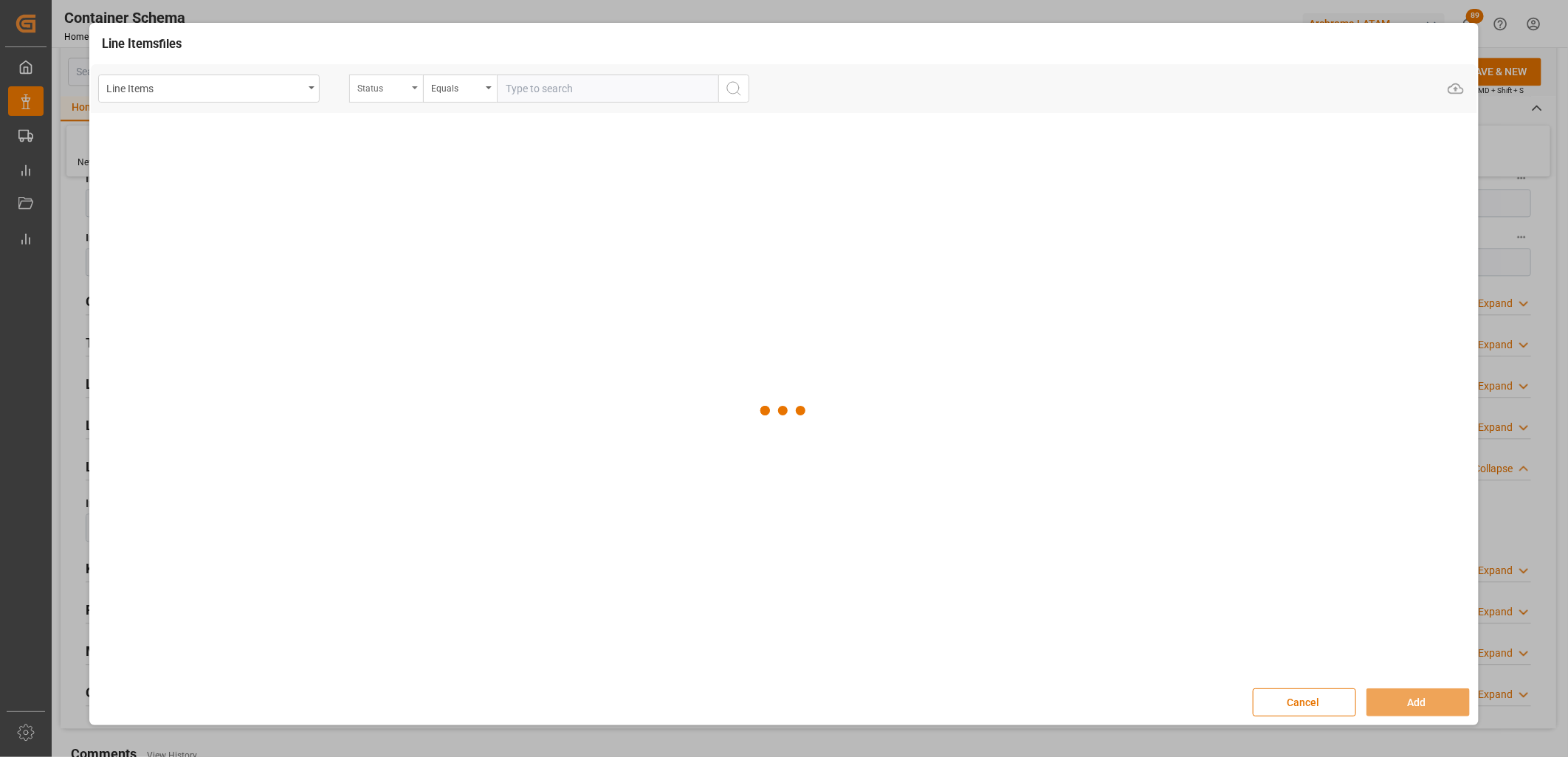
click at [400, 93] on div "Status" at bounding box center [383, 87] width 50 height 17
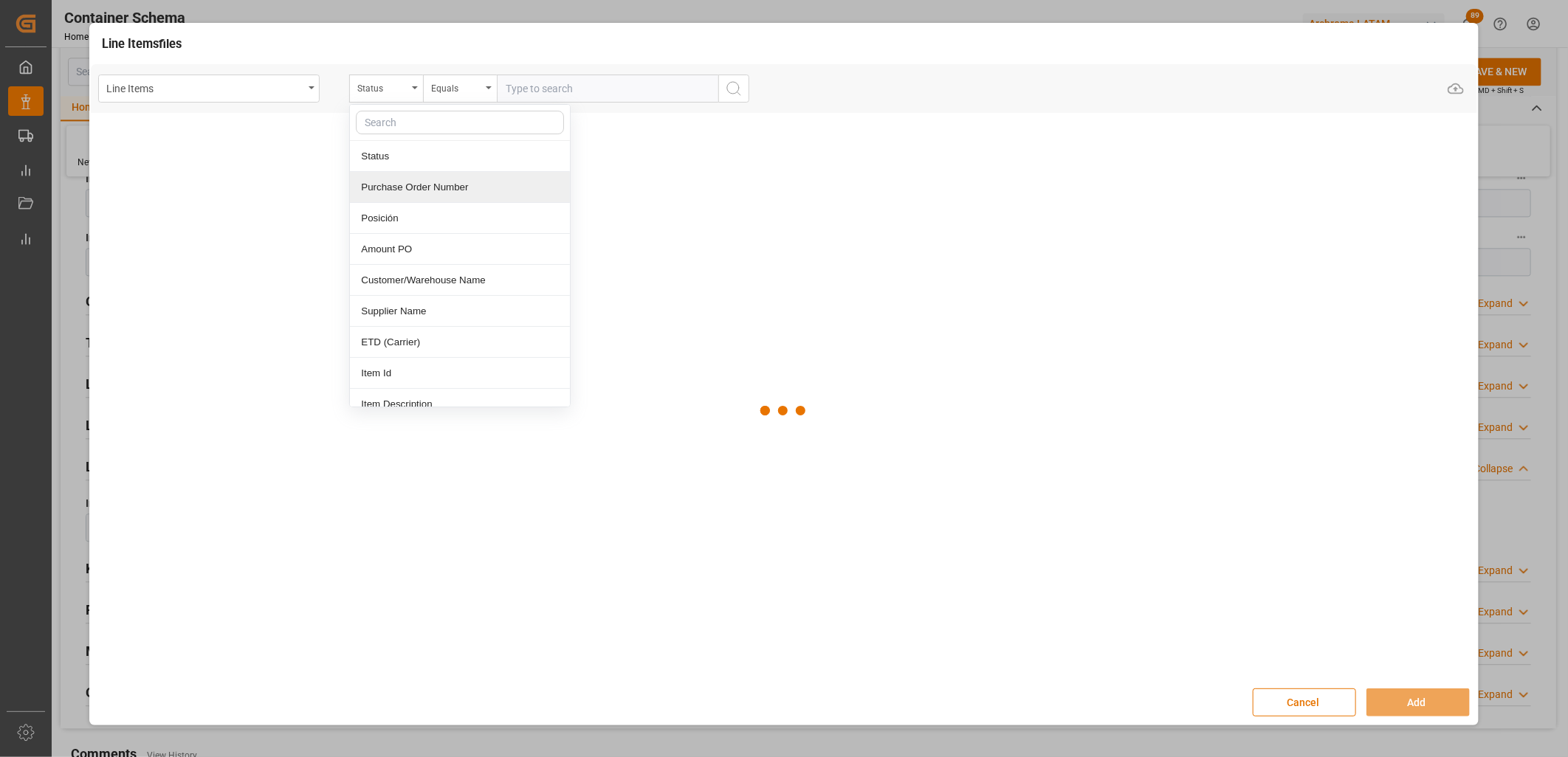
click at [401, 188] on div "Purchase Order Number" at bounding box center [460, 187] width 220 height 31
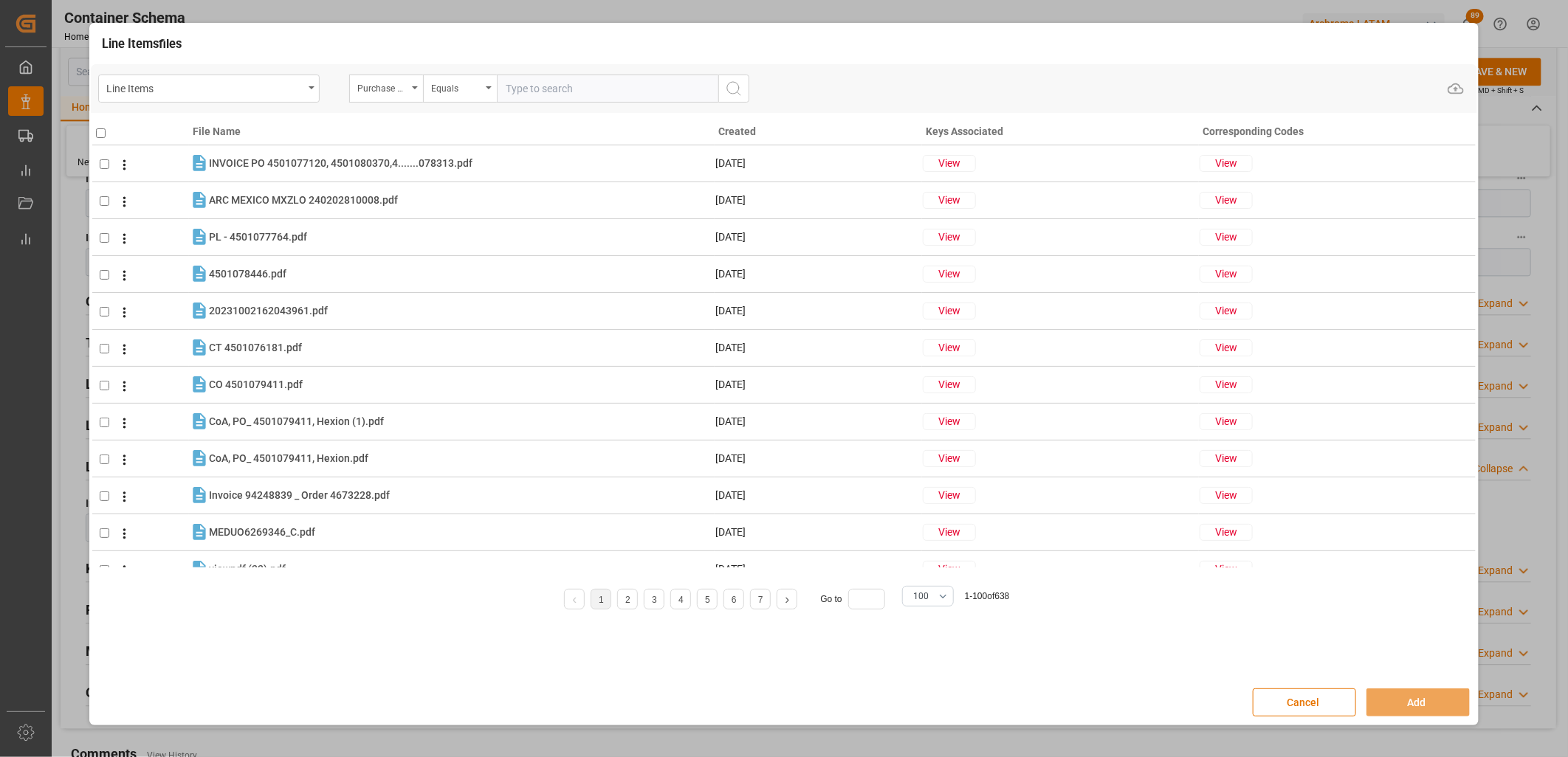
click at [542, 91] on input "text" at bounding box center [608, 89] width 222 height 28
paste input "4504647434"
type input "4504647434"
click at [733, 83] on icon "search button" at bounding box center [733, 89] width 18 height 18
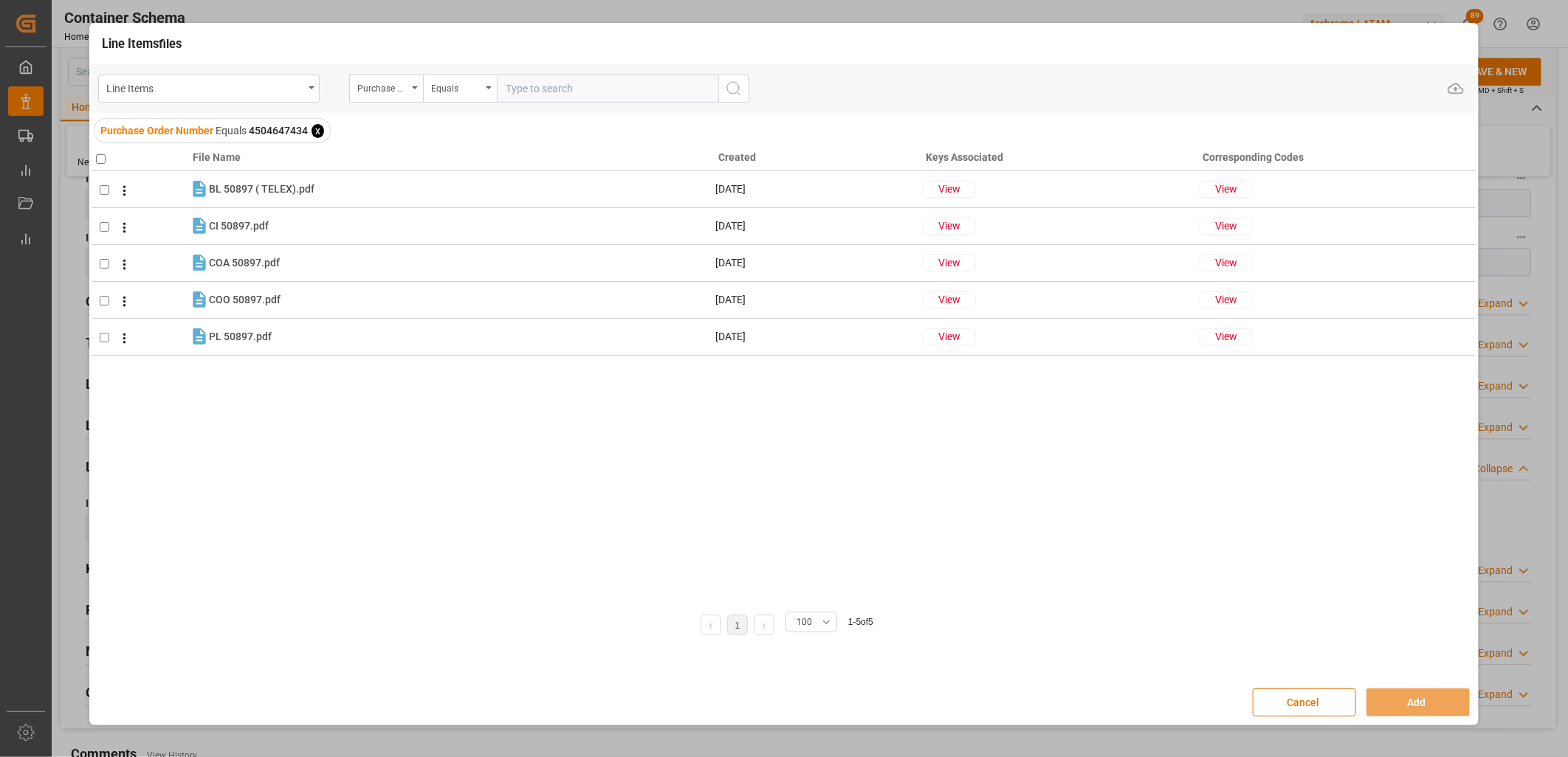
drag, startPoint x: 97, startPoint y: 155, endPoint x: 108, endPoint y: 161, distance: 12.5
click at [97, 155] on input "checkbox" at bounding box center [101, 158] width 9 height 9
checkbox input "true"
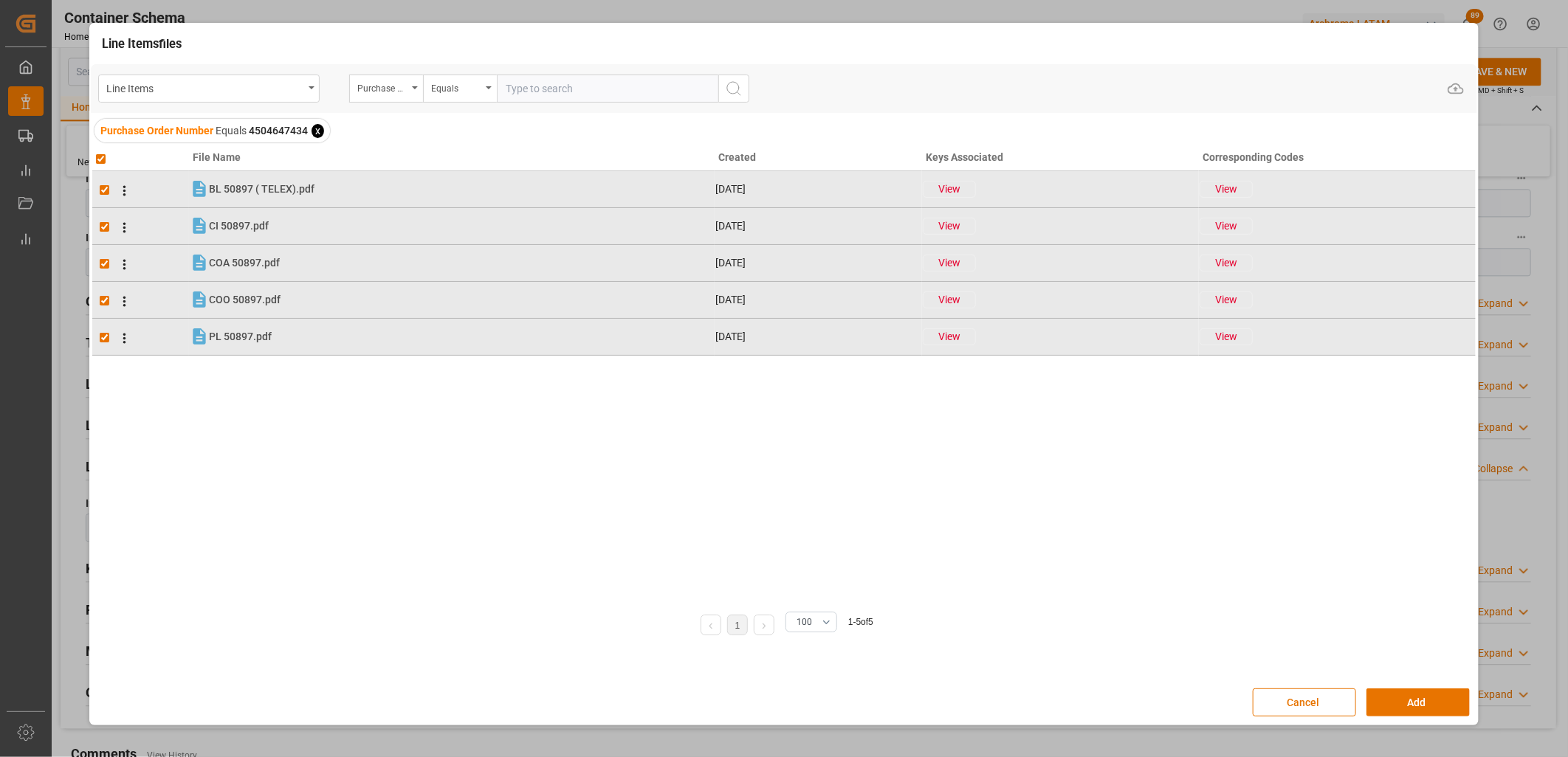
checkbox input "true"
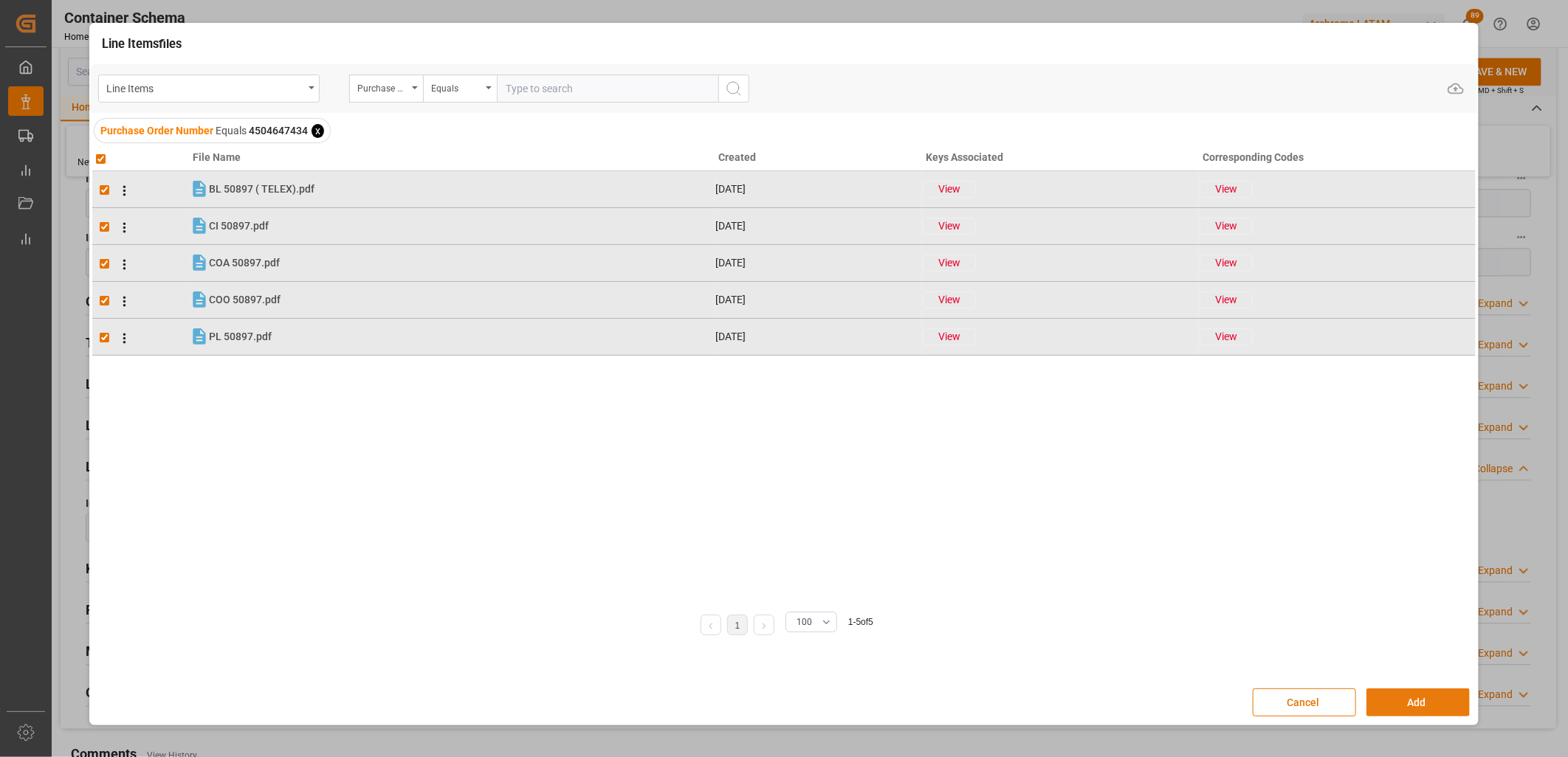
click at [1112, 501] on button "Add" at bounding box center [1418, 702] width 103 height 28
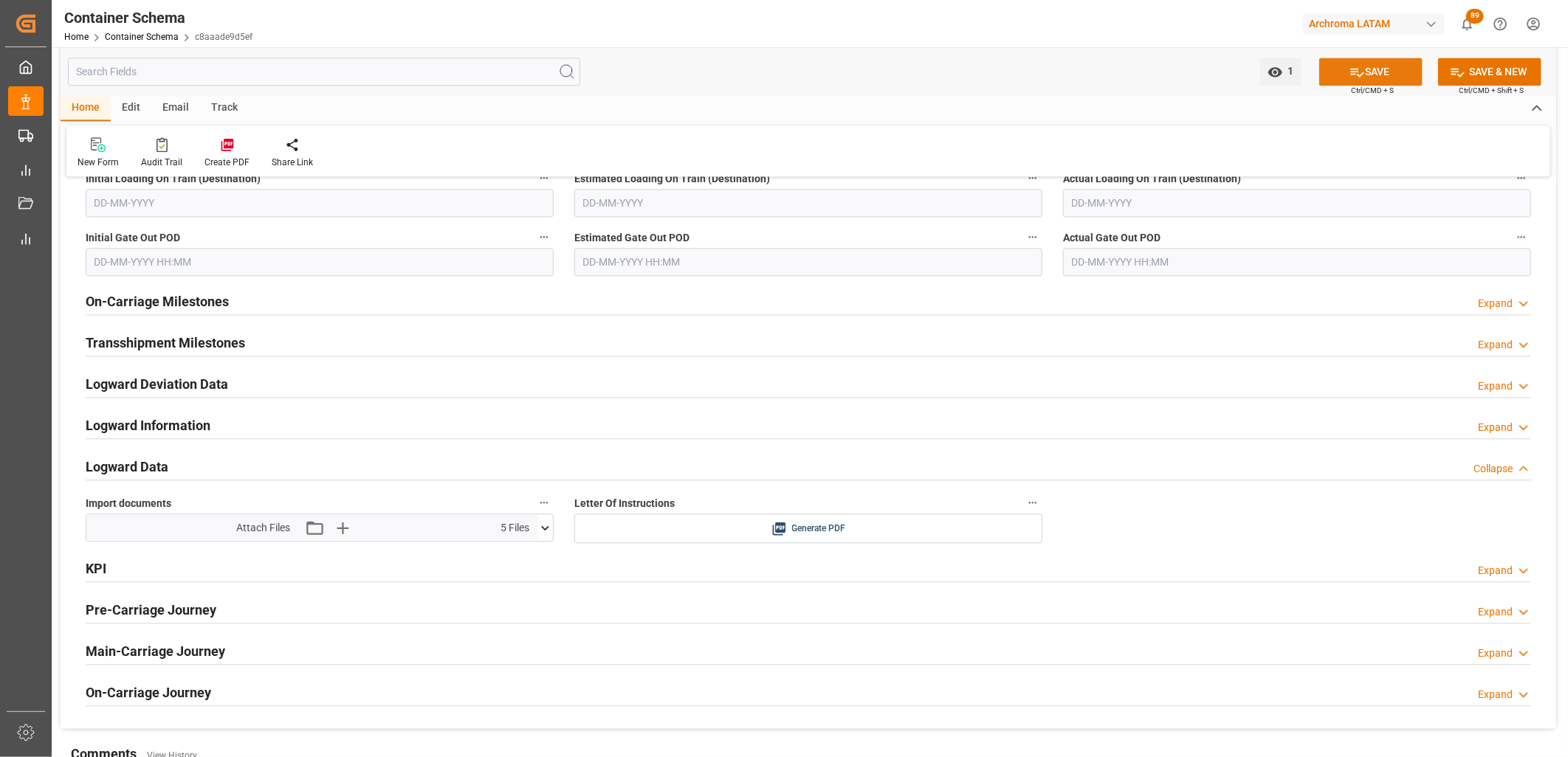
click at [1112, 75] on button "SAVE" at bounding box center [1371, 71] width 103 height 28
click at [796, 501] on span "Generate PDF" at bounding box center [819, 528] width 54 height 18
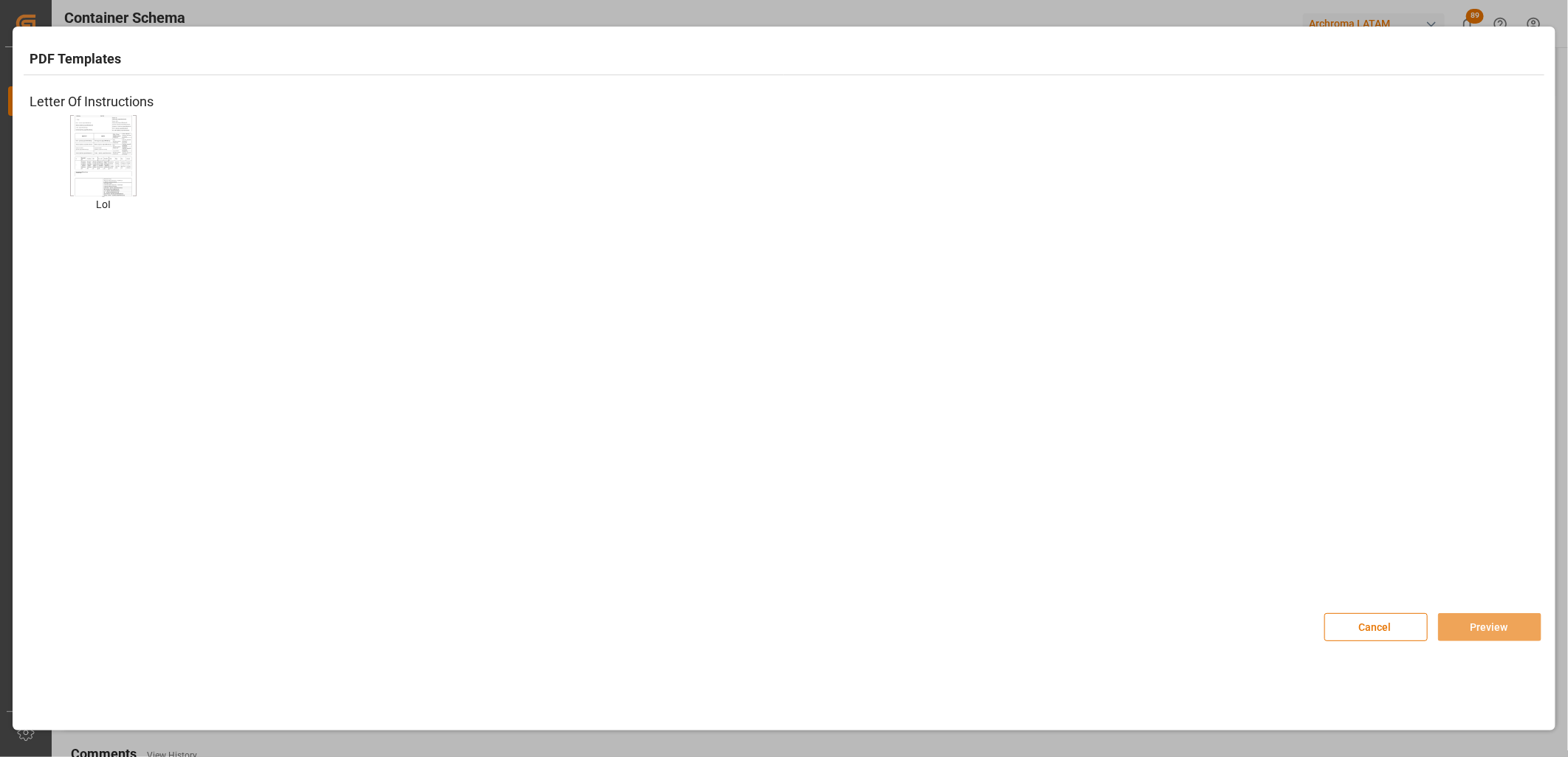
click at [102, 120] on img at bounding box center [103, 156] width 59 height 83
drag, startPoint x: 1452, startPoint y: 630, endPoint x: 1418, endPoint y: 557, distance: 80.5
click at [1112, 501] on button "Preview" at bounding box center [1490, 627] width 103 height 28
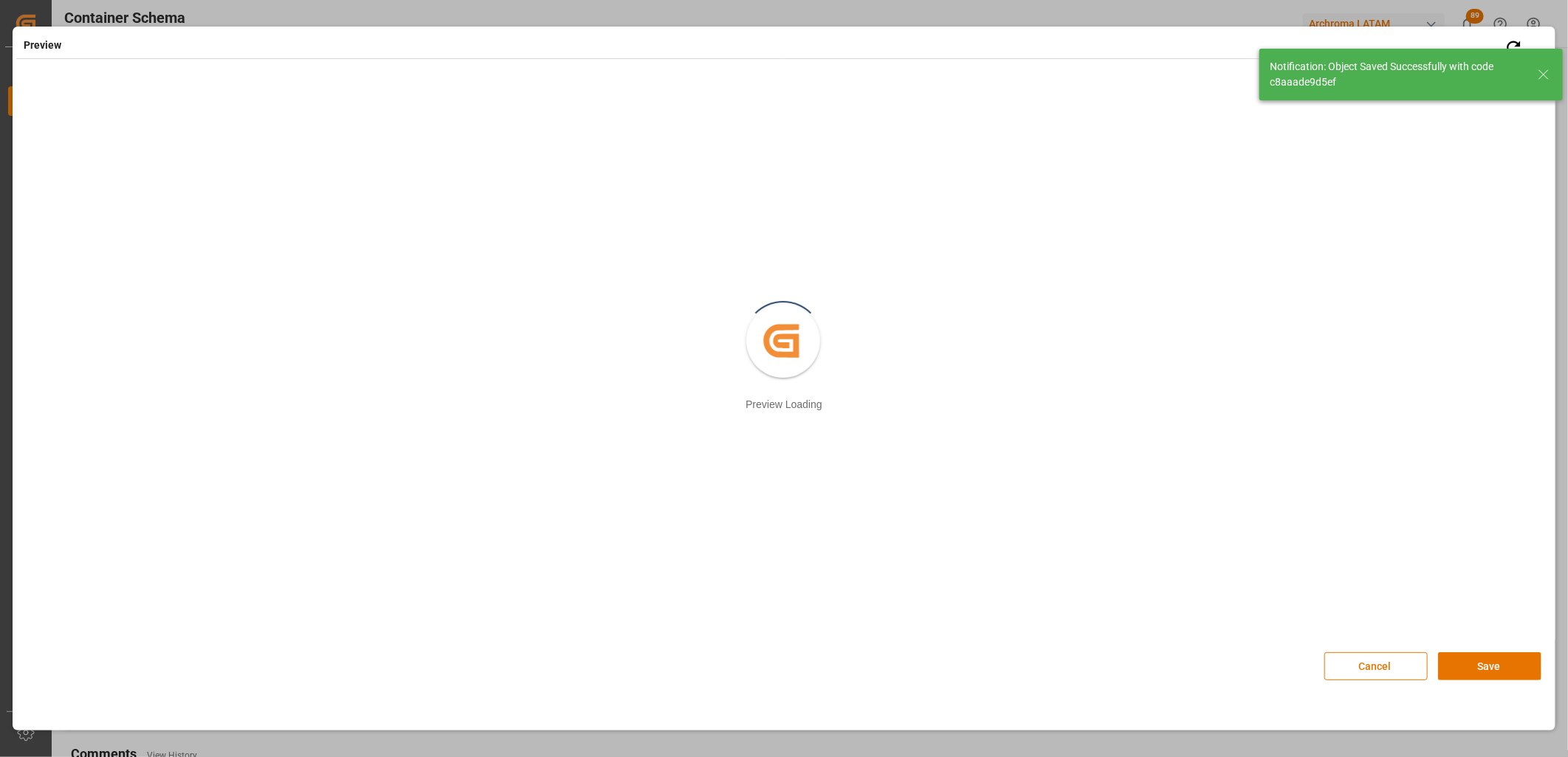
type input "STARLUX LOGISTICS SA DE CV"
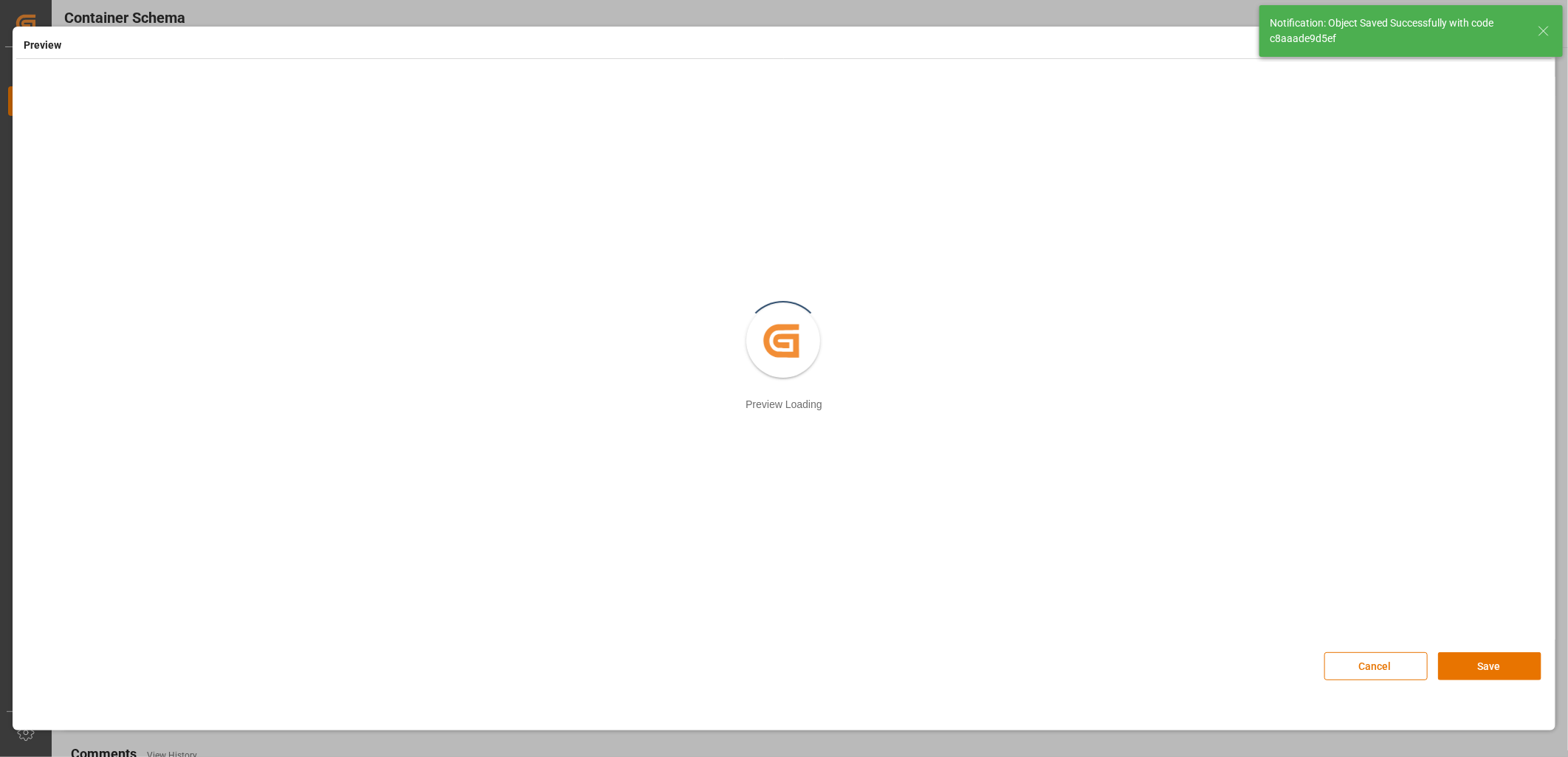
type input "17-09-2025 00:00"
type input "20-09-2025 00:00"
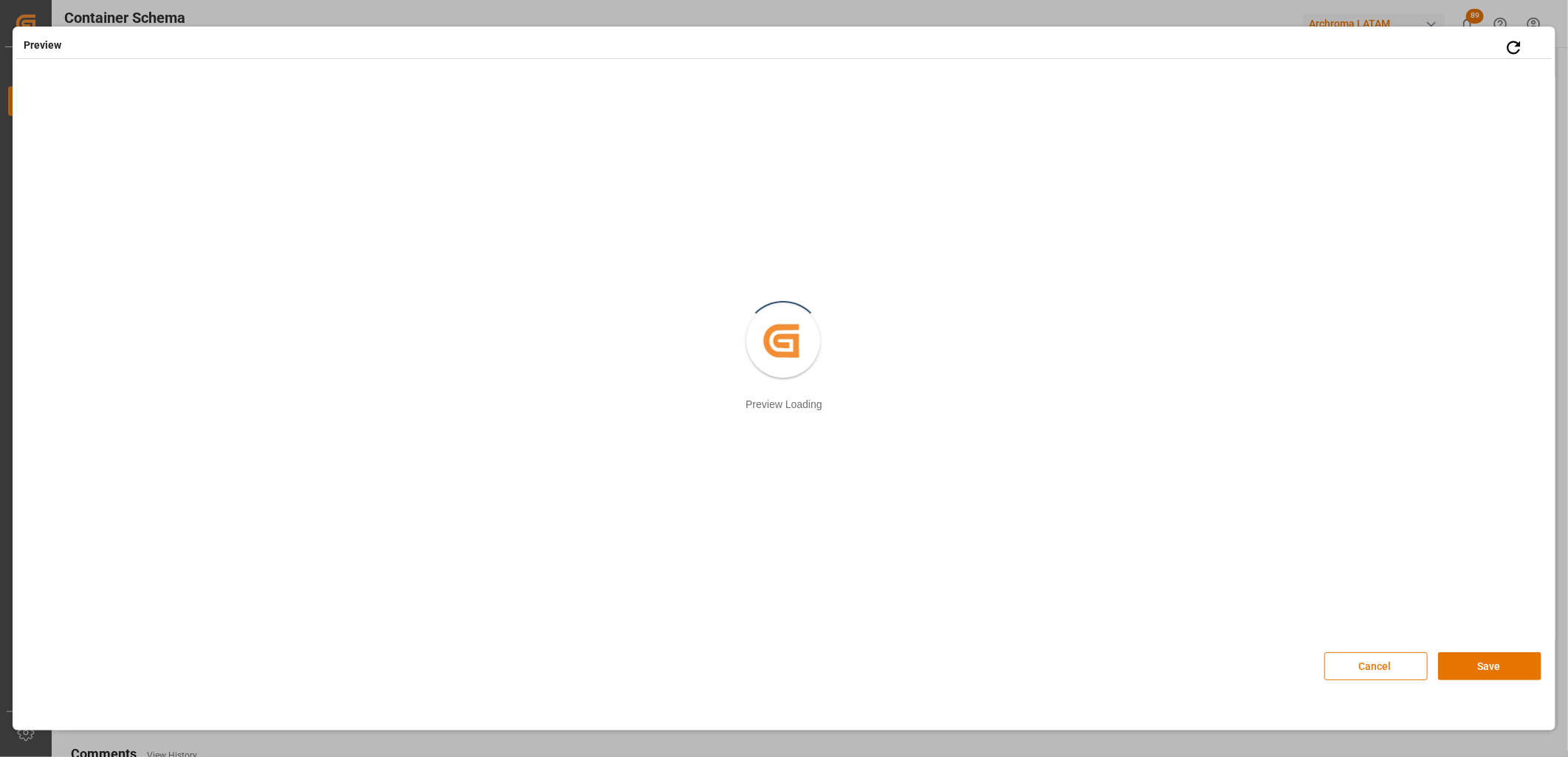
drag, startPoint x: 1453, startPoint y: 667, endPoint x: 1376, endPoint y: 589, distance: 109.6
click at [1112, 501] on button "Save" at bounding box center [1490, 666] width 103 height 28
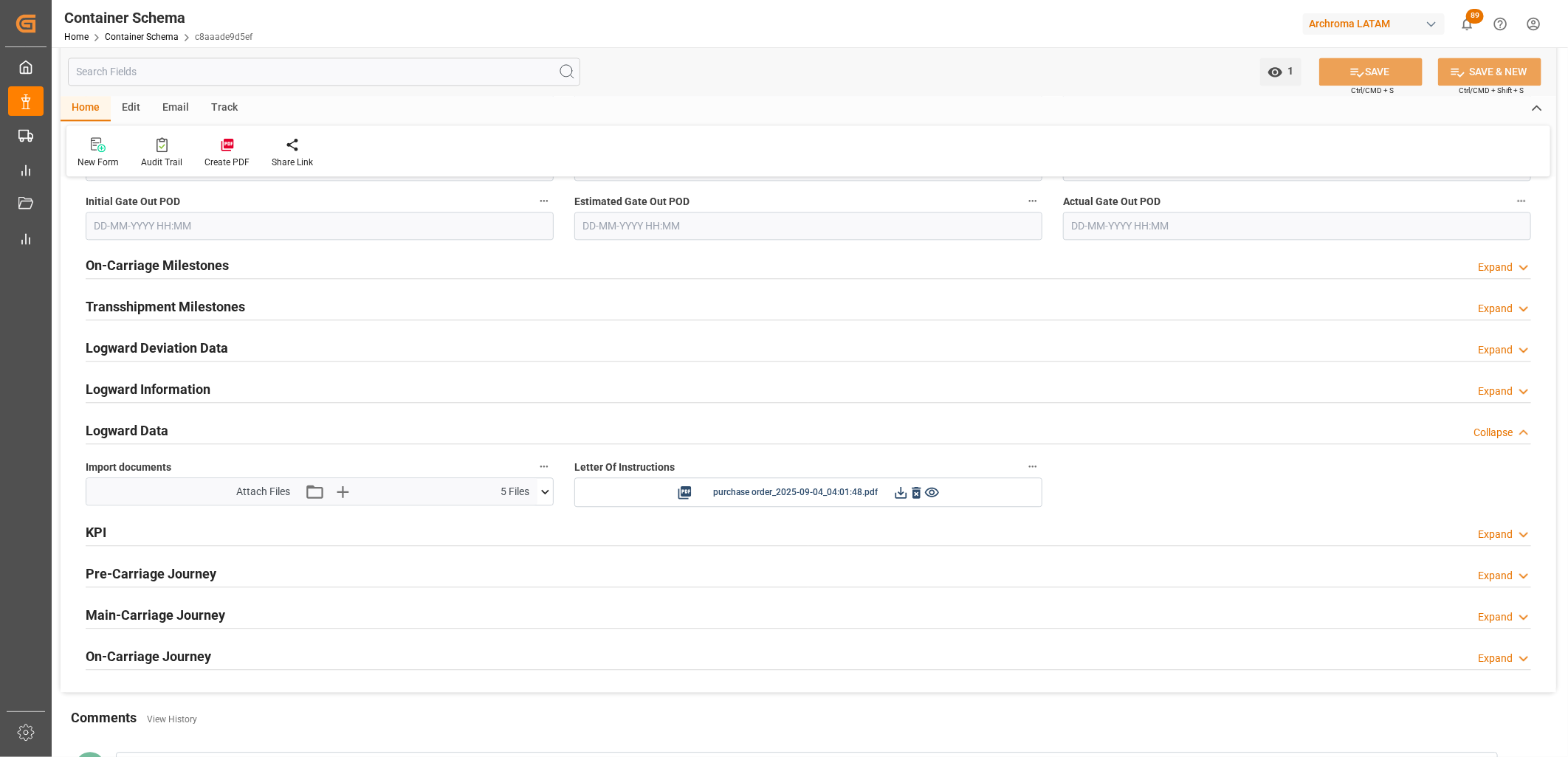
scroll to position [2213, 0]
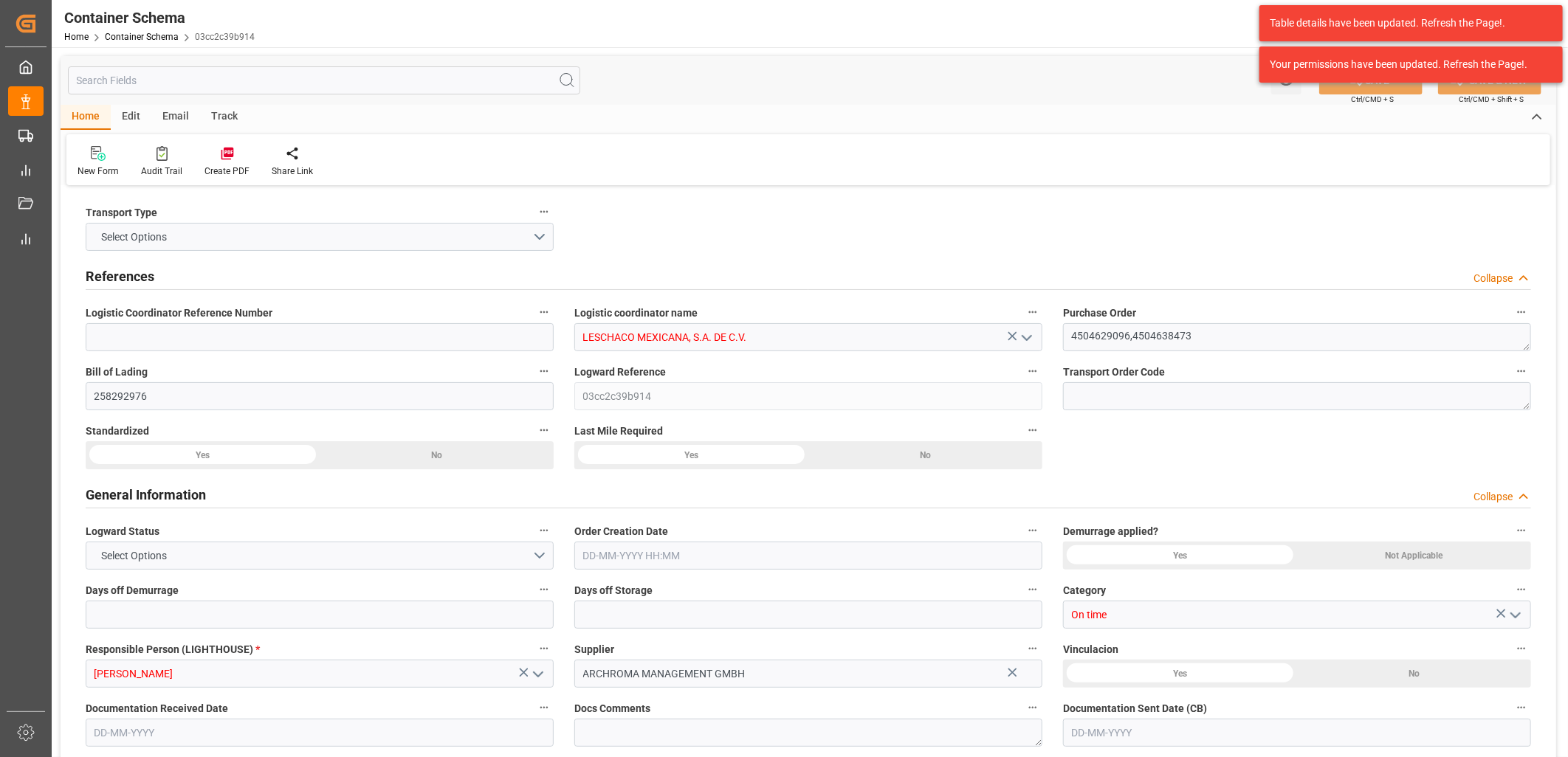
type input "LESCHACO MEXICANA, S.A. DE C.V."
type textarea "4504629096,4504638473"
type input "258292976"
type input "03cc2c39b914"
type input "On time"
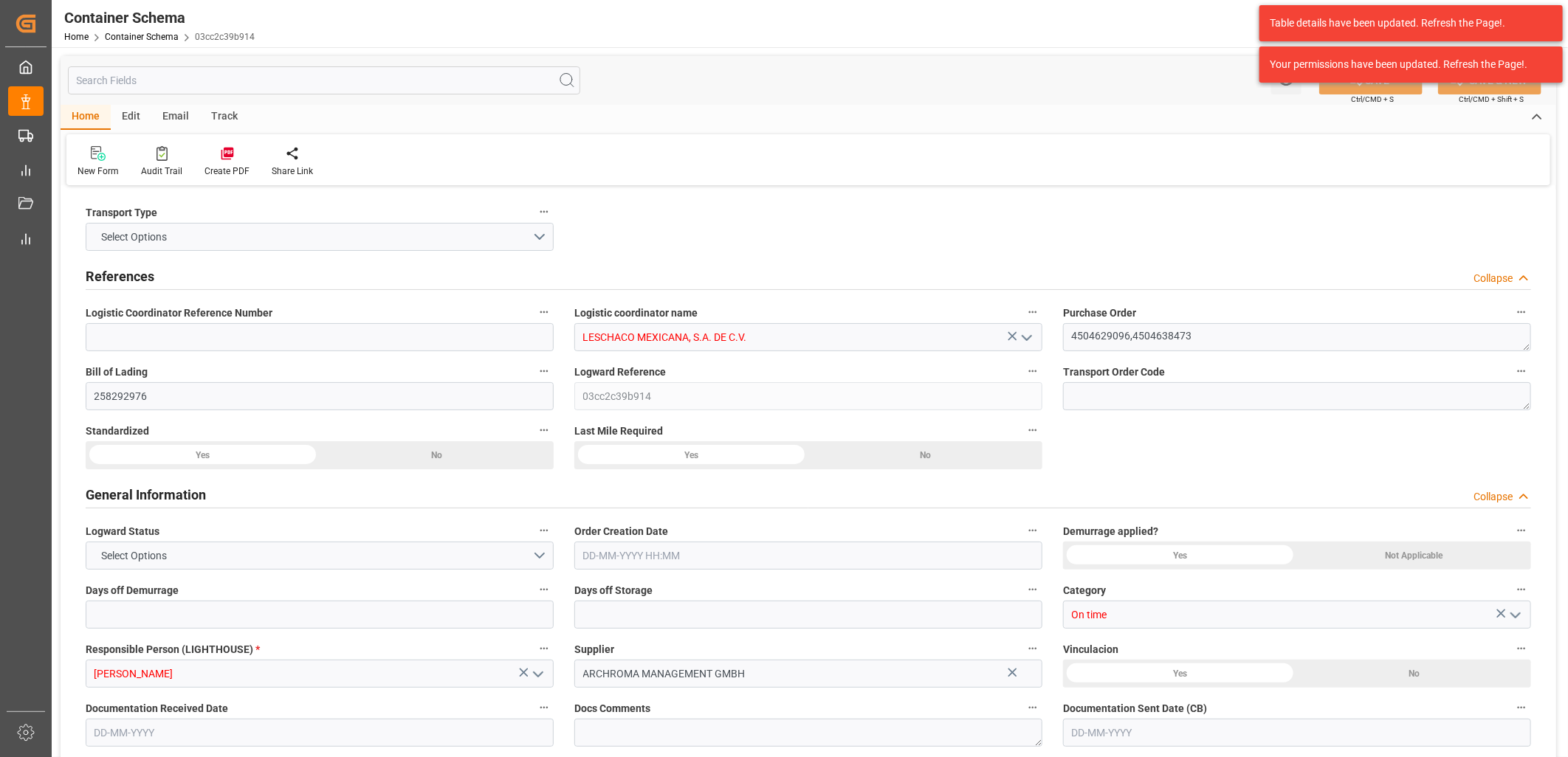
type input "[PERSON_NAME]"
type input "ARCHROMA MANAGEMENT GMBH"
type input "Document Sent"
type input "[GEOGRAPHIC_DATA]"
type input "TEXTIL"
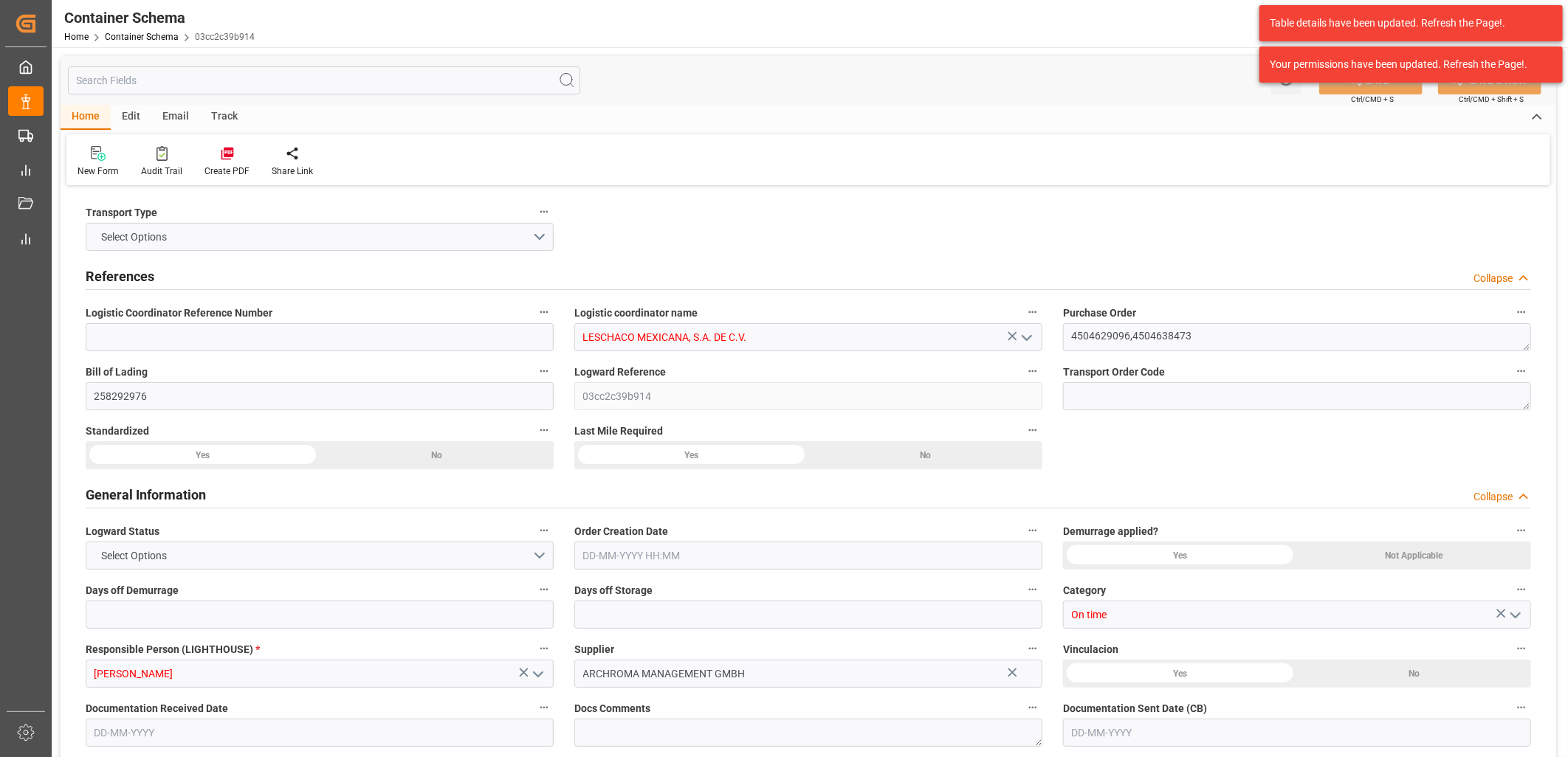
type textarea "IBC"
type input "11 IBC"
type input "ARCHROMA [GEOGRAPHIC_DATA] S DE RL DE CV ([GEOGRAPHIC_DATA][PERSON_NAME])"
type textarea "[GEOGRAPHIC_DATA][PERSON_NAME], [GEOGRAPHIC_DATA], [STREET_ADDRESS][PERSON_NAME…"
type input "MASTER"
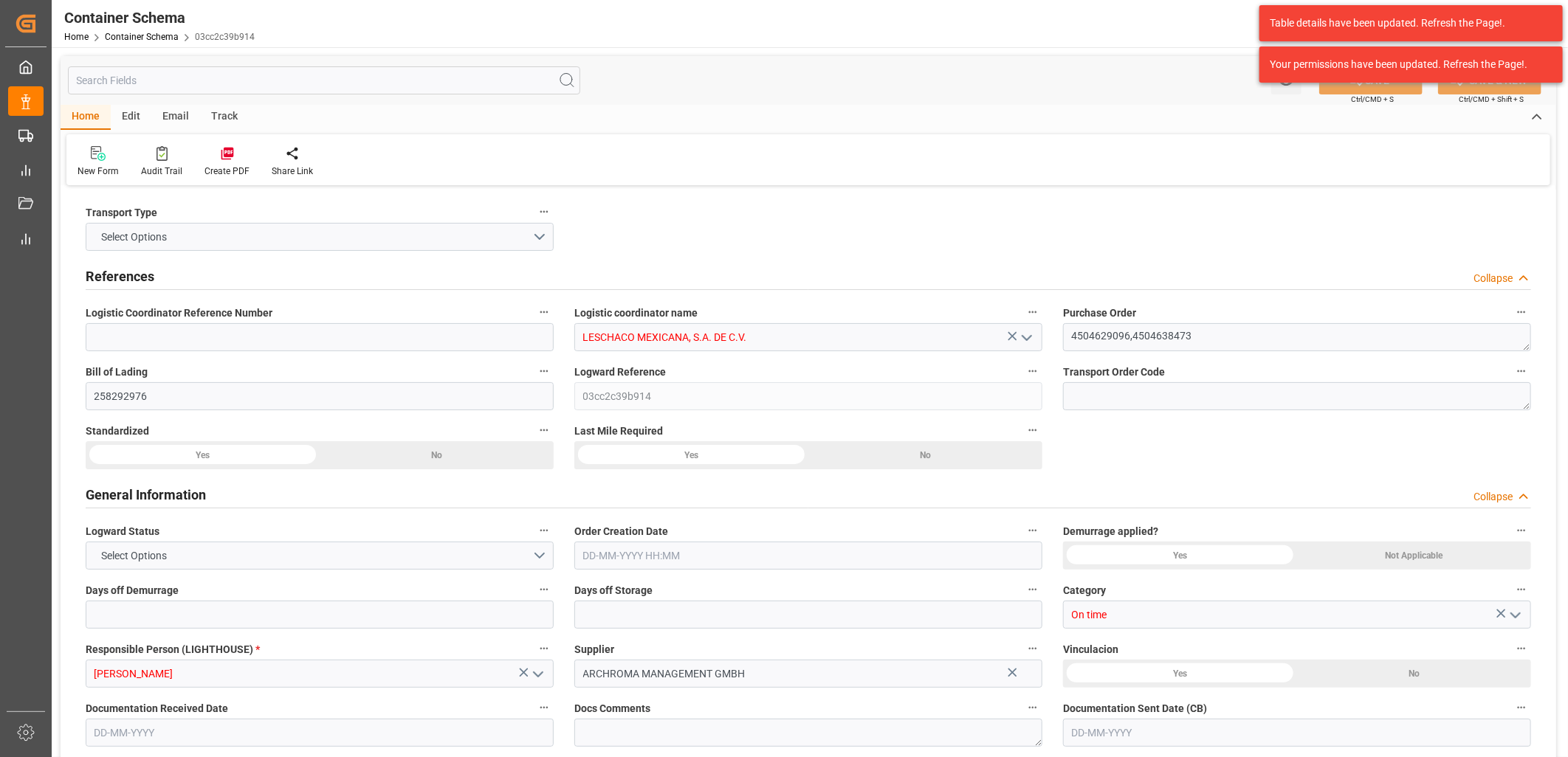
type input "CIF"
type input "Truck"
type input "Sea Ship"
type input "Truck"
type input "FCL"
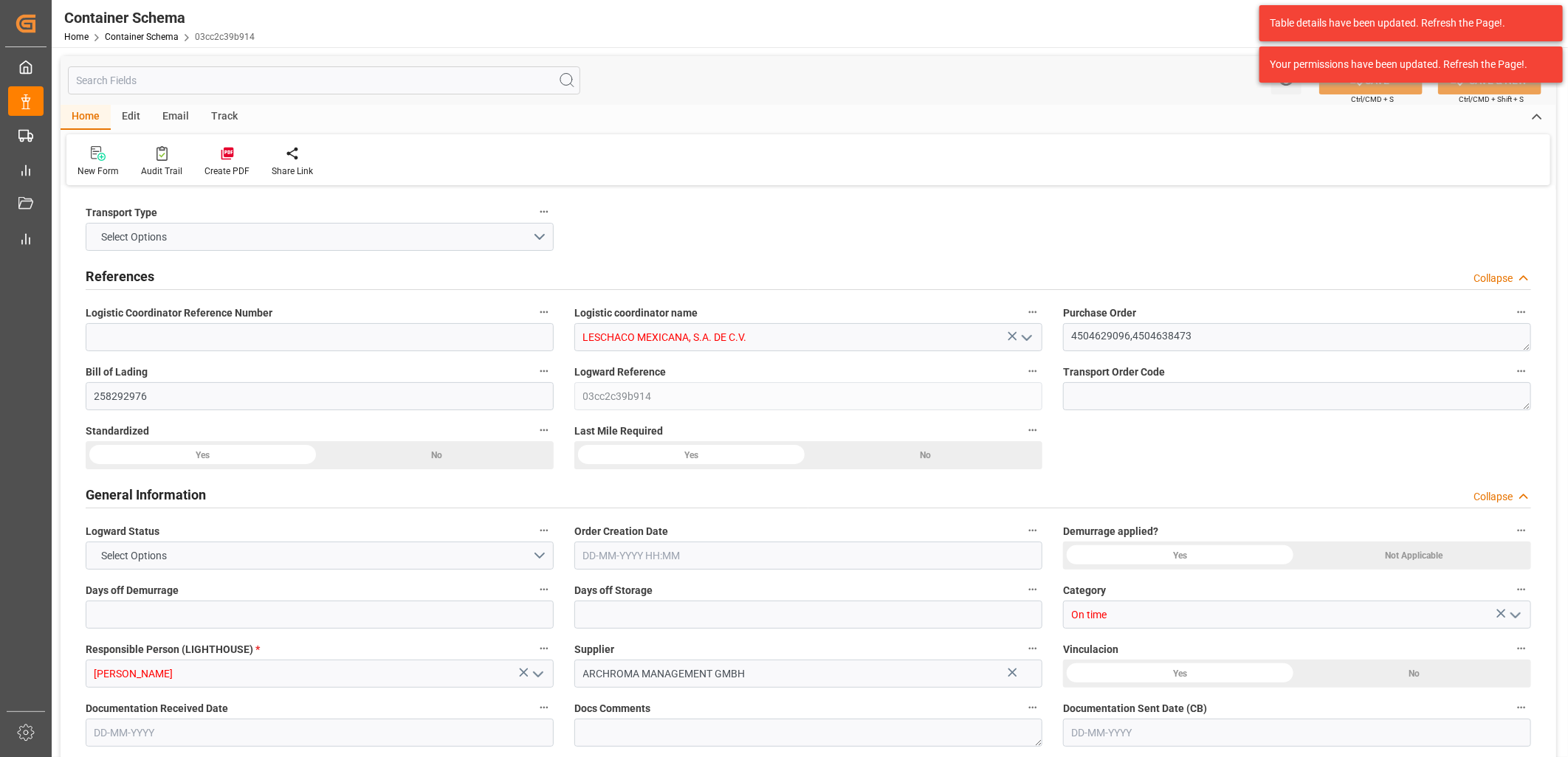
type input "SUDU7429130"
type input "AC CONTAINER LINE GMBH"
type input "MAEU"
type input "[GEOGRAPHIC_DATA]"
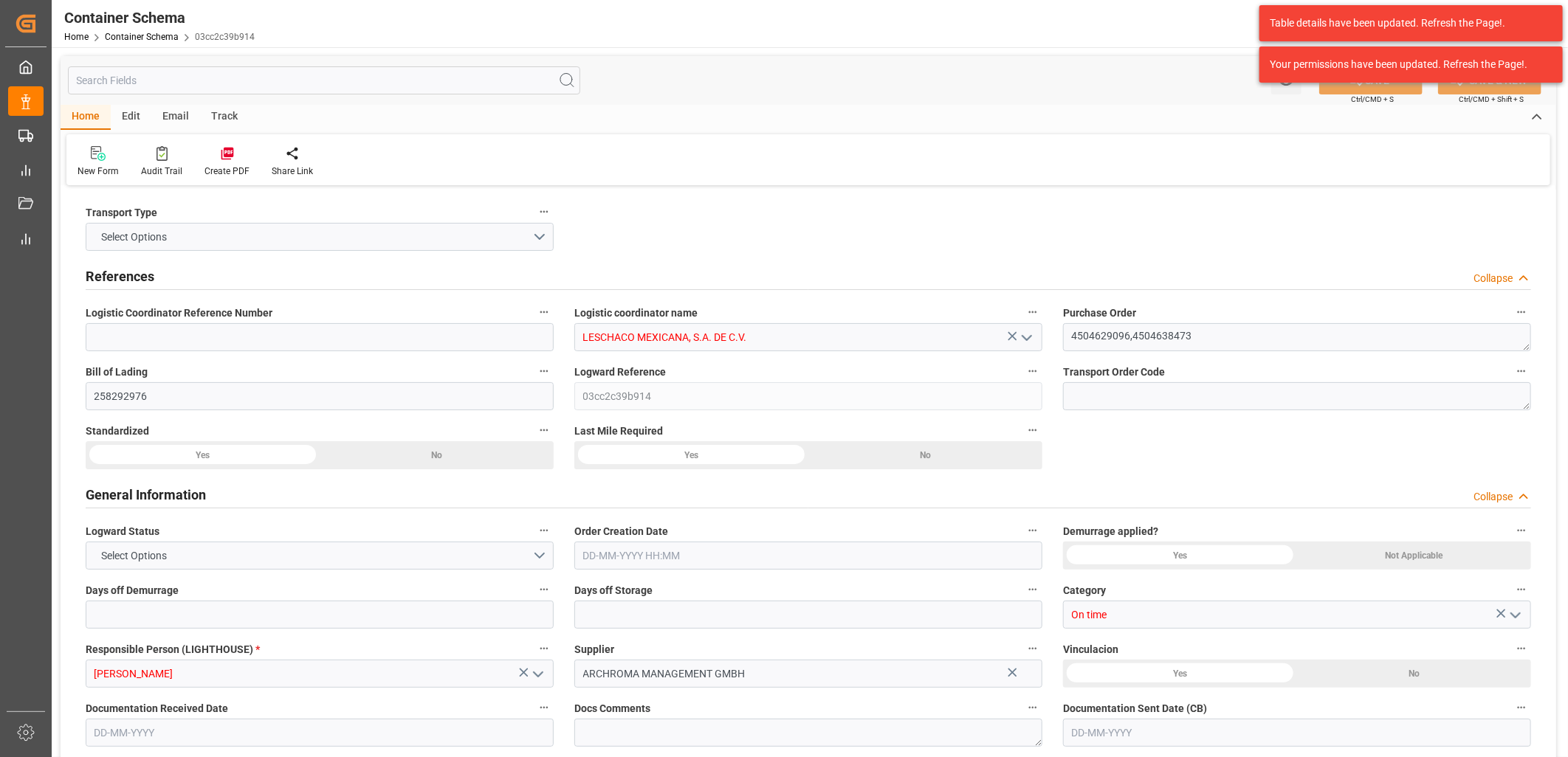
type input "[GEOGRAPHIC_DATA]"
type input "VALENCIA EXPRESS"
type input "SFL [US_STATE]"
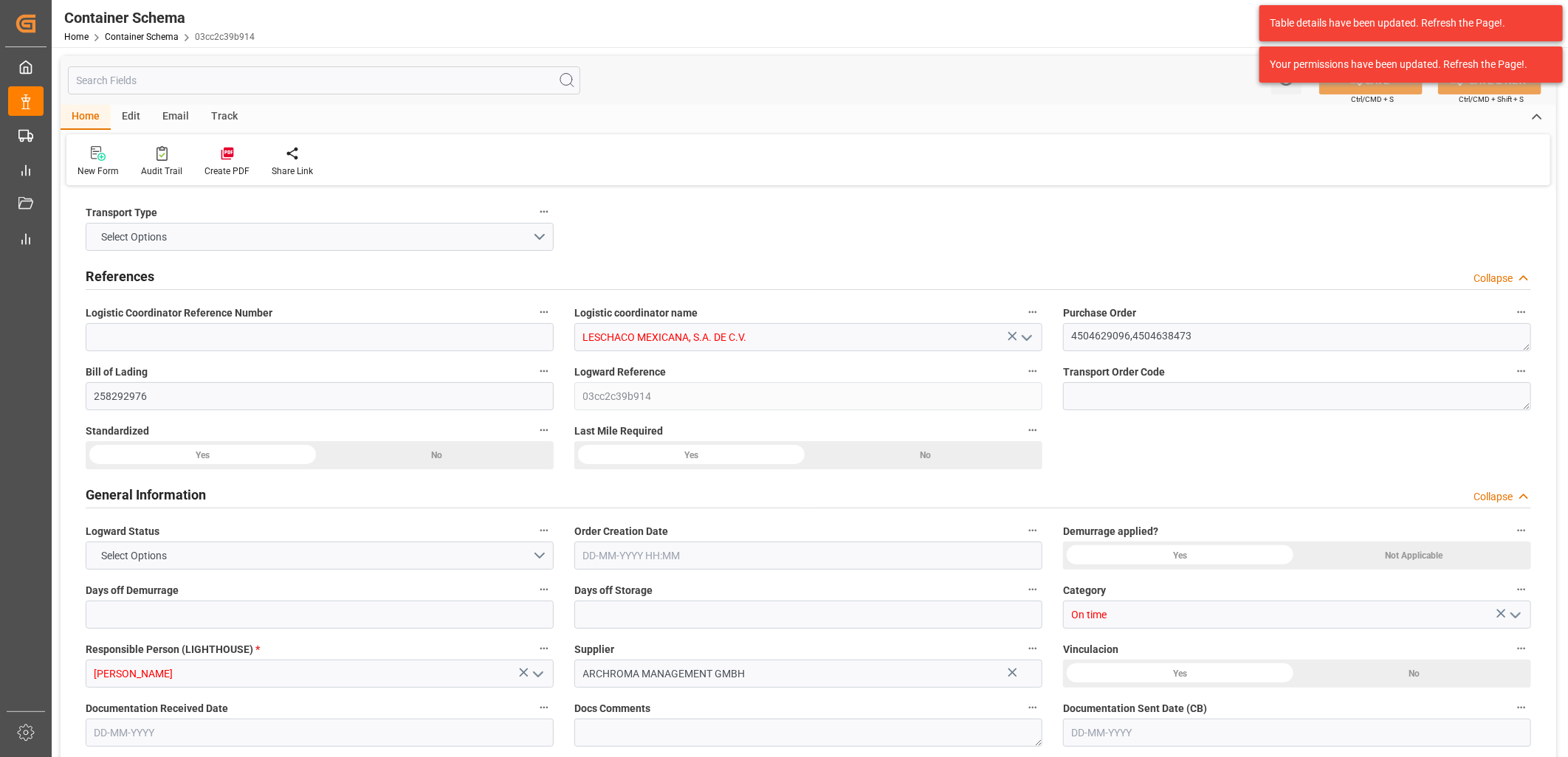
type input "SFL [US_STATE]"
type input "535N"
type input "534W"
type input "10"
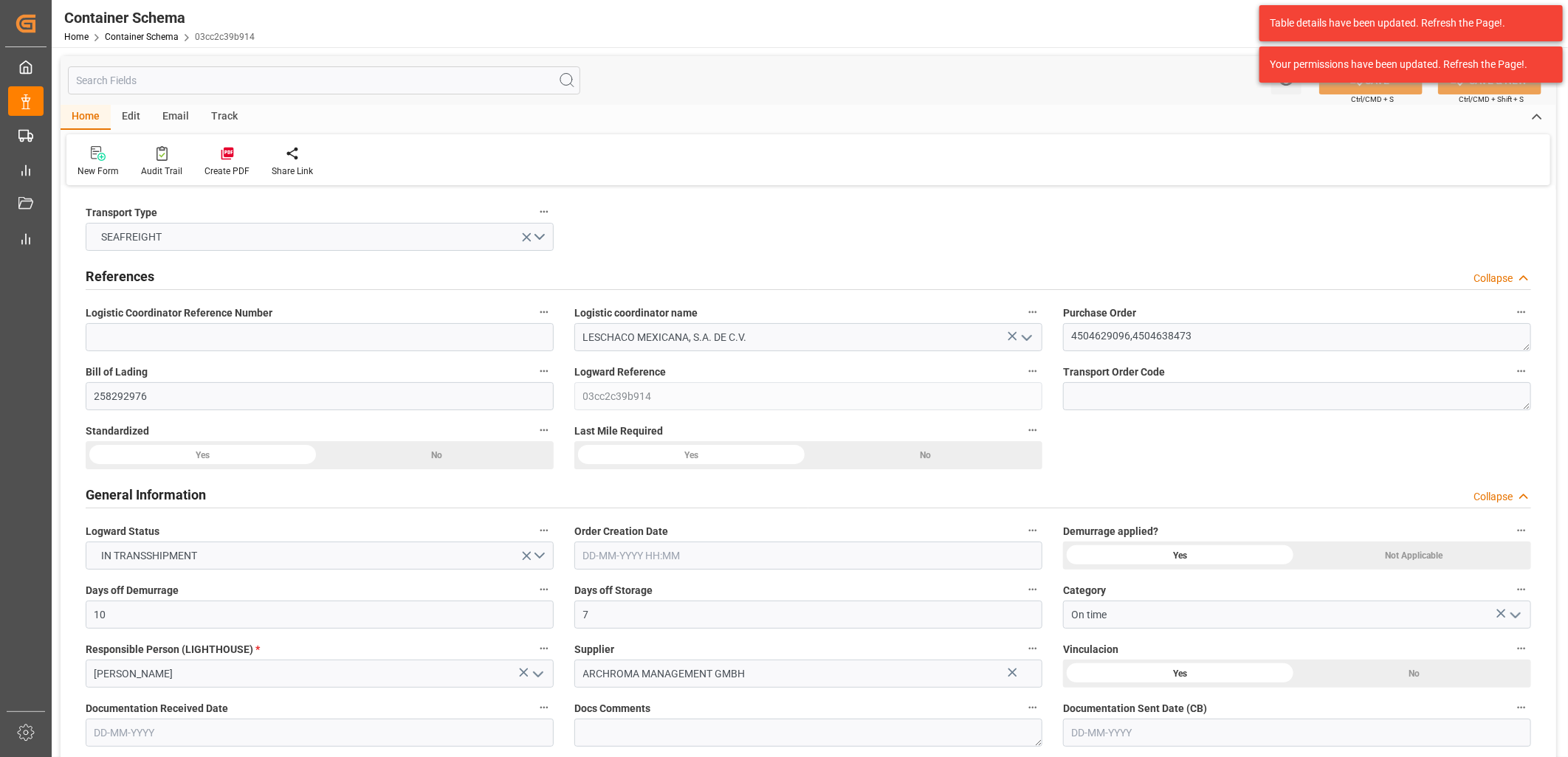
type input "7"
type input "2"
type input "11"
type input "12760"
type input "13484.31"
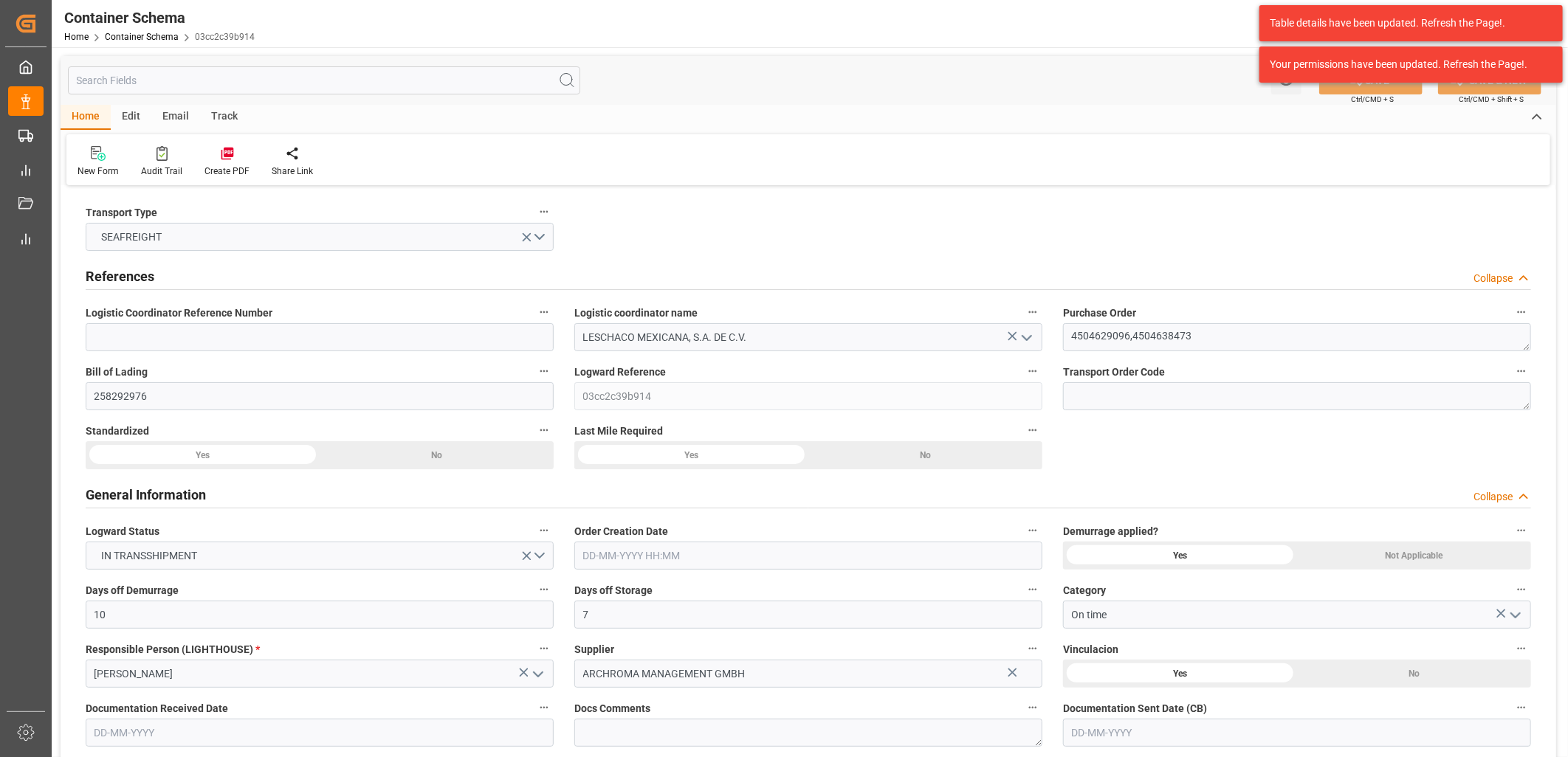
type input "Maersk"
type input "Maersk Line AS"
type input "DEBRV"
type input "MXVER"
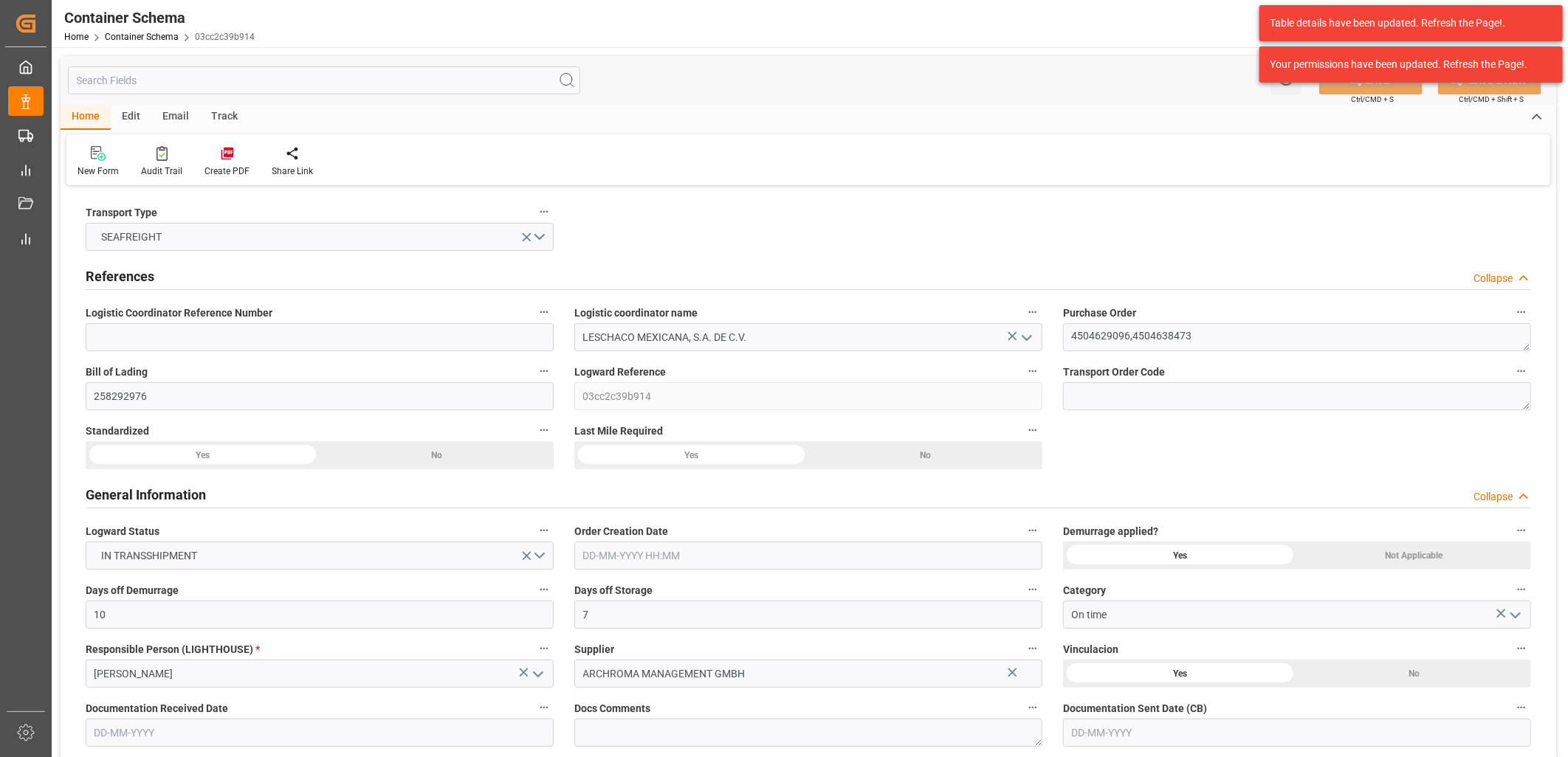
type input "MXVER"
type input "9108130"
type input "9679555"
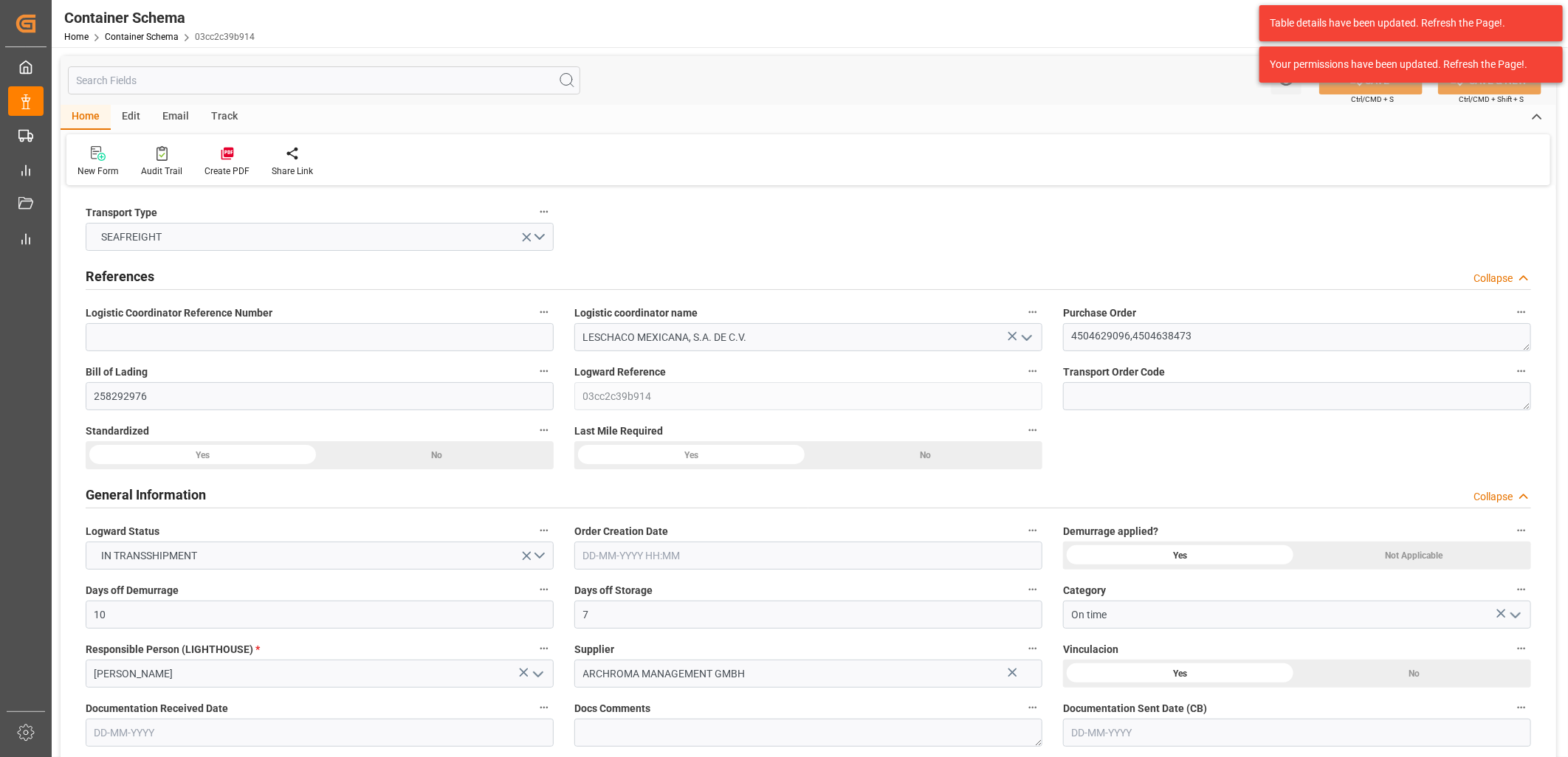
type input "[DATE] 21:15"
type input "[DATE]"
type input "[DATE] 19:33"
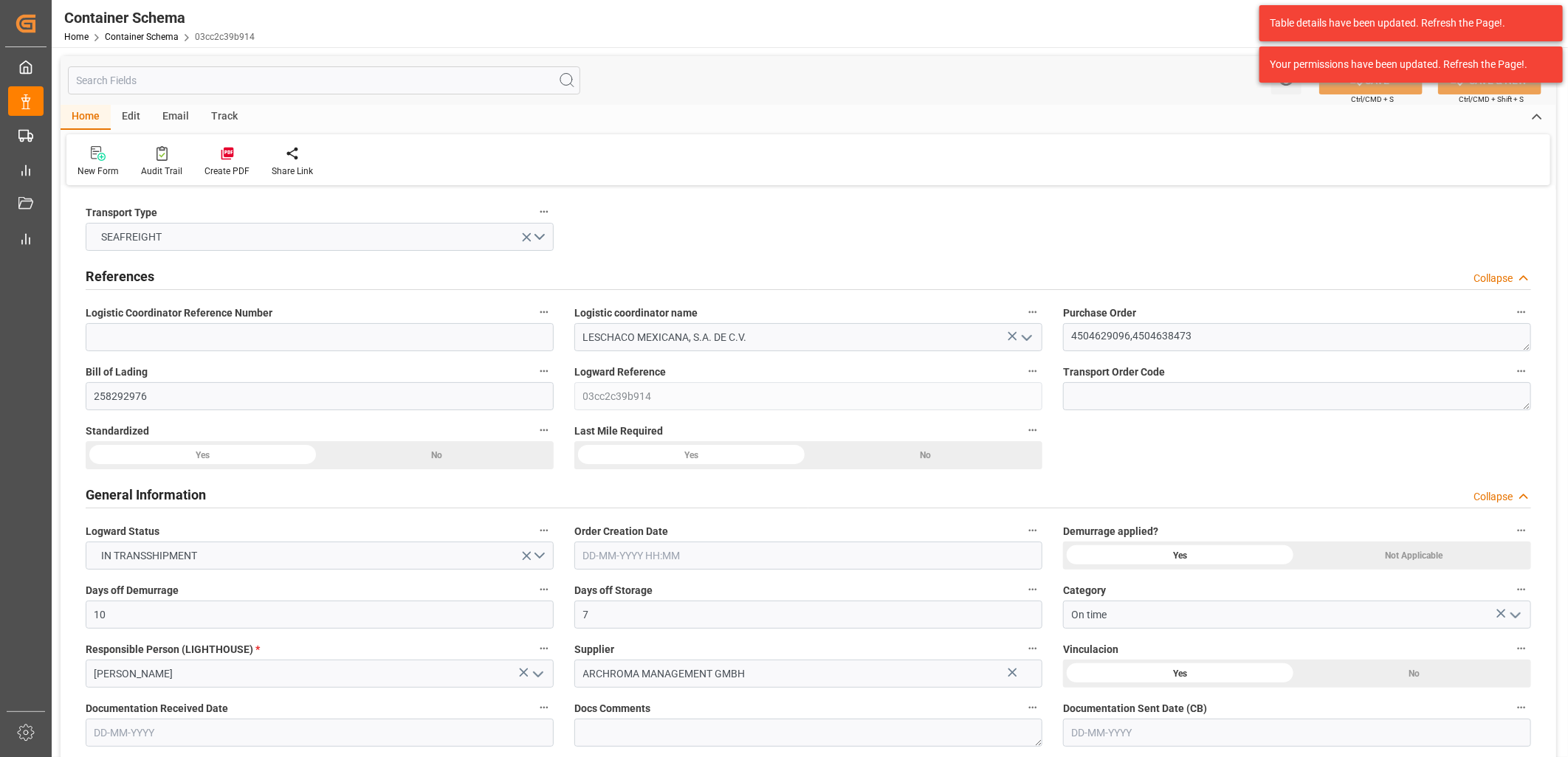
type input "[DATE] 21:00"
type input "[DATE] 07:34"
type input "[DATE] 00:00"
type input "[DATE] 21:00"
type input "[DATE] 00:00"
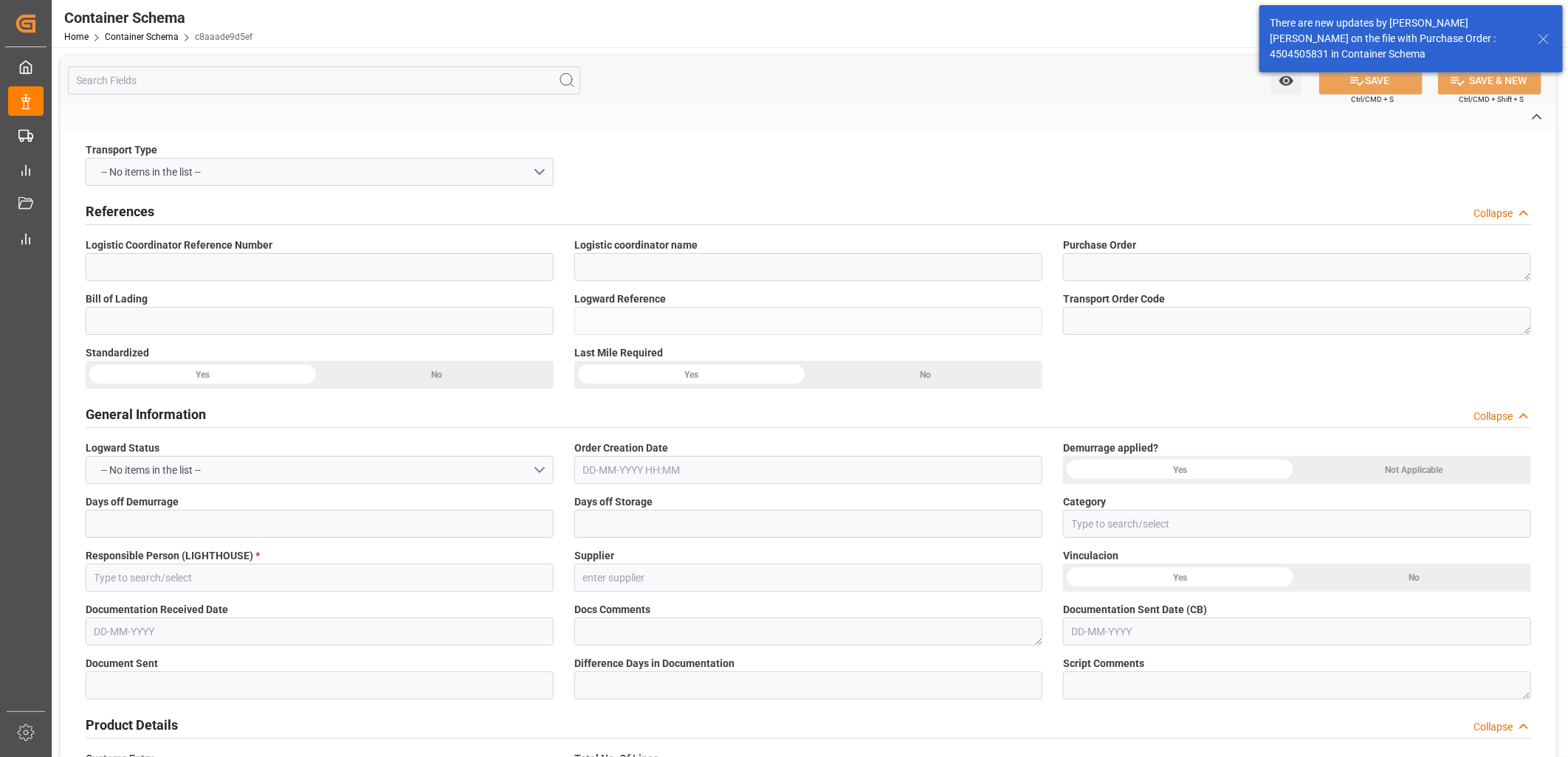
type input "LESCHACO MEXICANA, S.A. DE C.V."
type textarea "4504647434"
type input "c8aaade9d5ef"
type input "On time"
type input "[PERSON_NAME]"
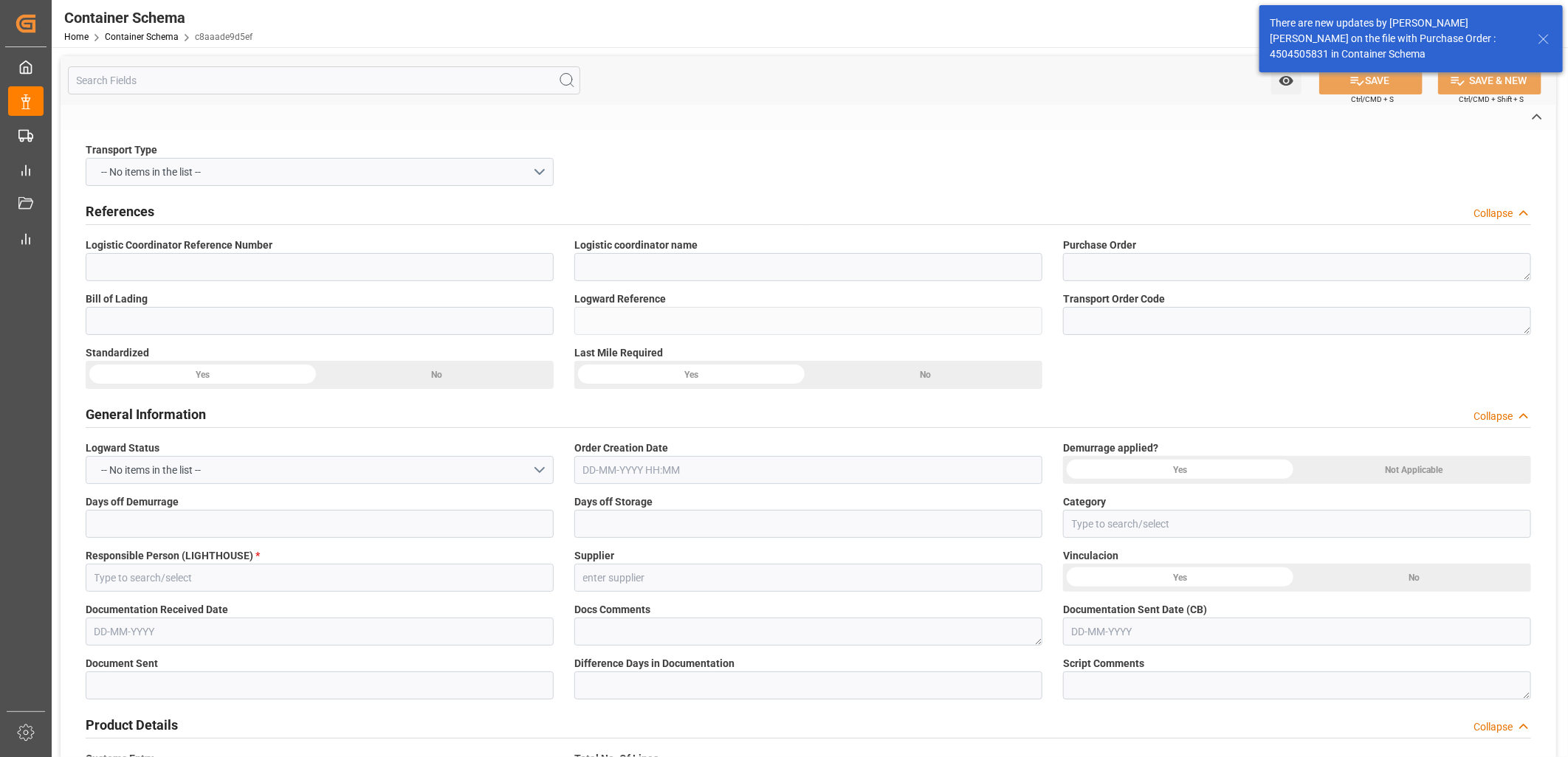
type input "BELCHEM SOLUTIONS SRL"
type textarea "SE RECIBEN DOCS SIN BL"
type input "Pending"
type input "MANZANILLO"
type input "PT"
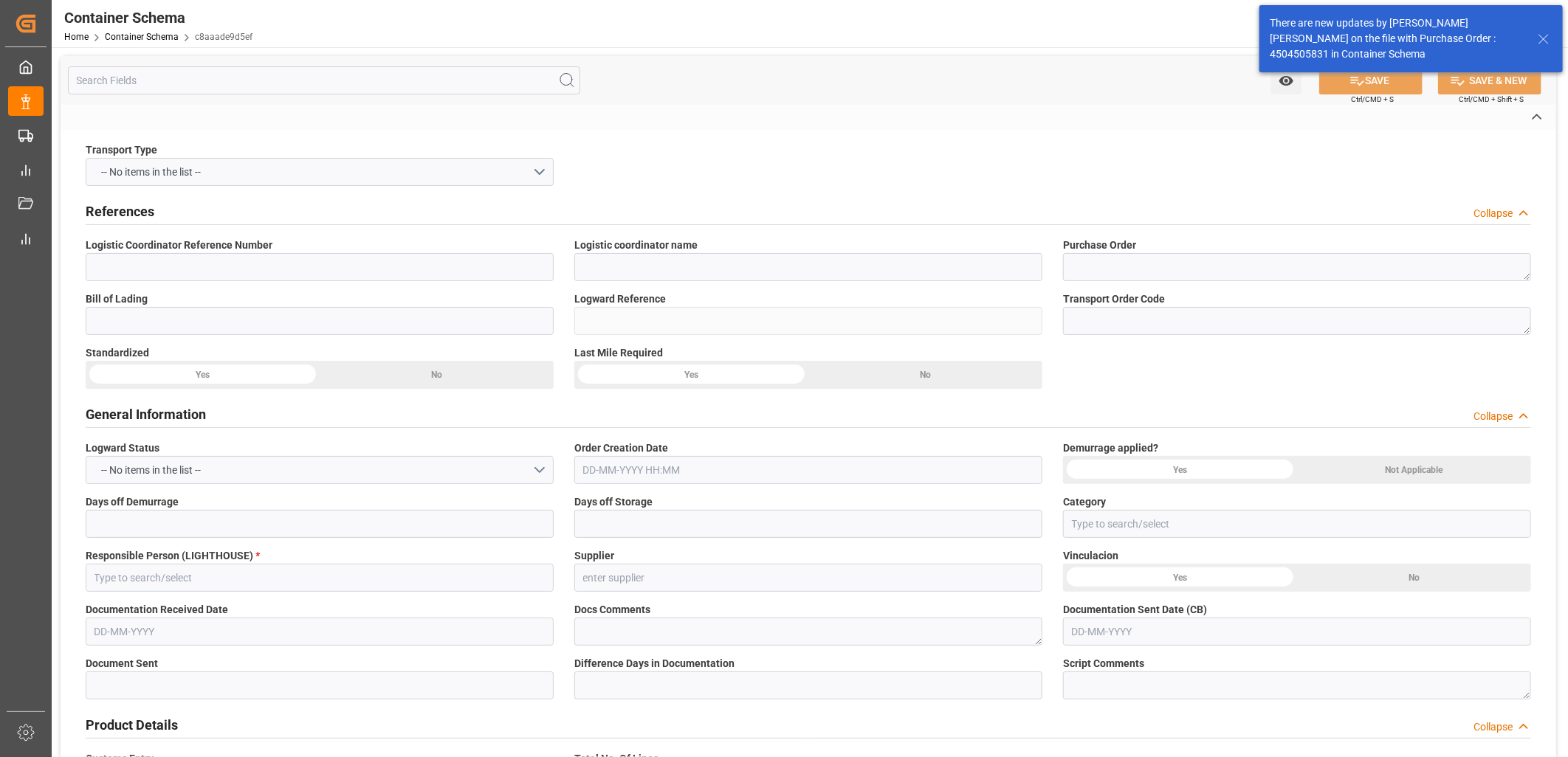
type textarea "ISOTANQUE"
type input "1 ISOTANQUE"
type input "ARCHROMA [GEOGRAPHIC_DATA] S DE RL DE CV ([GEOGRAPHIC_DATA][PERSON_NAME])"
type textarea "[GEOGRAPHIC_DATA][PERSON_NAME], [GEOGRAPHIC_DATA], [STREET_ADDRESS][PERSON_NAME…"
type input "HOUSE"
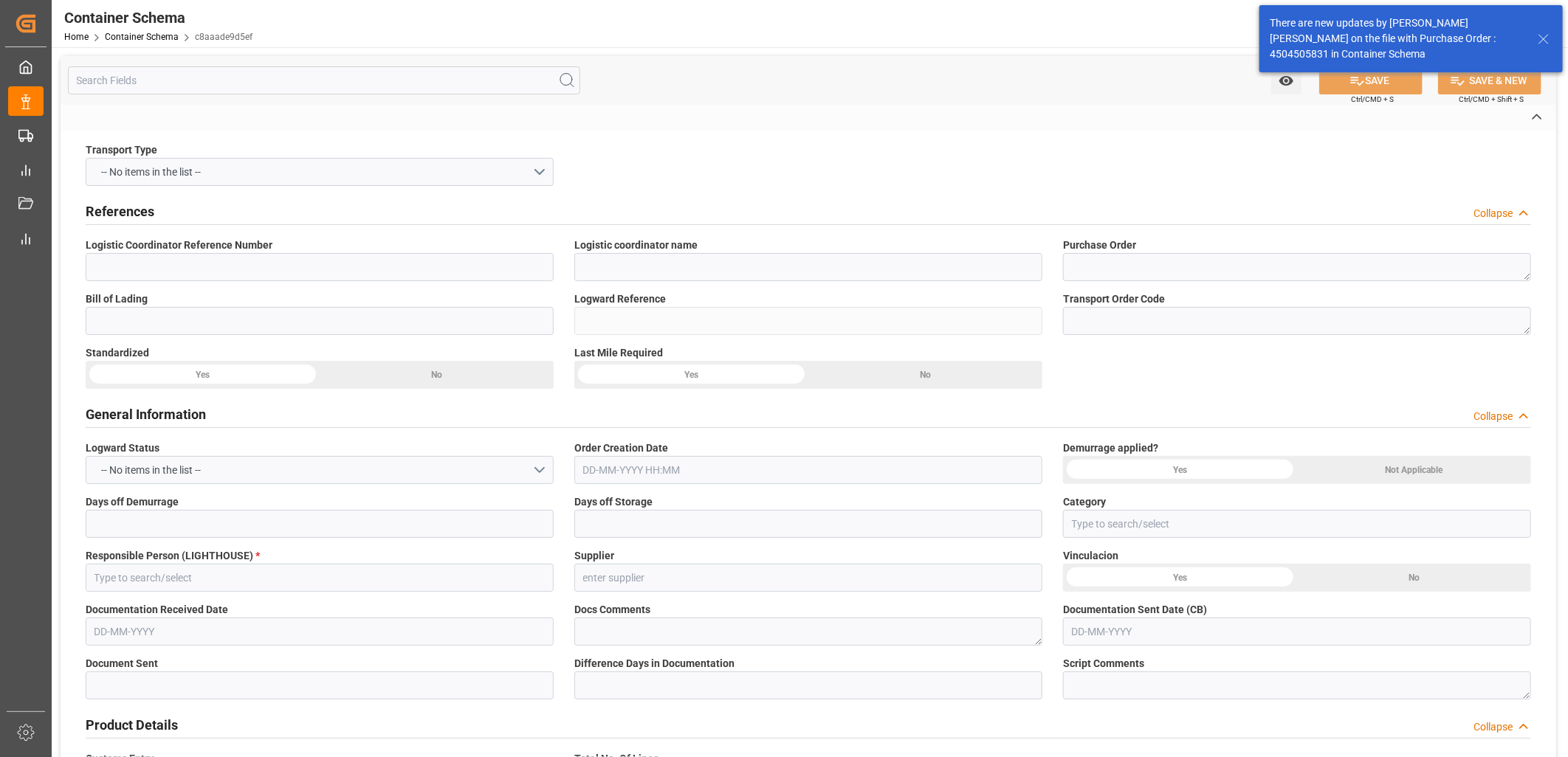
type input "CFR"
type input "Truck"
type input "Sea Ship"
type input "Truck"
type input "ISOTANQUE"
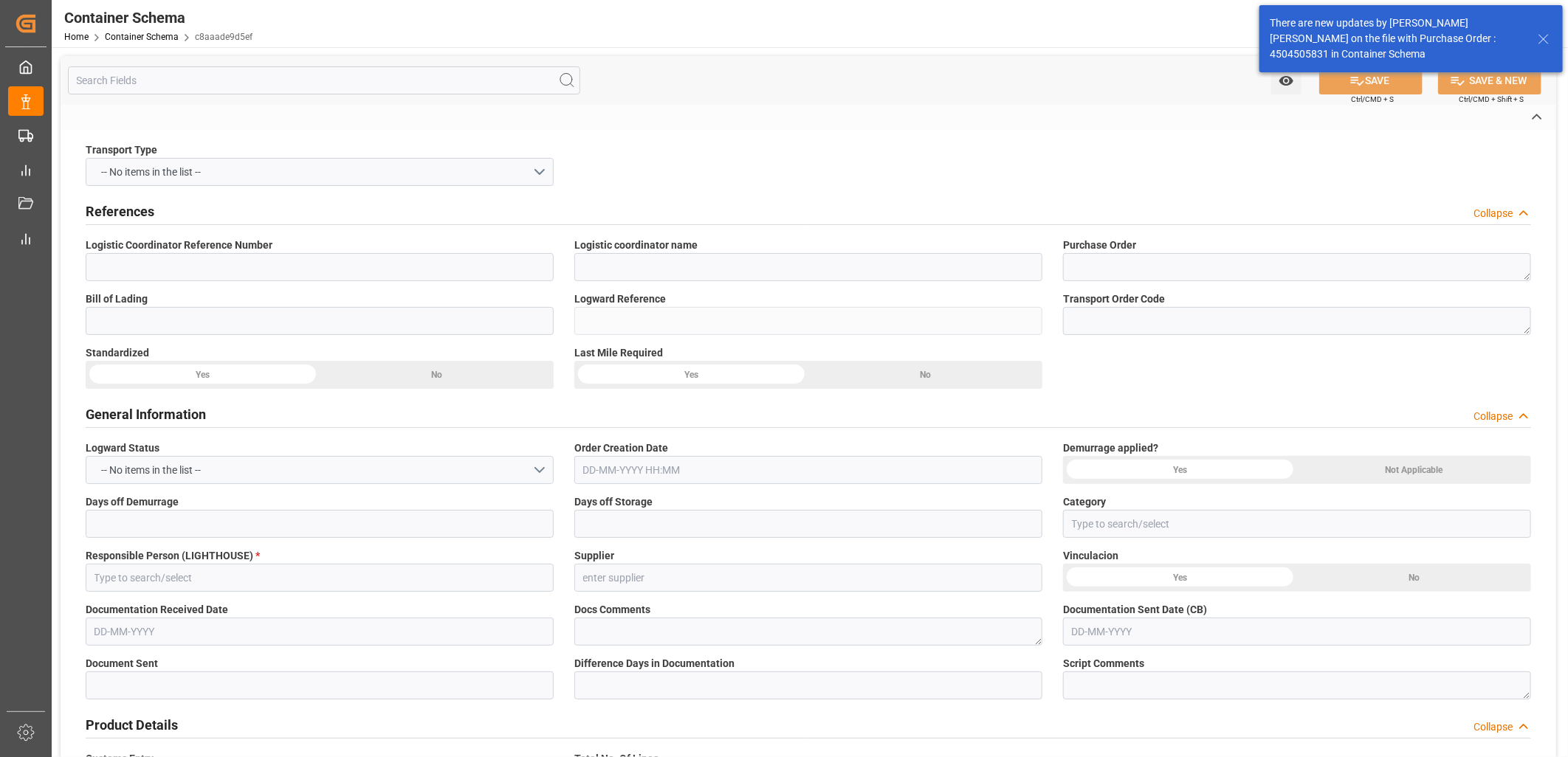
type input "HMJU2601752"
type input "STARLUX LOGISTICS SA DE CV"
type input "COSU"
type input "Shanghai Pt"
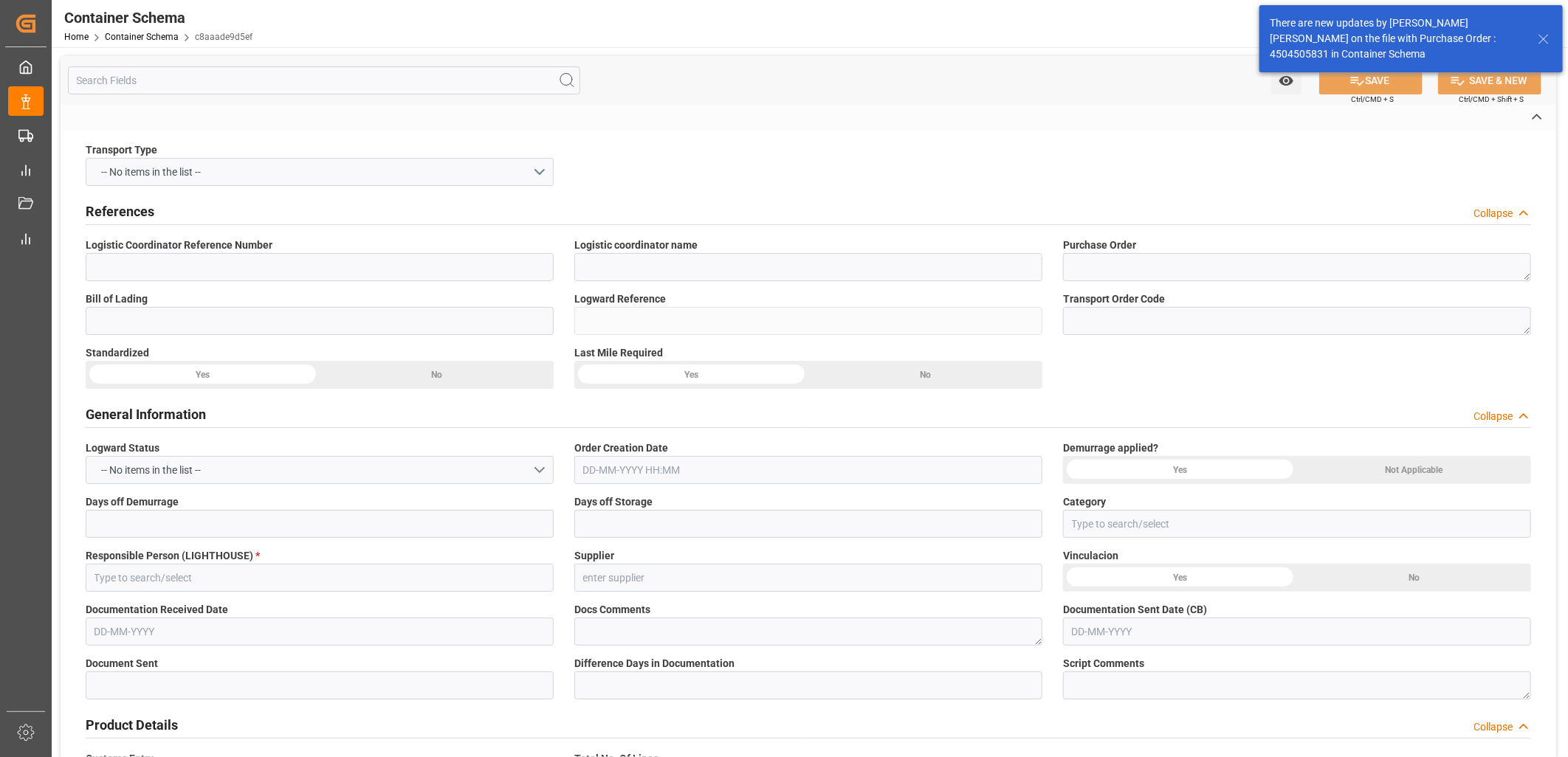
type input "Manzanillo"
type input "Xin Hong Kong"
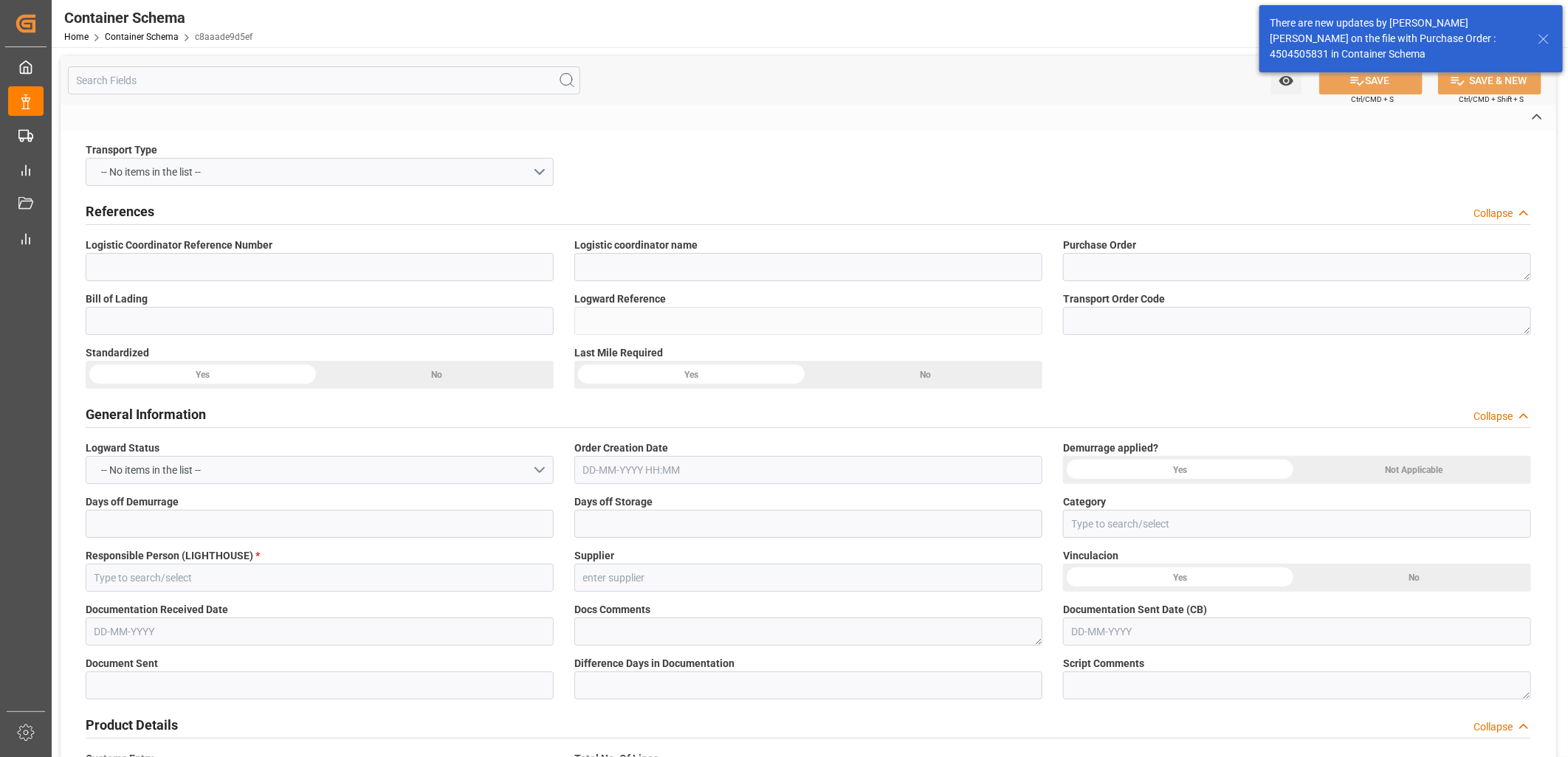
type input "Xin Hong Kong"
type input "078E"
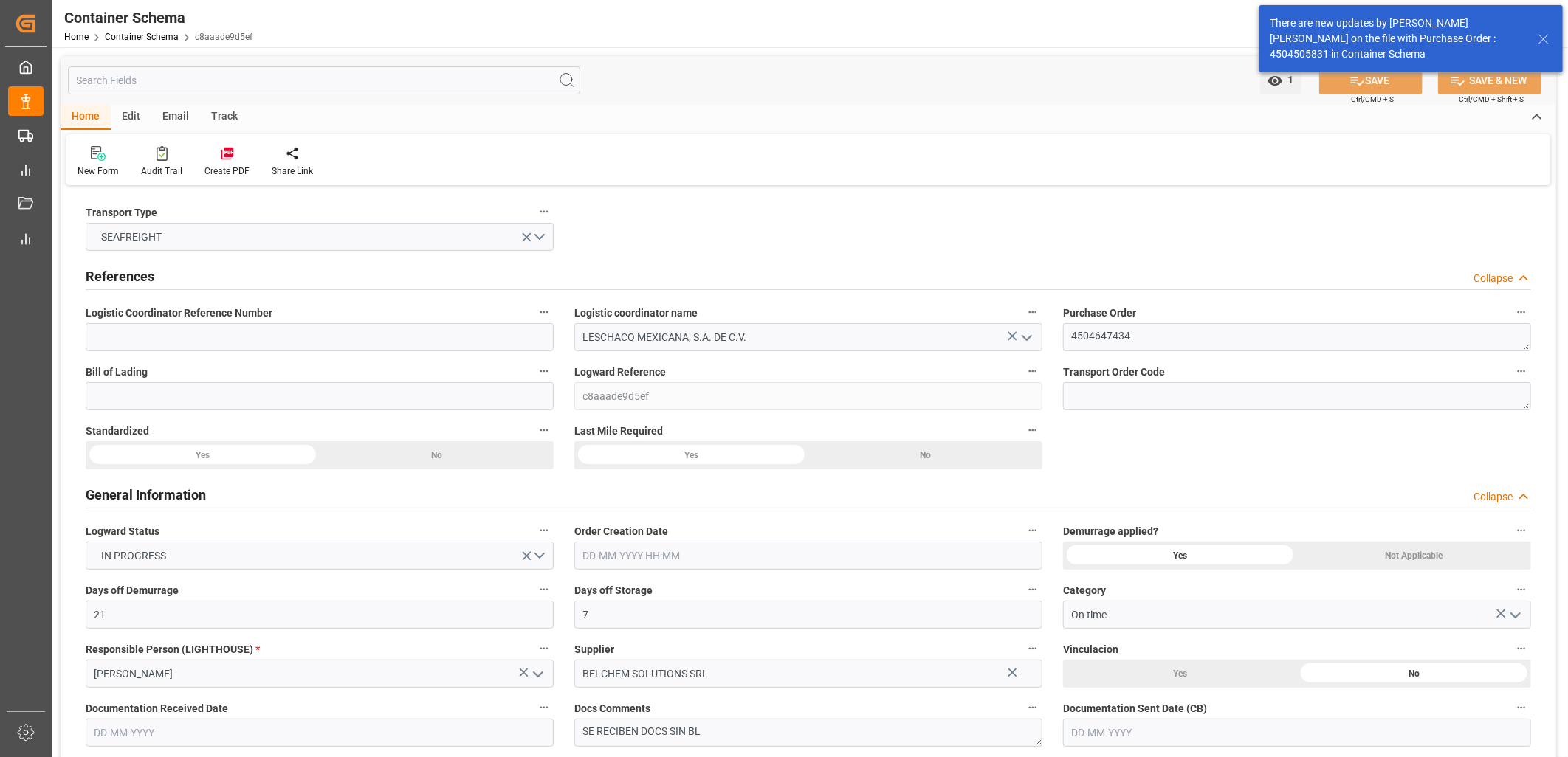
type input "21"
type input "7"
type input "1"
type input "21000"
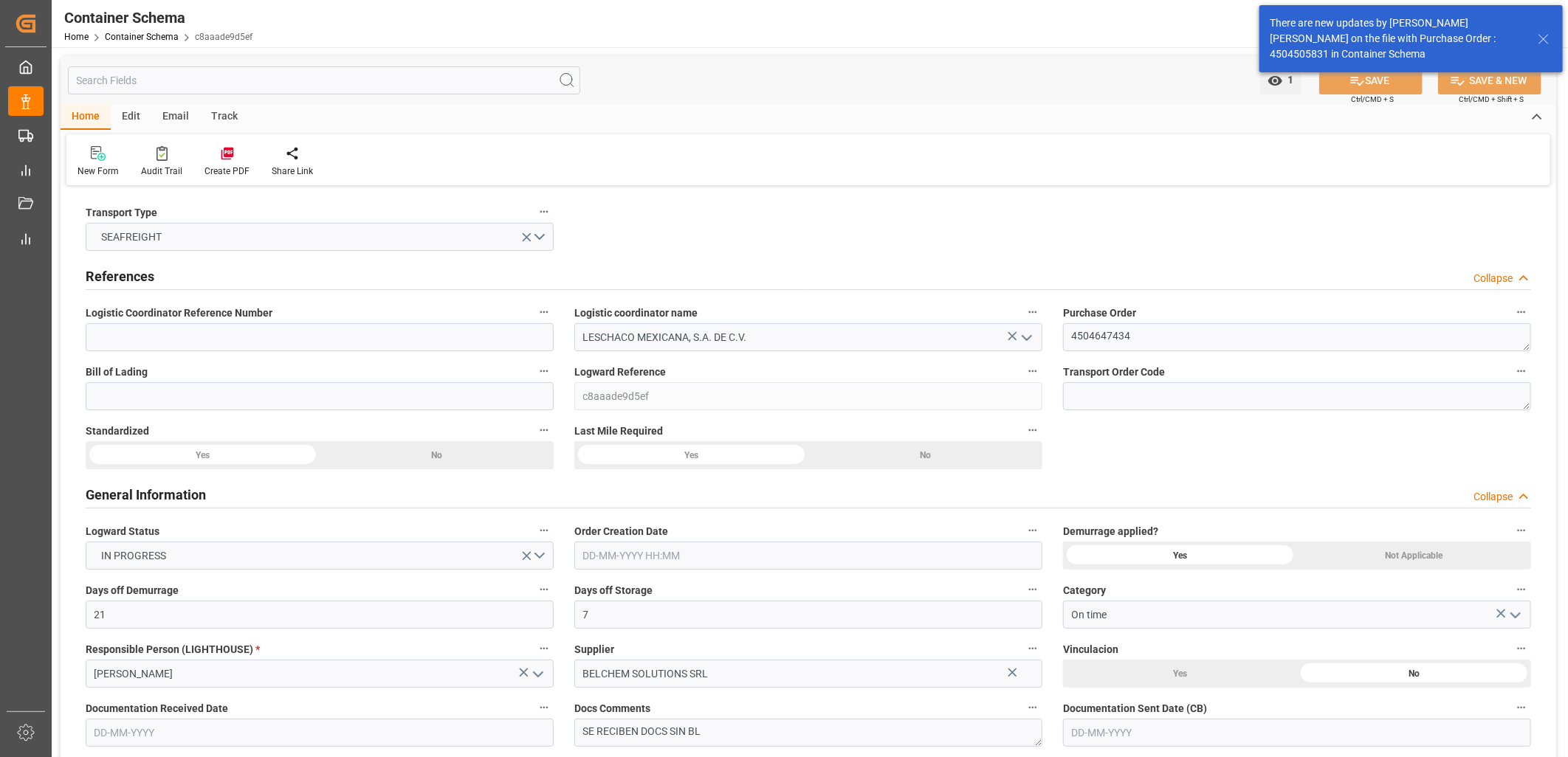
type input "21000"
type input "Cosco"
type input "COSCO Shipping Co. Ltd."
type input "CNSHG"
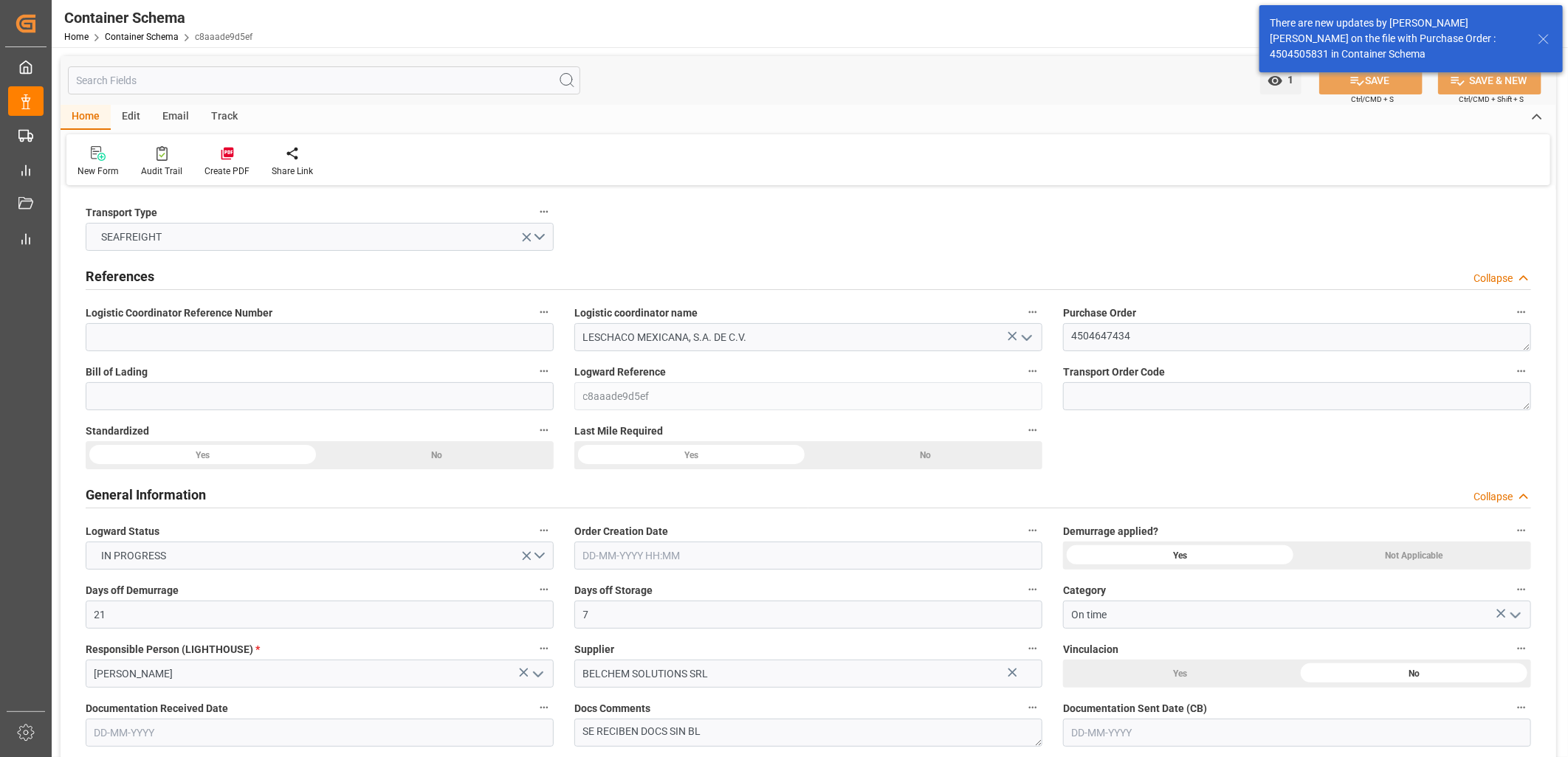
type input "MXZLO"
type input "9314222"
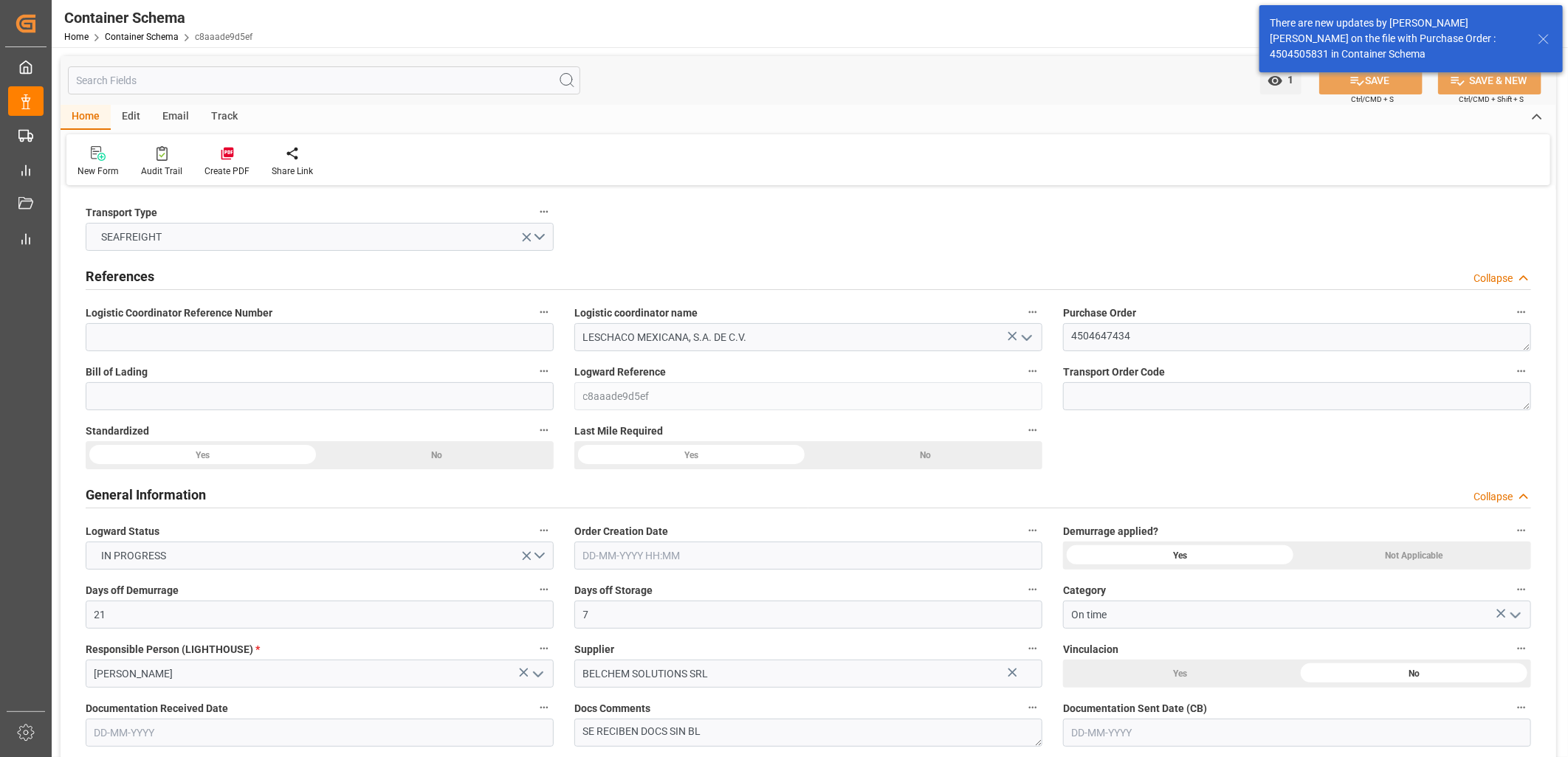
type input "9314222"
type input "02-09-2025 20:45"
type input "[DATE]"
type input "17-09-2025"
type input "17-09-2025 00:00"
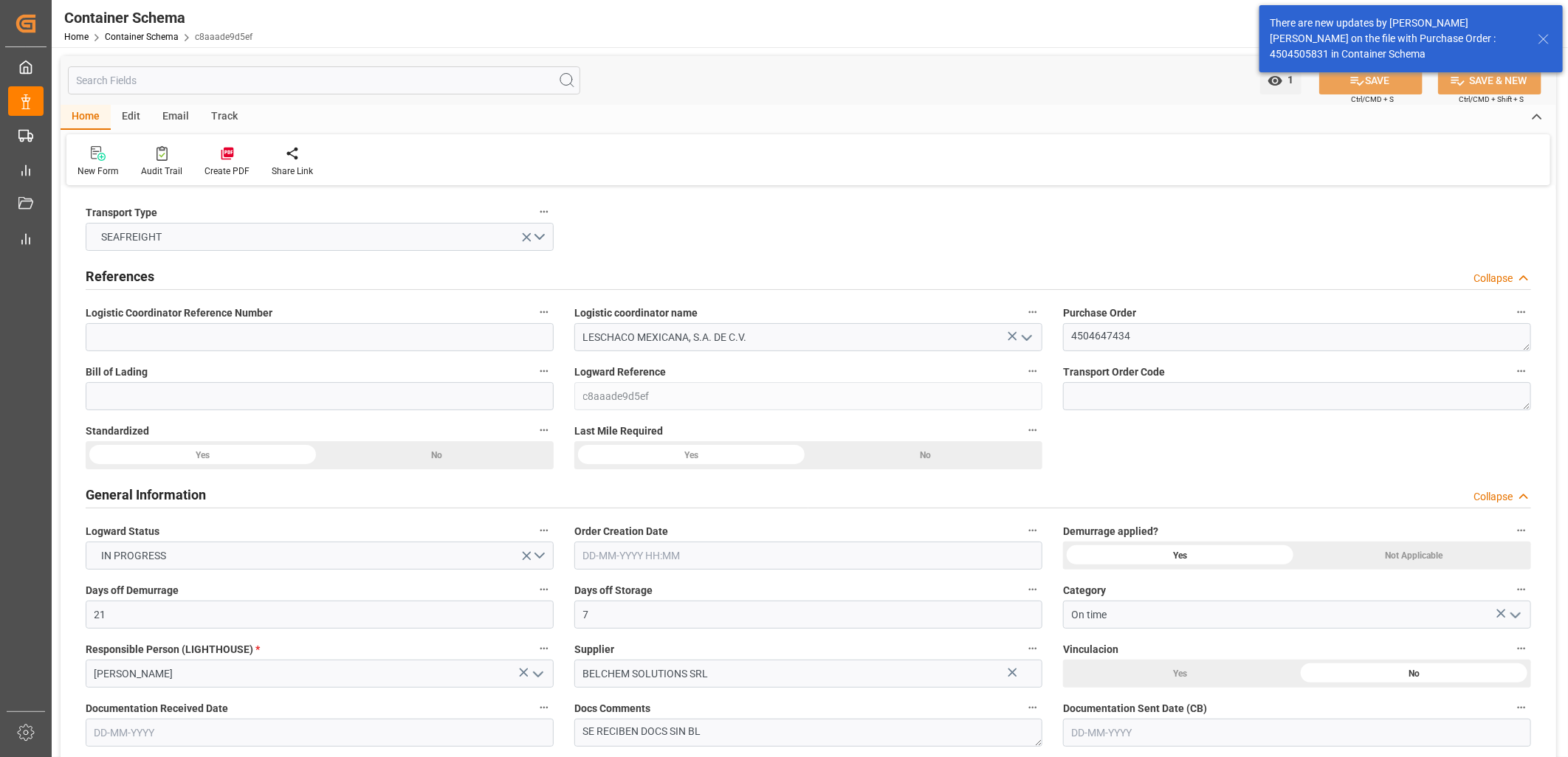
type input "20-09-2025 20:30"
type input "17-09-2025 00:00"
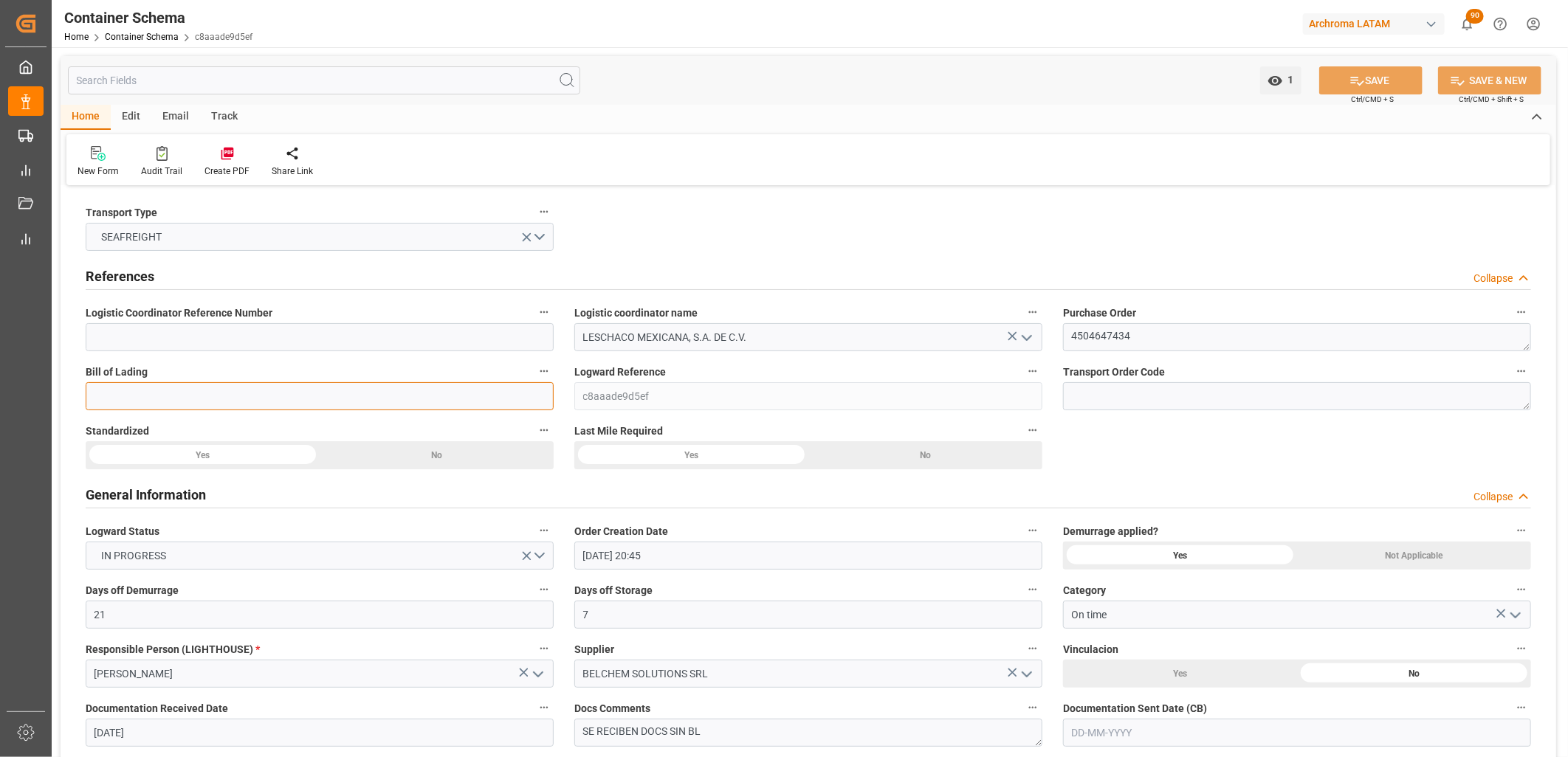
click at [143, 401] on input at bounding box center [320, 396] width 468 height 28
paste input "SPTK25080333"
type input "SPTK25080333"
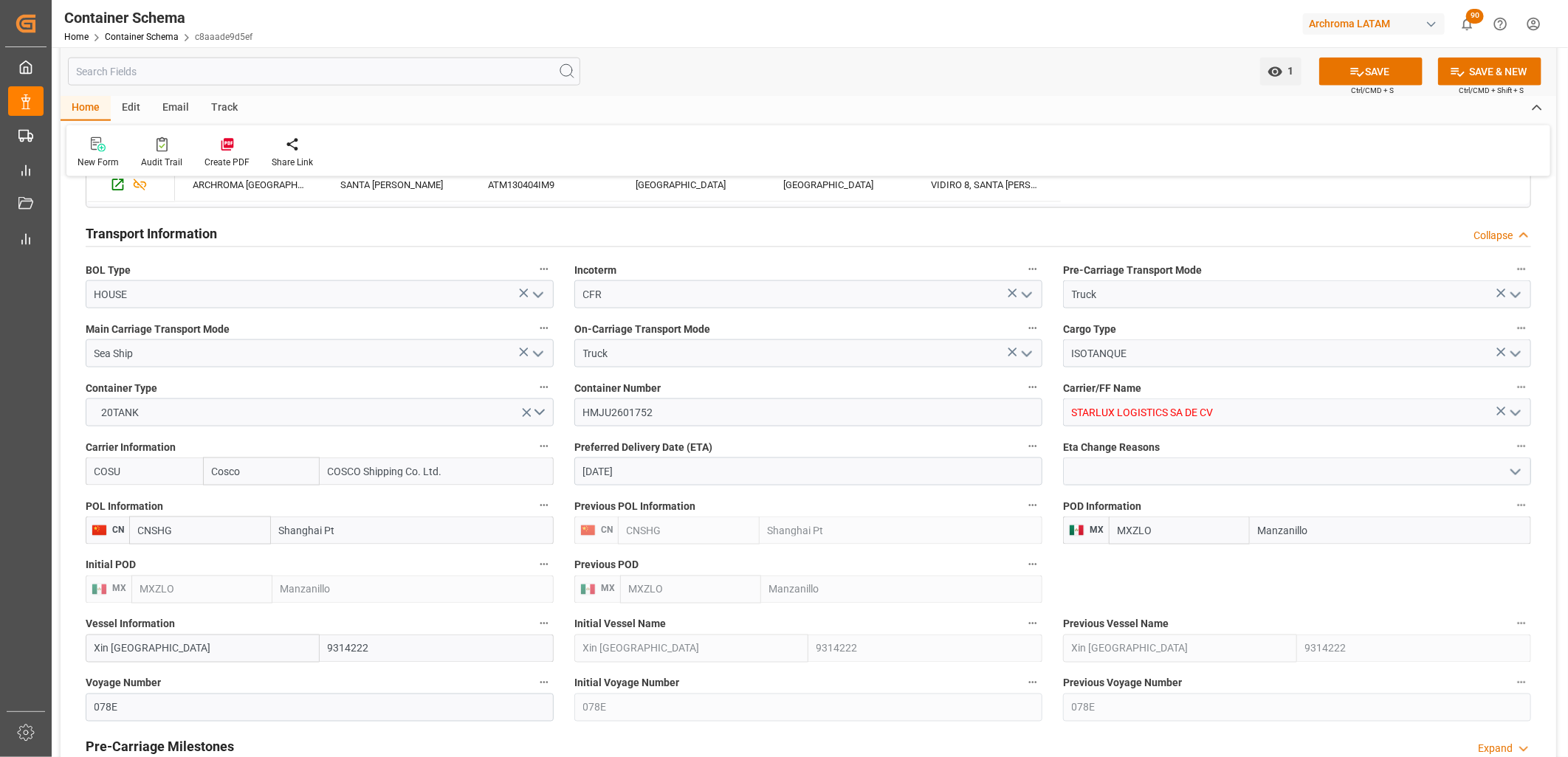
scroll to position [1393, 0]
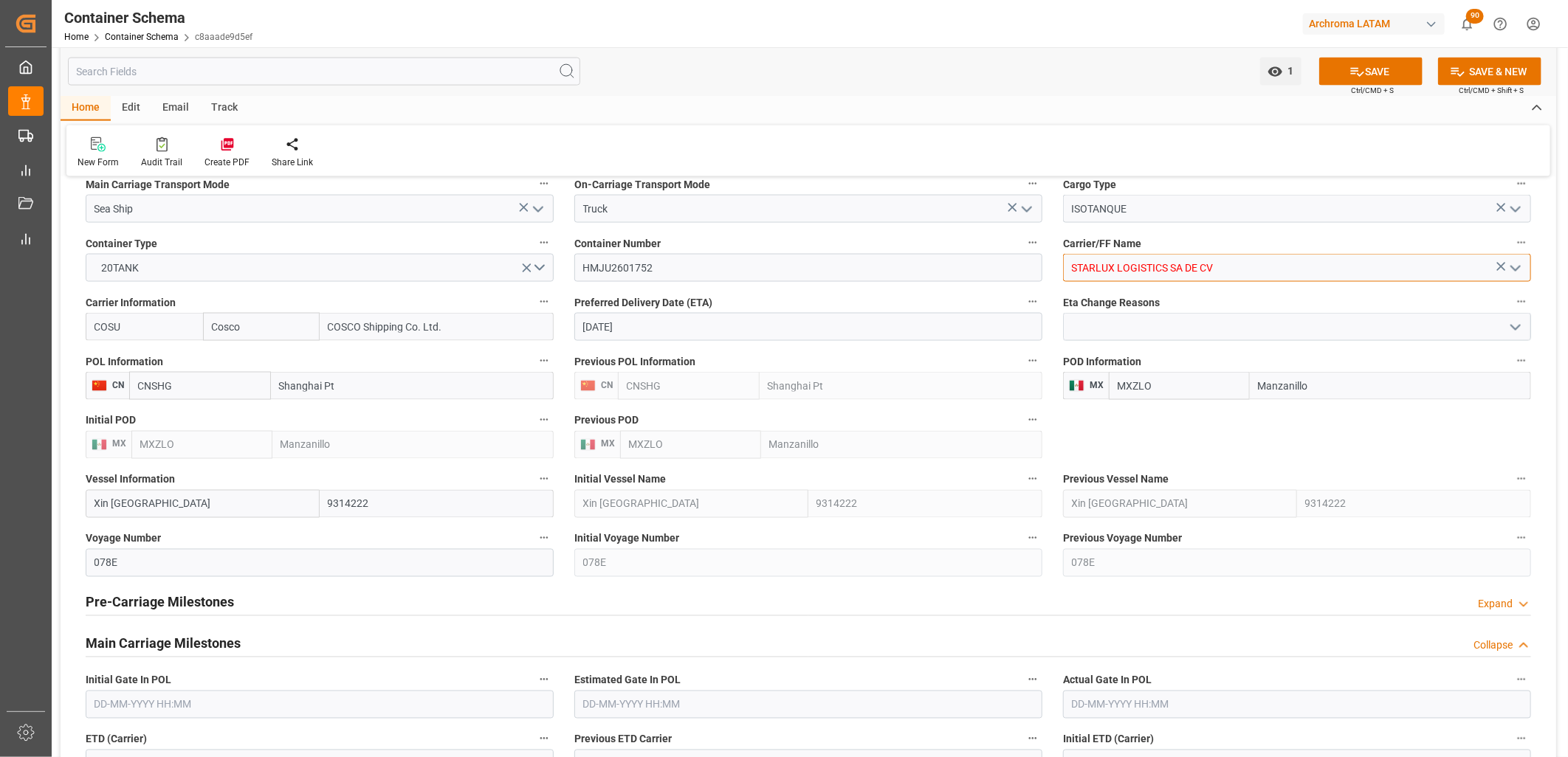
drag, startPoint x: 1100, startPoint y: 262, endPoint x: 1144, endPoint y: 269, distance: 44.6
click at [1100, 263] on input "STARLUX LOGISTICS SA DE CV" at bounding box center [1297, 267] width 468 height 28
click at [1233, 266] on input "STARLUX LOGISTICS SA DE CV" at bounding box center [1297, 267] width 468 height 28
click at [1495, 263] on icon at bounding box center [1501, 266] width 15 height 15
click at [1207, 269] on input at bounding box center [1297, 267] width 468 height 28
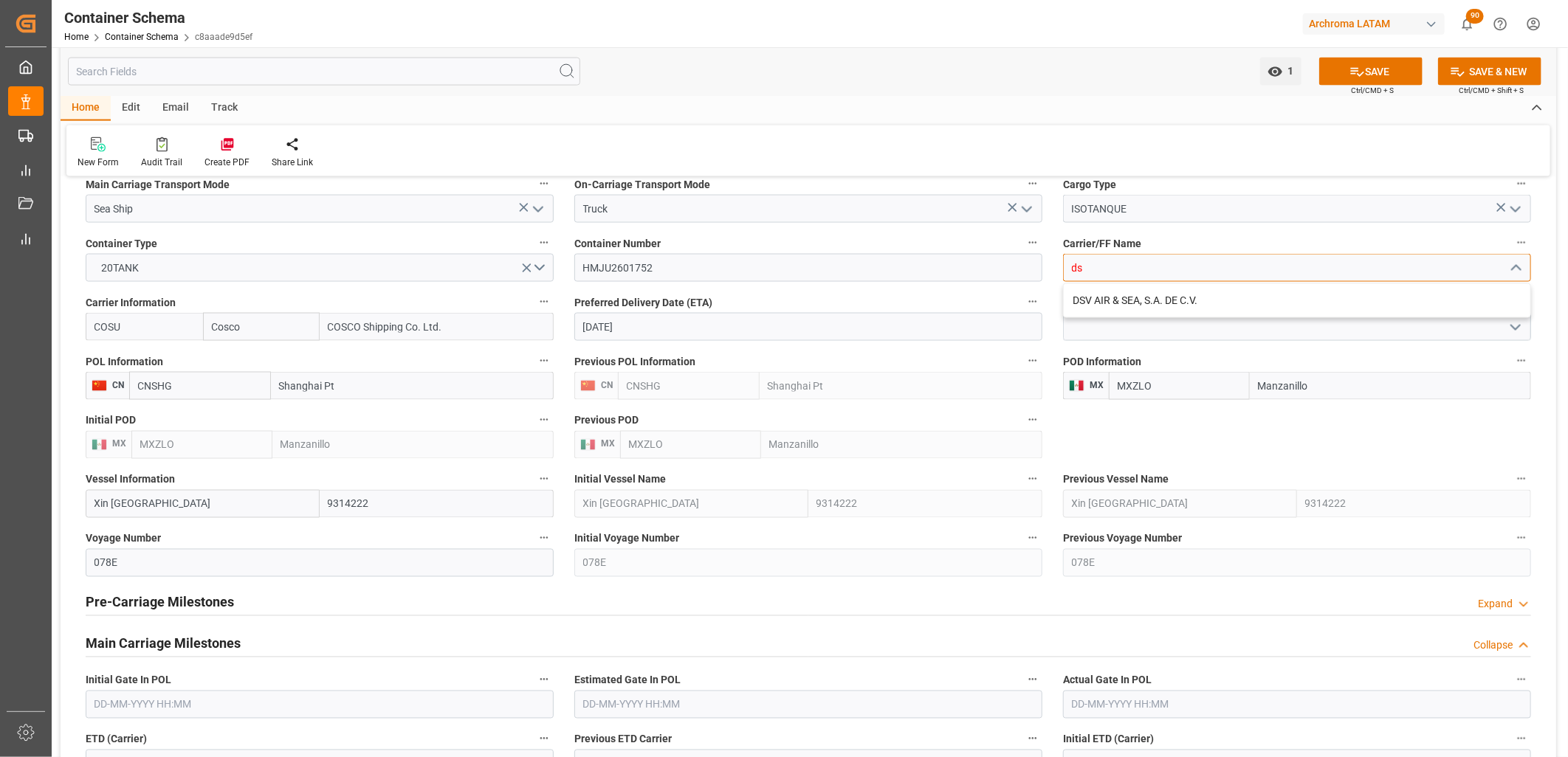
type input "d"
click at [1185, 301] on div "STARLUX LOGISTICS SA DE CV" at bounding box center [1297, 301] width 467 height 34
type input "STARLUX LOGISTICS SA DE CV"
click at [1243, 266] on input "STARLUX LOGISTICS SA DE CV" at bounding box center [1297, 267] width 468 height 28
click at [1219, 266] on input "STARLUX LOGISTICS SA DE CV" at bounding box center [1297, 267] width 468 height 28
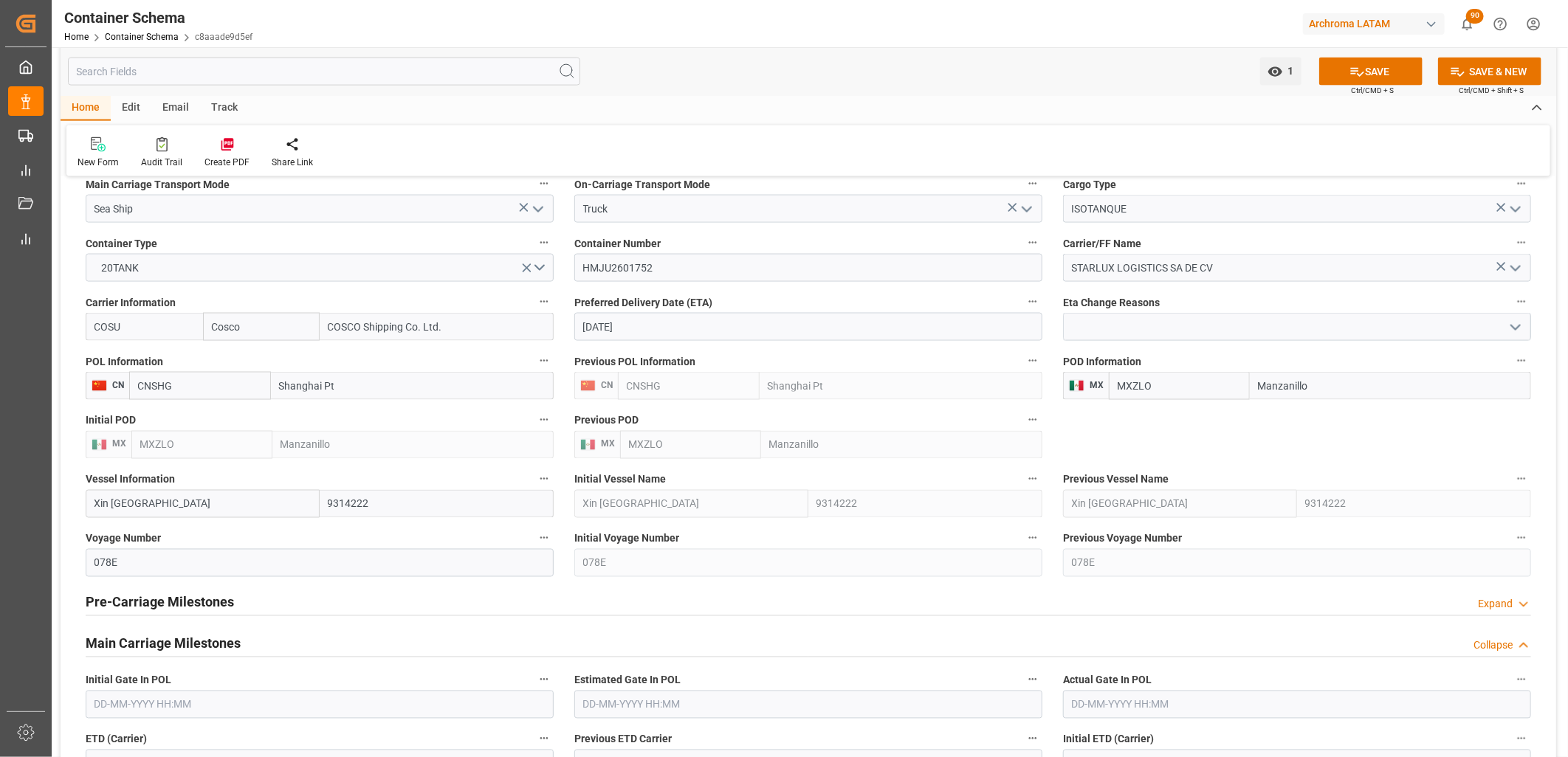
click at [1510, 264] on icon "open menu" at bounding box center [1516, 268] width 18 height 18
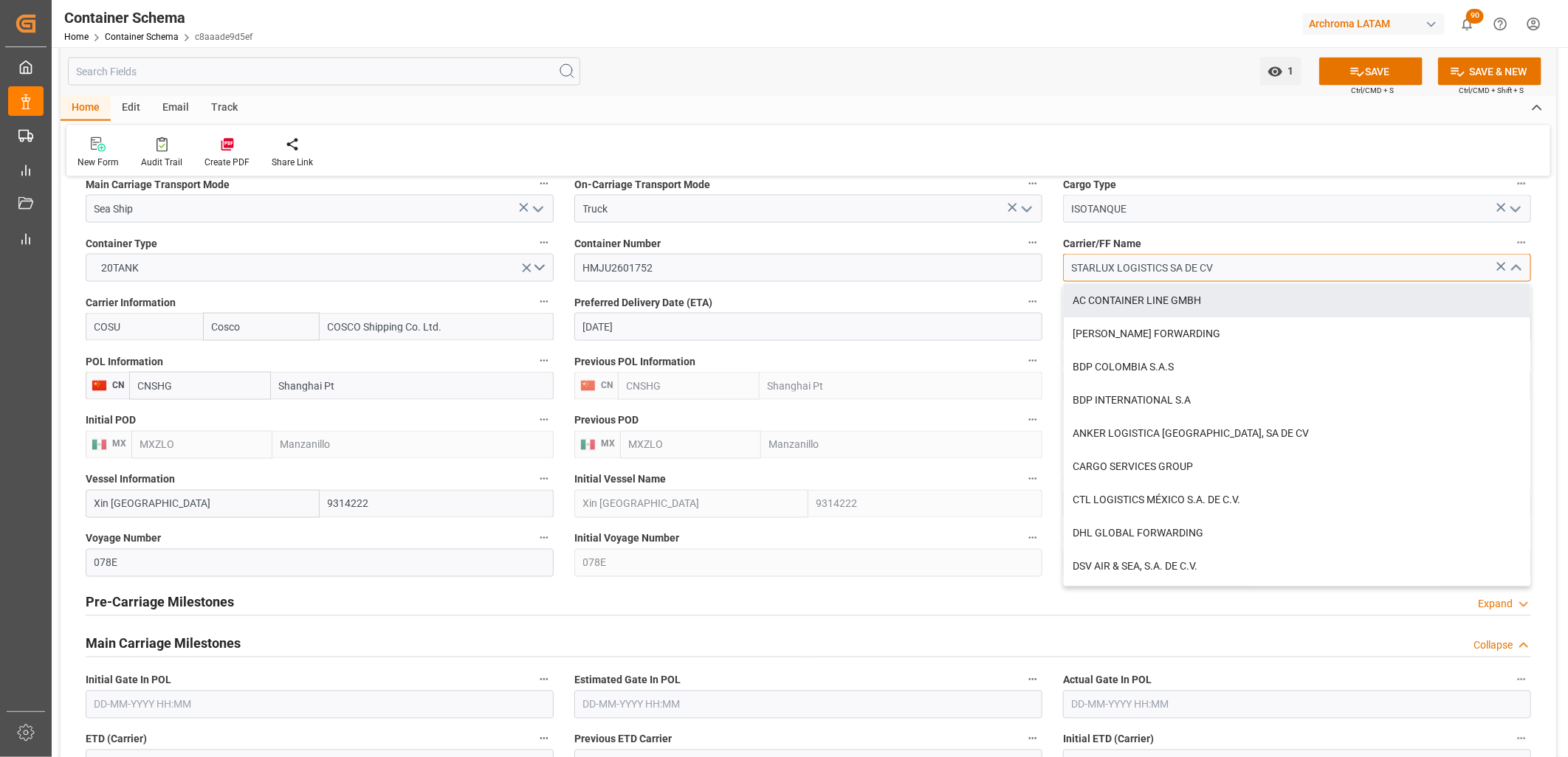
click at [1219, 259] on input "STARLUX LOGISTICS SA DE CV" at bounding box center [1297, 267] width 468 height 28
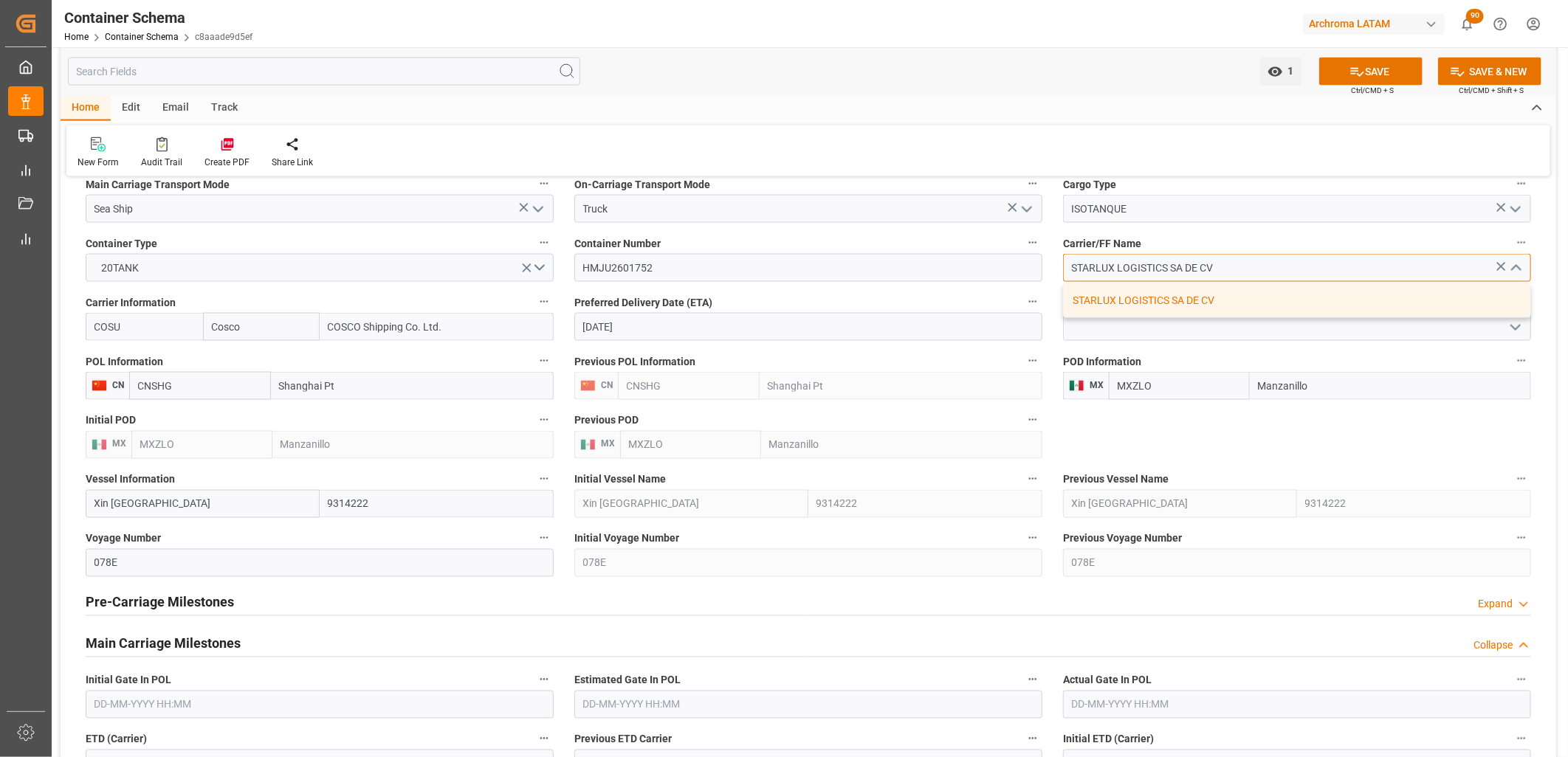
click at [1207, 299] on div "STARLUX LOGISTICS SA DE CV" at bounding box center [1297, 301] width 467 height 34
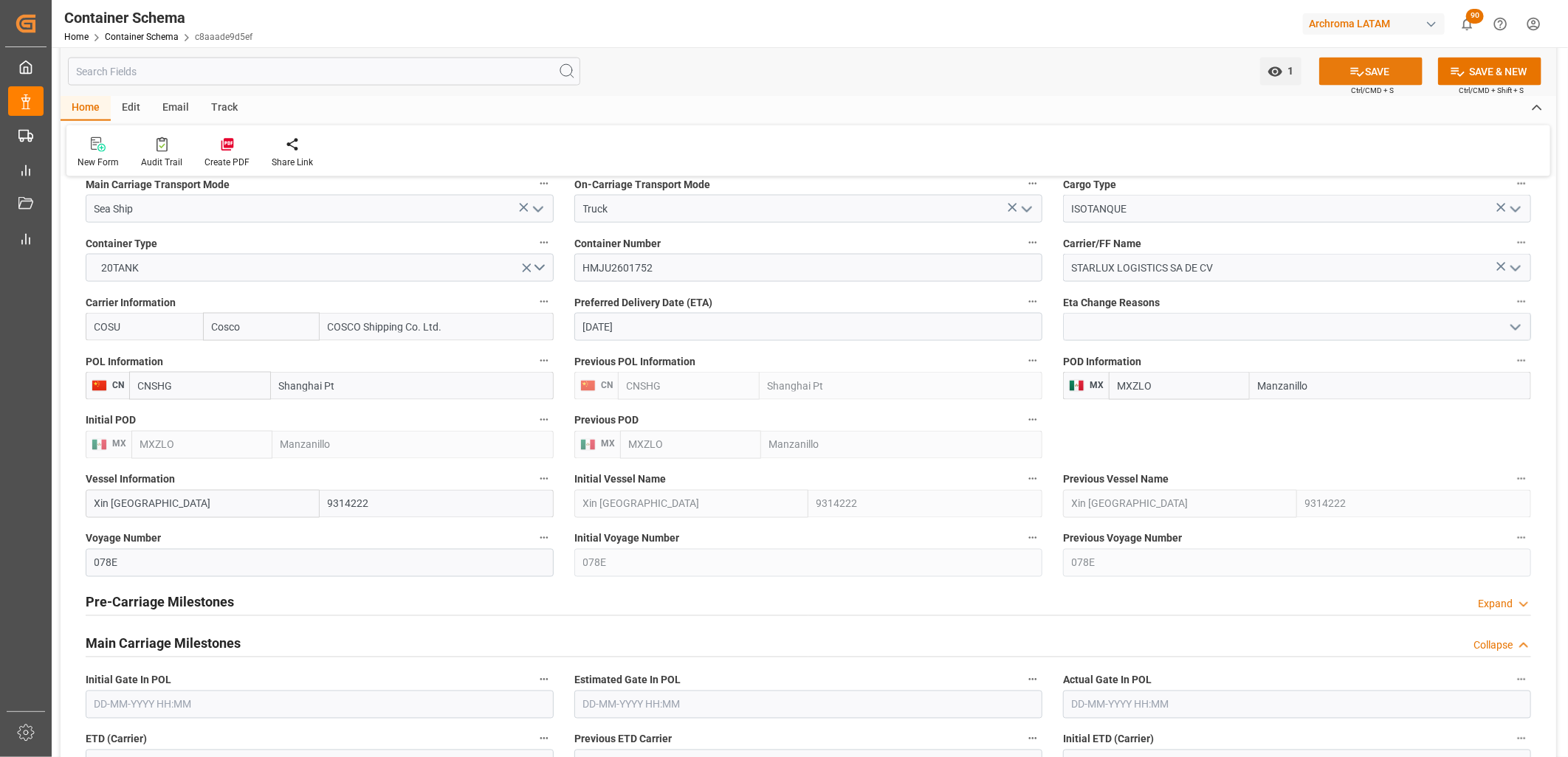
click at [1378, 76] on button "SAVE" at bounding box center [1371, 71] width 103 height 28
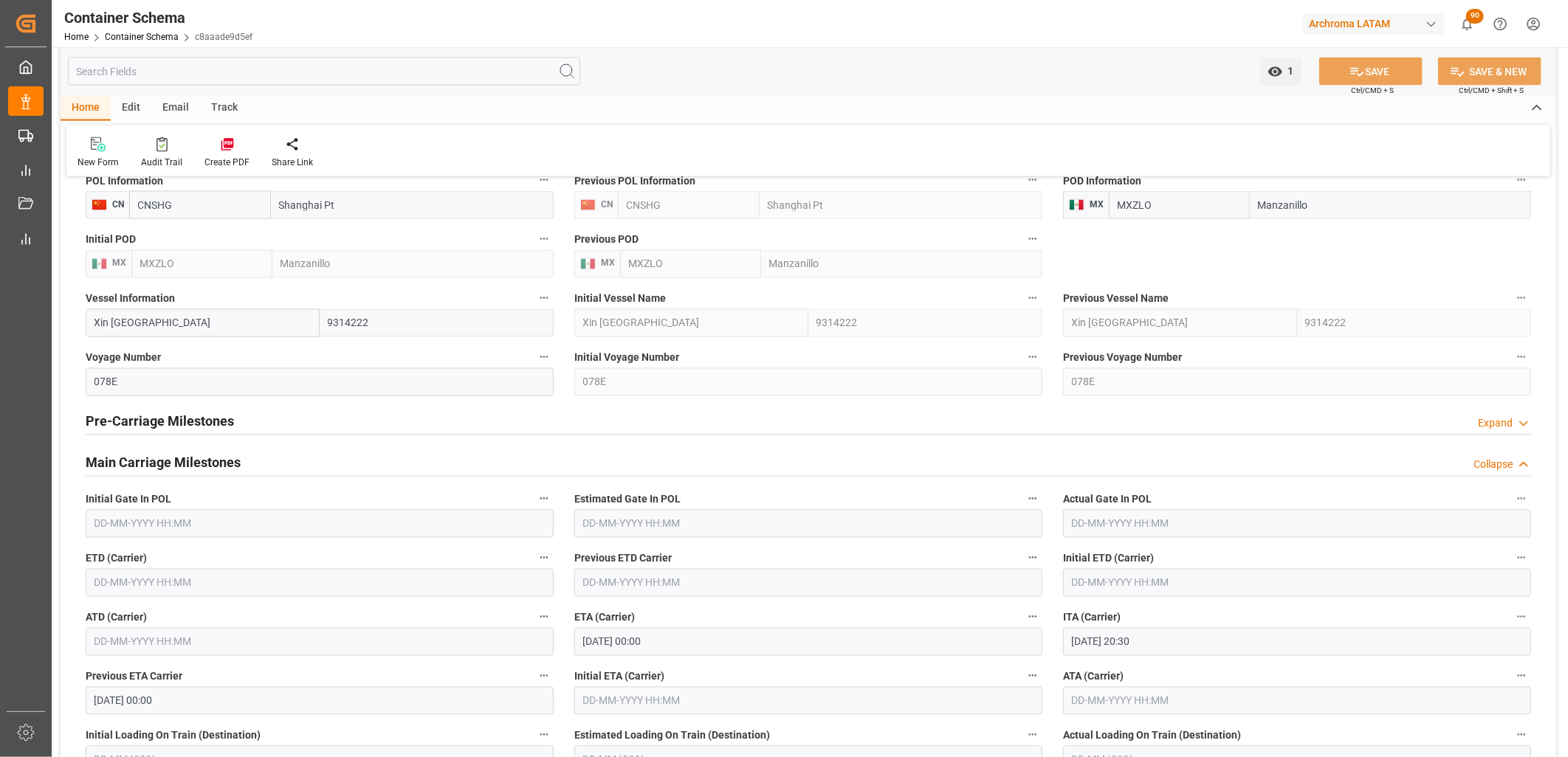
scroll to position [1705, 0]
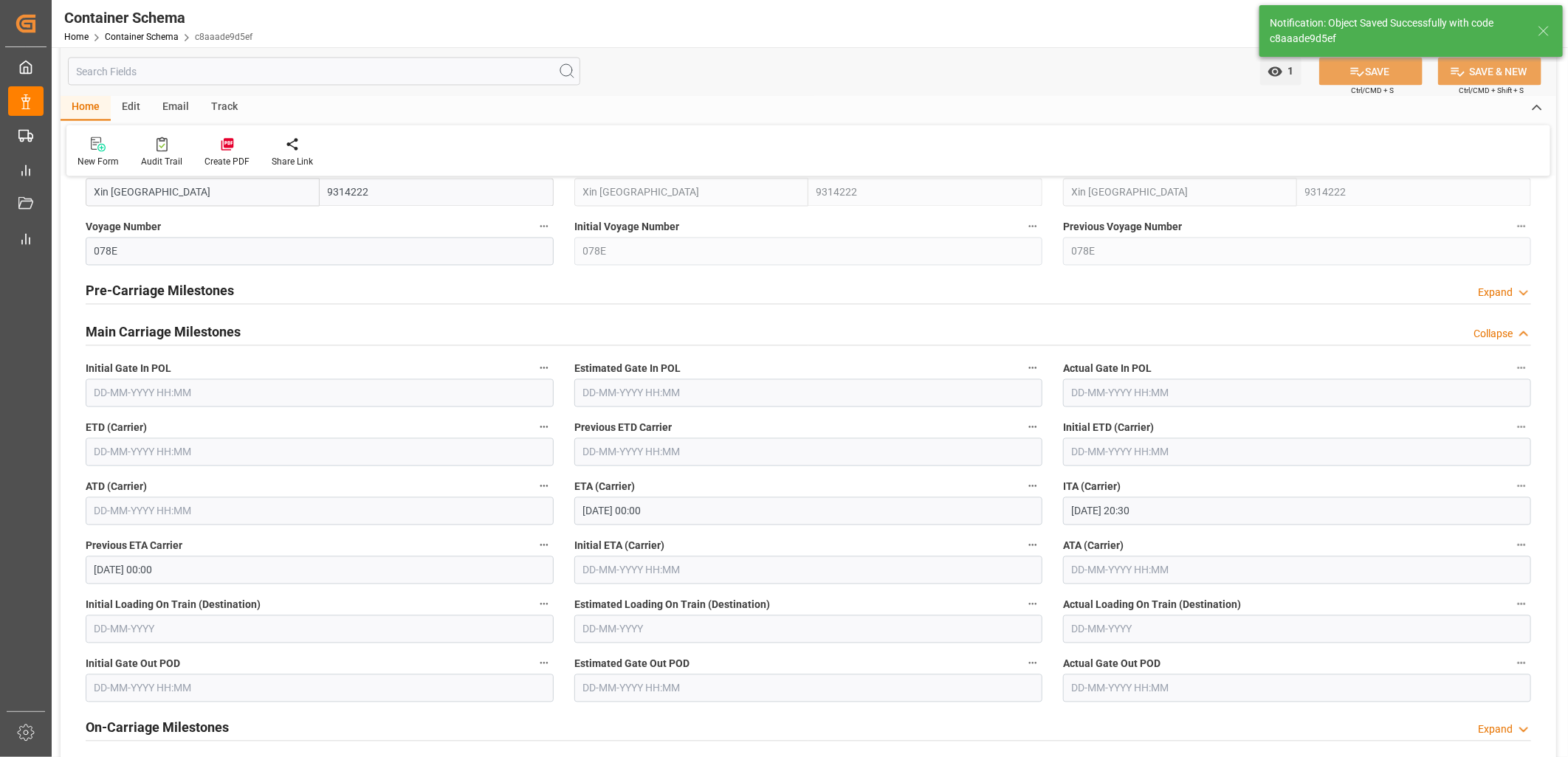
type input "STARLUX LOGISTICS SA DE CV"
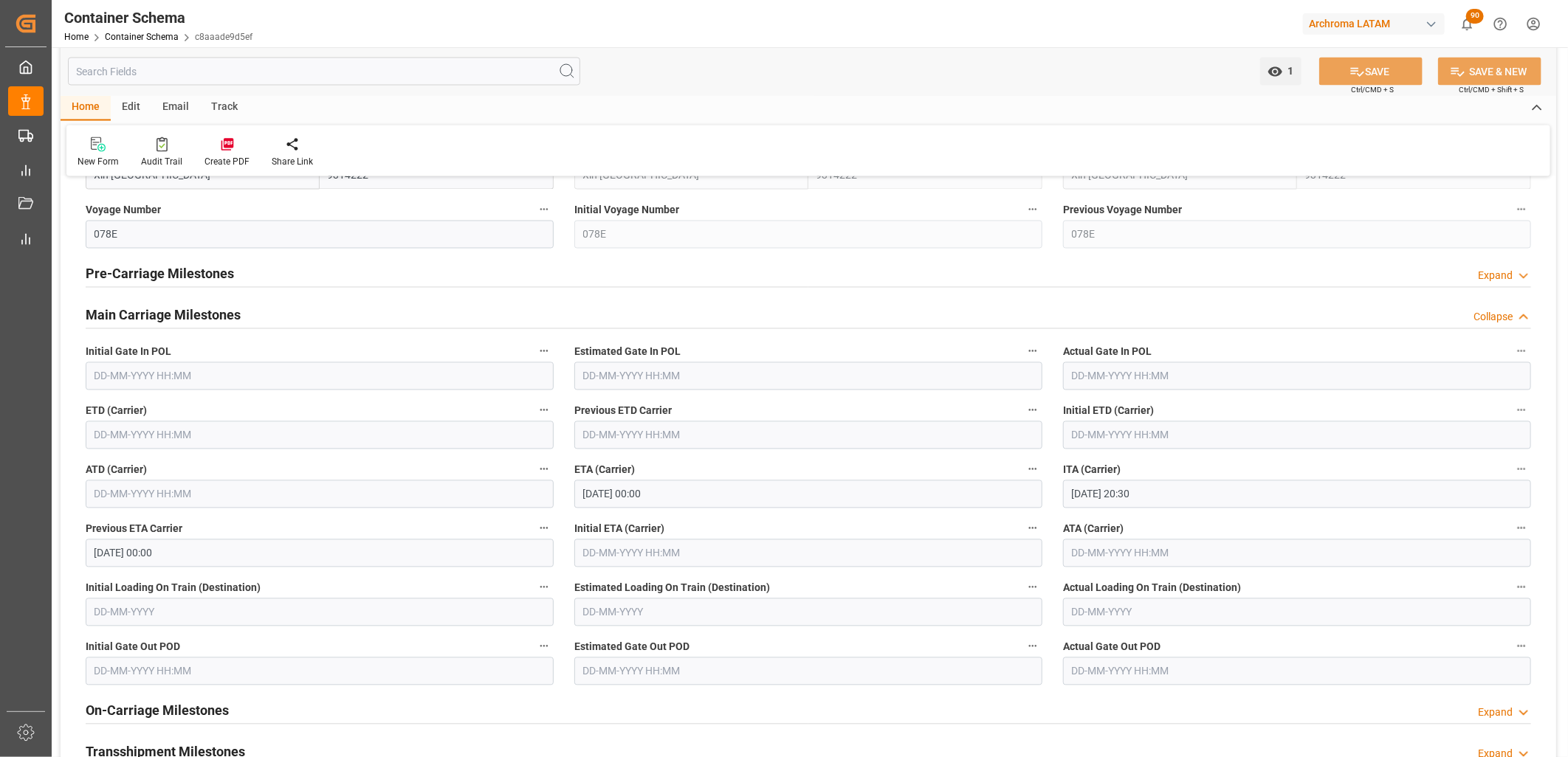
click at [104, 437] on input "text" at bounding box center [320, 435] width 468 height 28
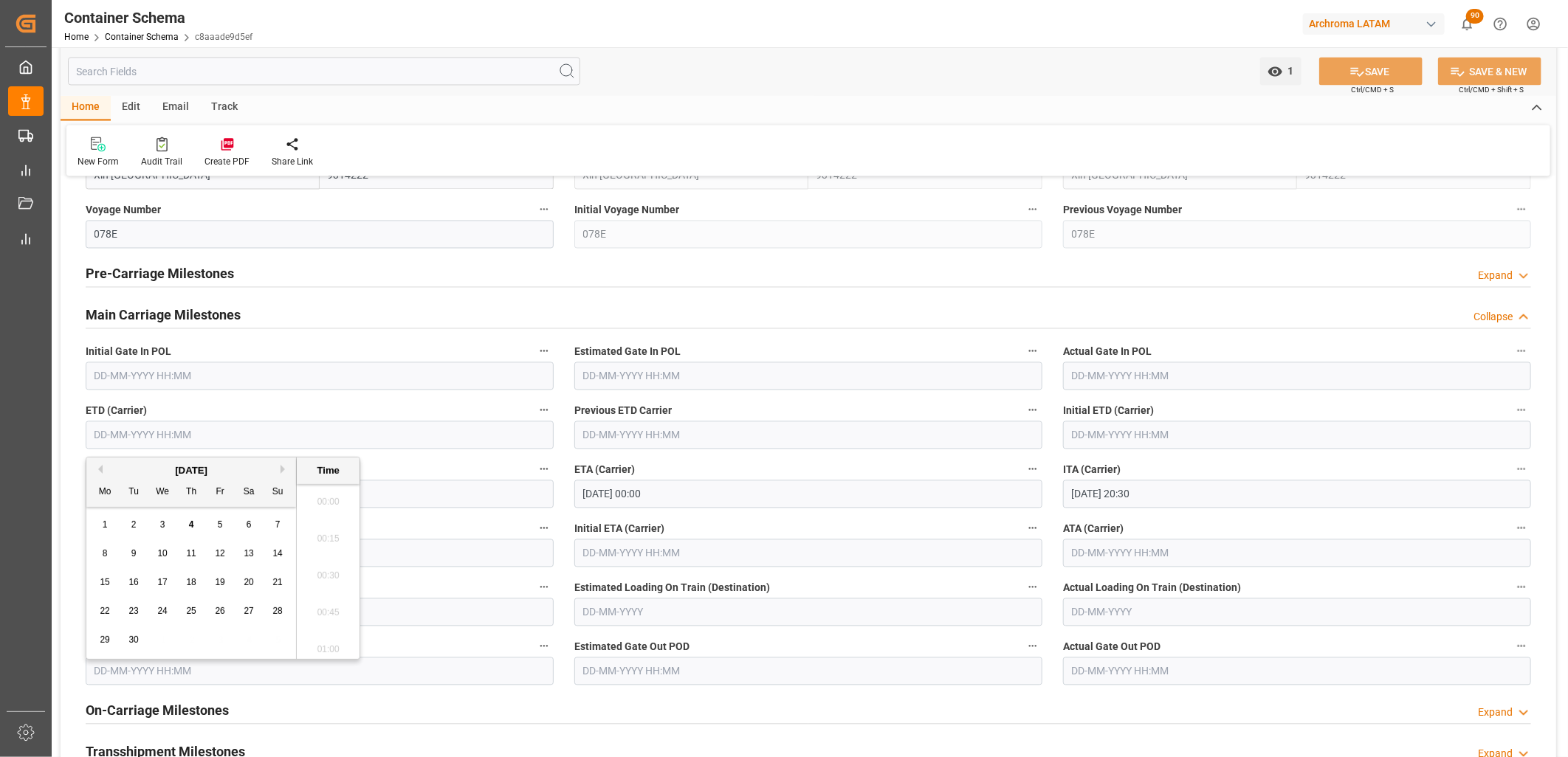
scroll to position [1407, 0]
click at [101, 520] on div "1" at bounding box center [105, 525] width 18 height 18
click at [329, 496] on li "09:30" at bounding box center [328, 498] width 63 height 37
type input "01-09-2025 09:30"
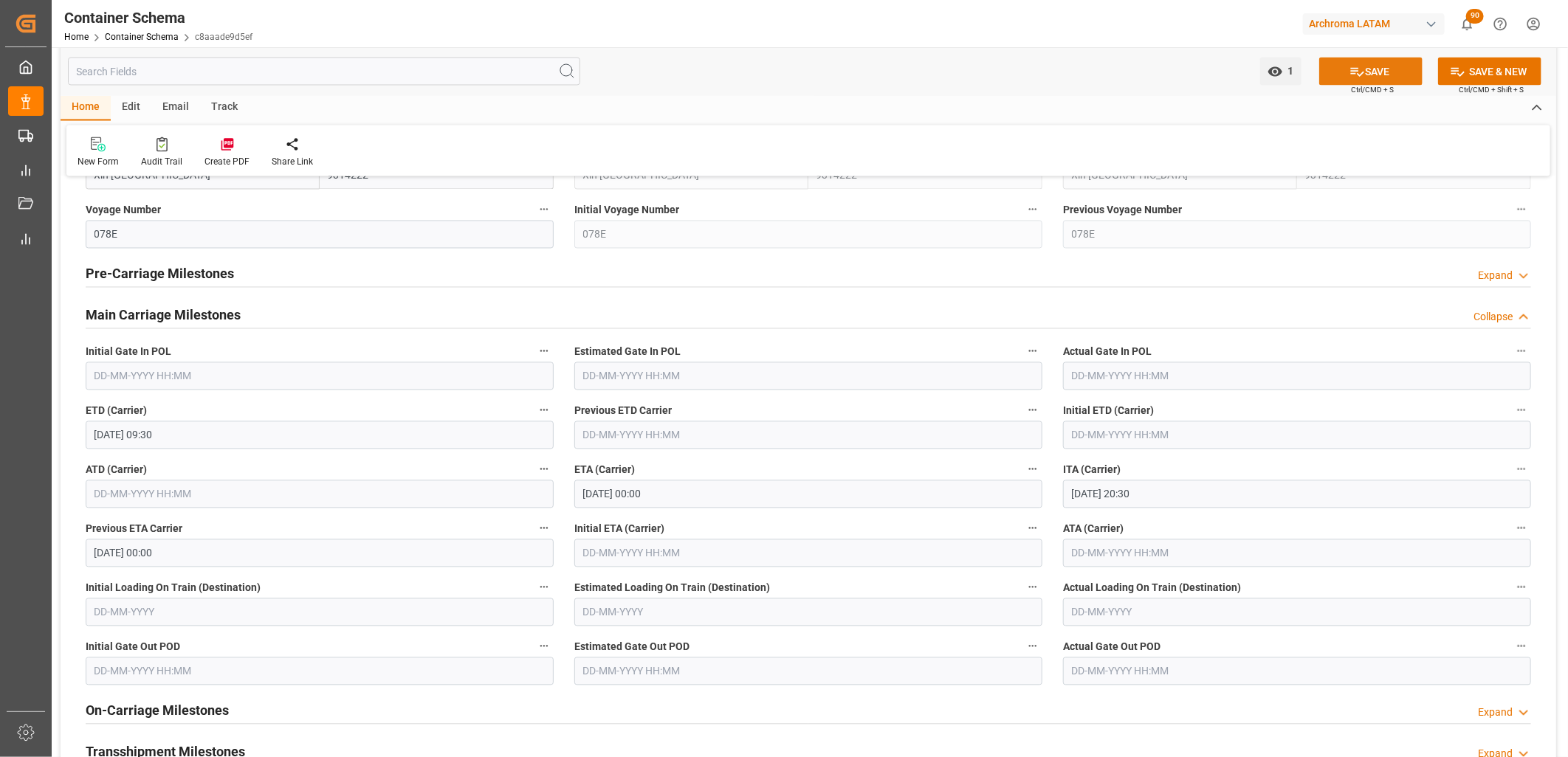
click at [1383, 78] on button "SAVE" at bounding box center [1371, 71] width 103 height 28
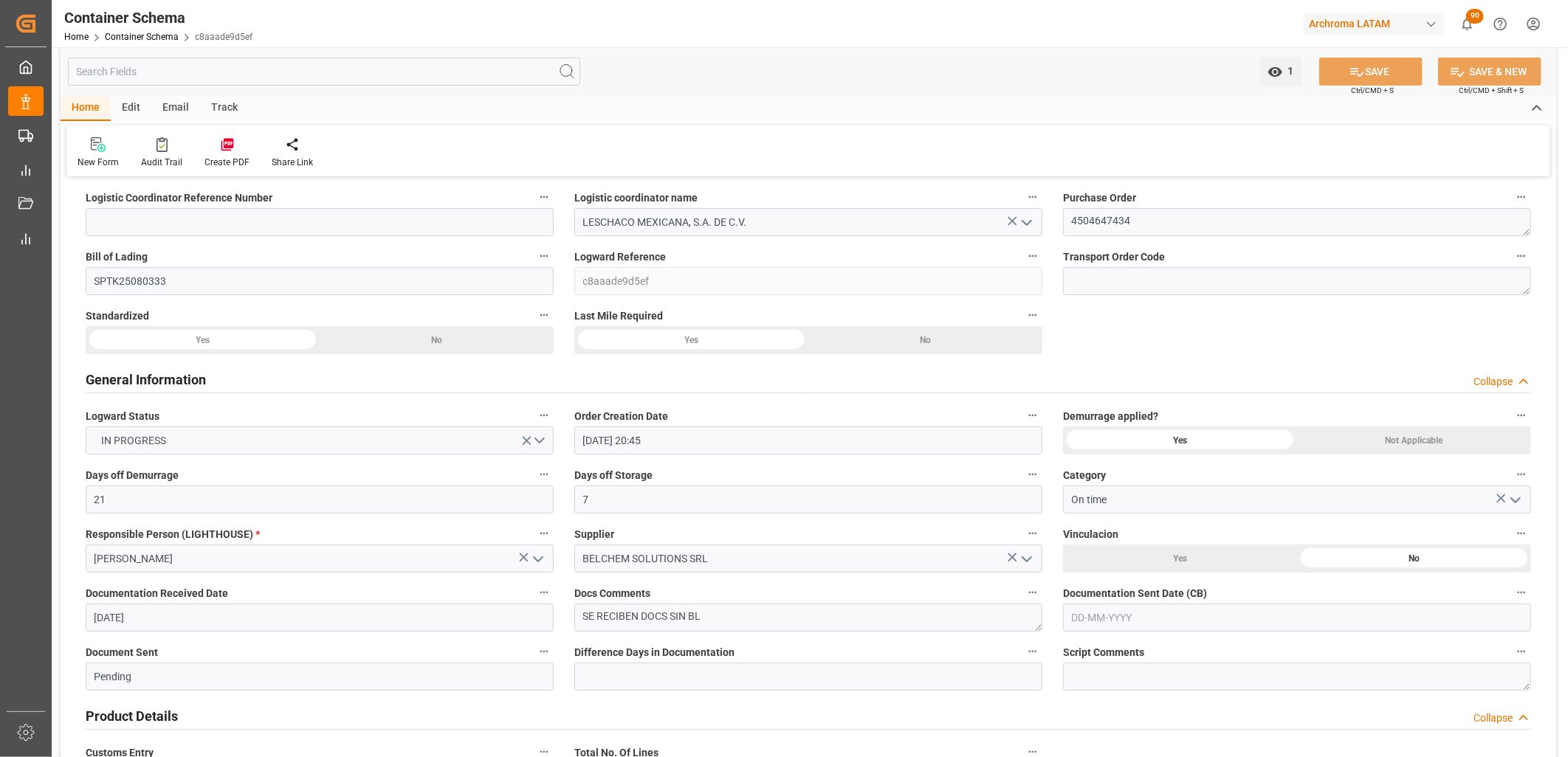
scroll to position [0, 0]
